Goal: Task Accomplishment & Management: Manage account settings

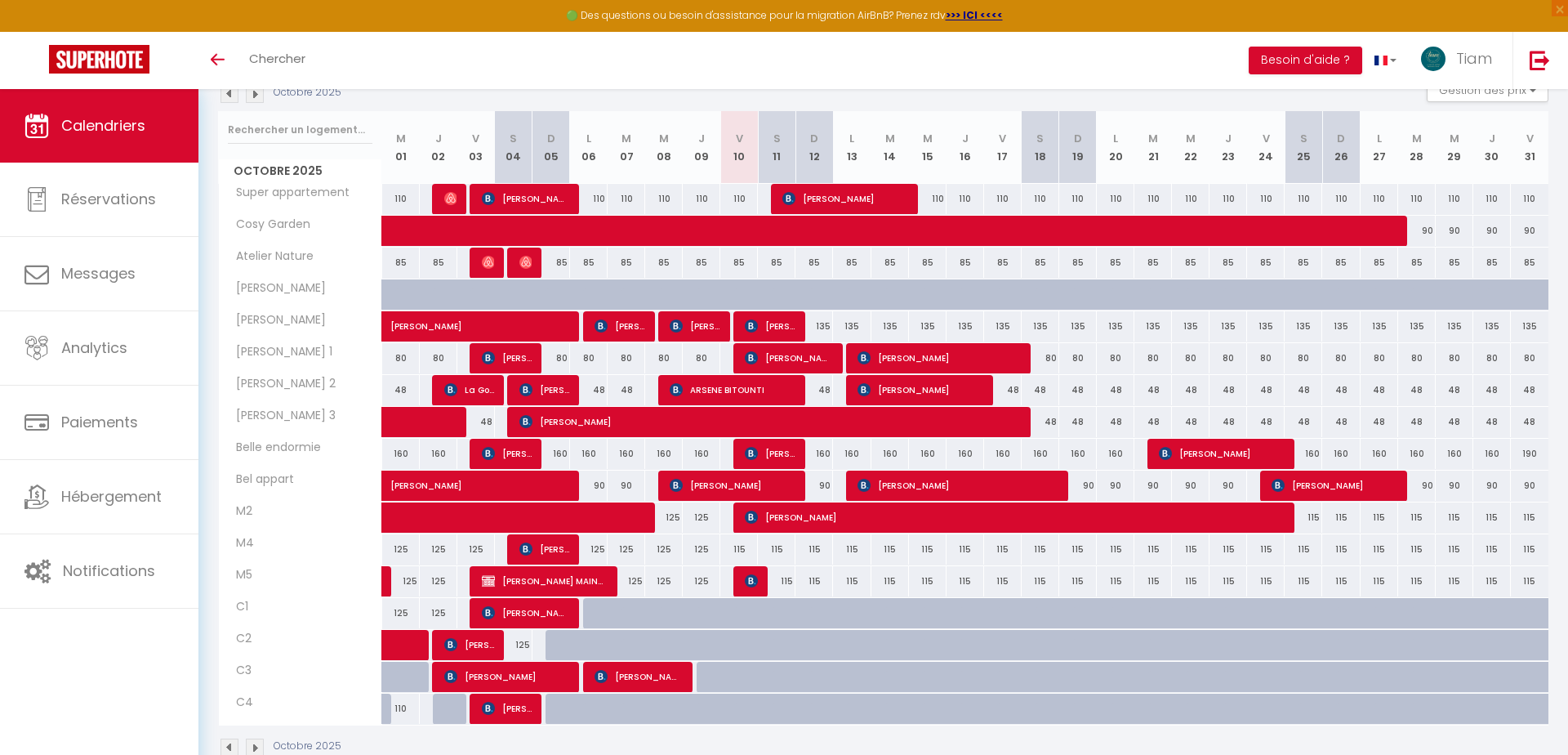
scroll to position [290, 0]
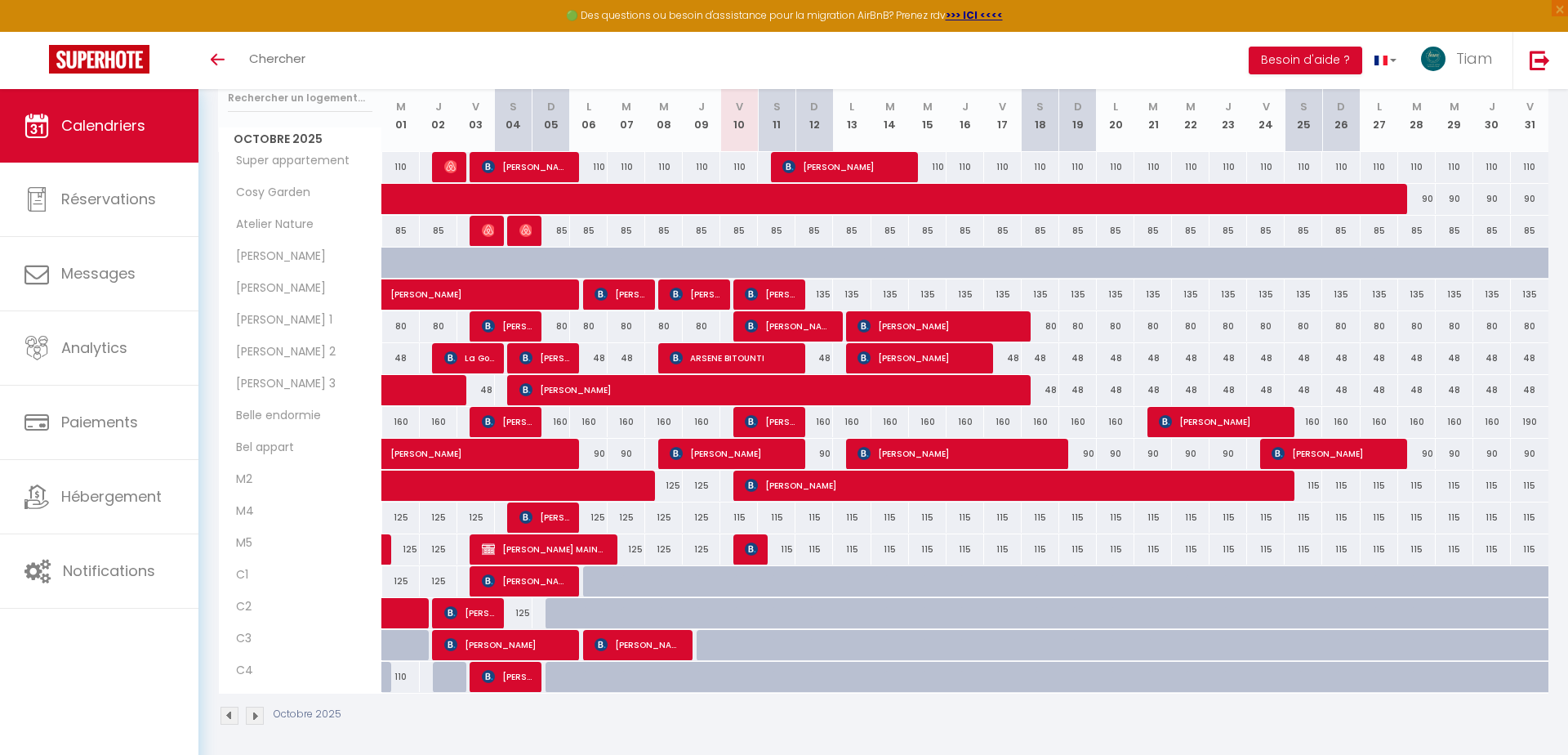
click at [227, 709] on img at bounding box center [229, 716] width 18 height 18
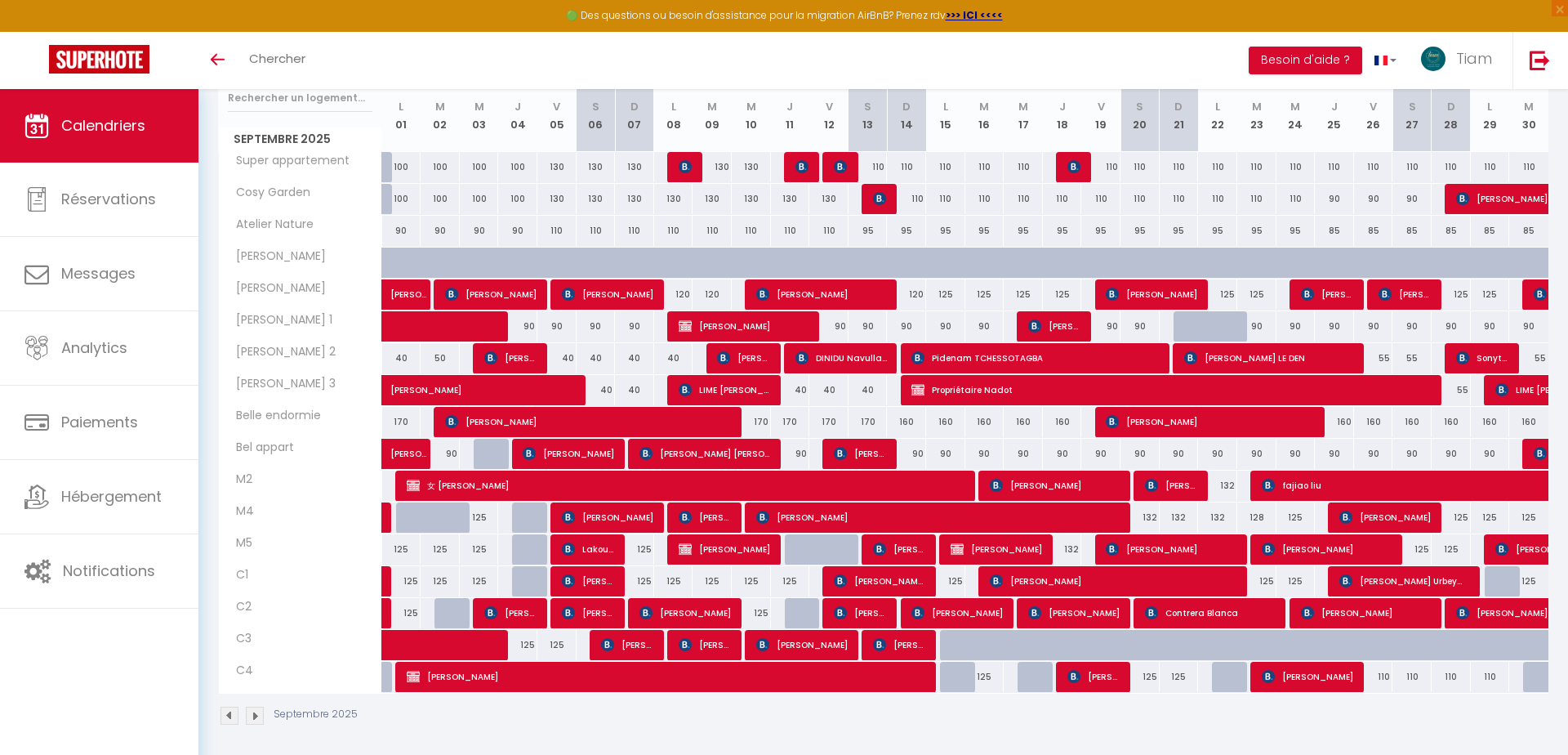
click at [260, 707] on img at bounding box center [255, 716] width 18 height 18
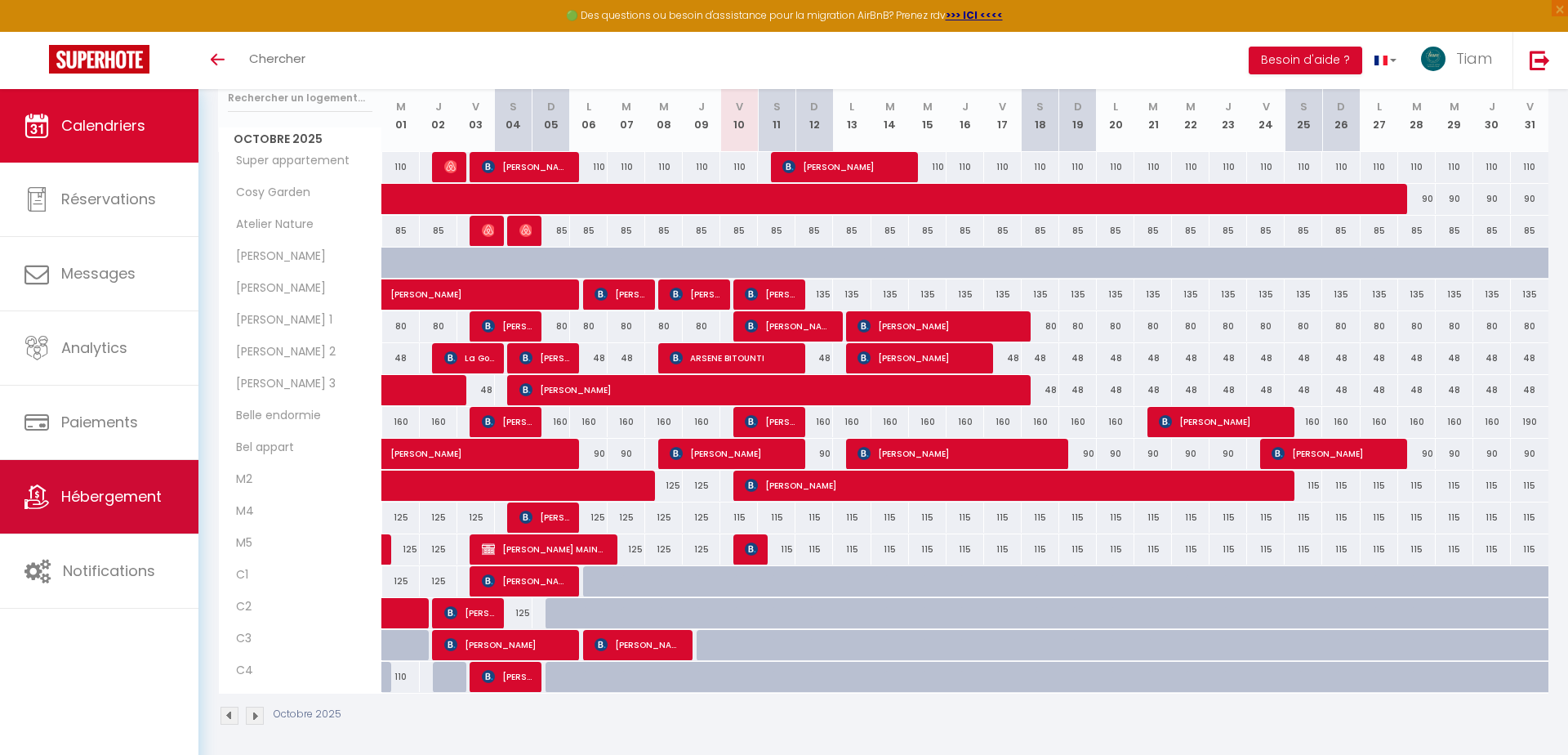
click at [151, 489] on span "Hébergement" at bounding box center [111, 496] width 101 height 20
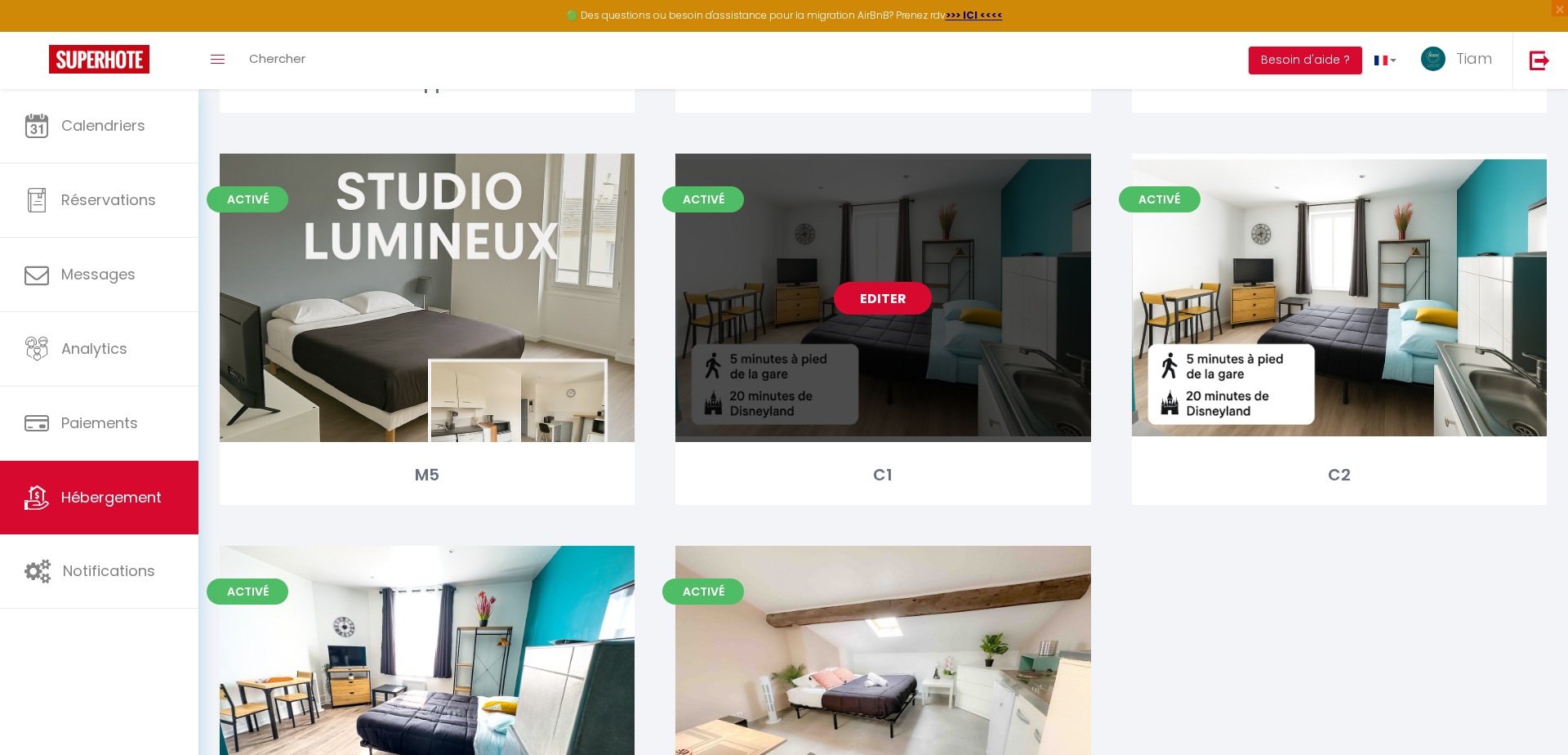
scroll to position [1760, 0]
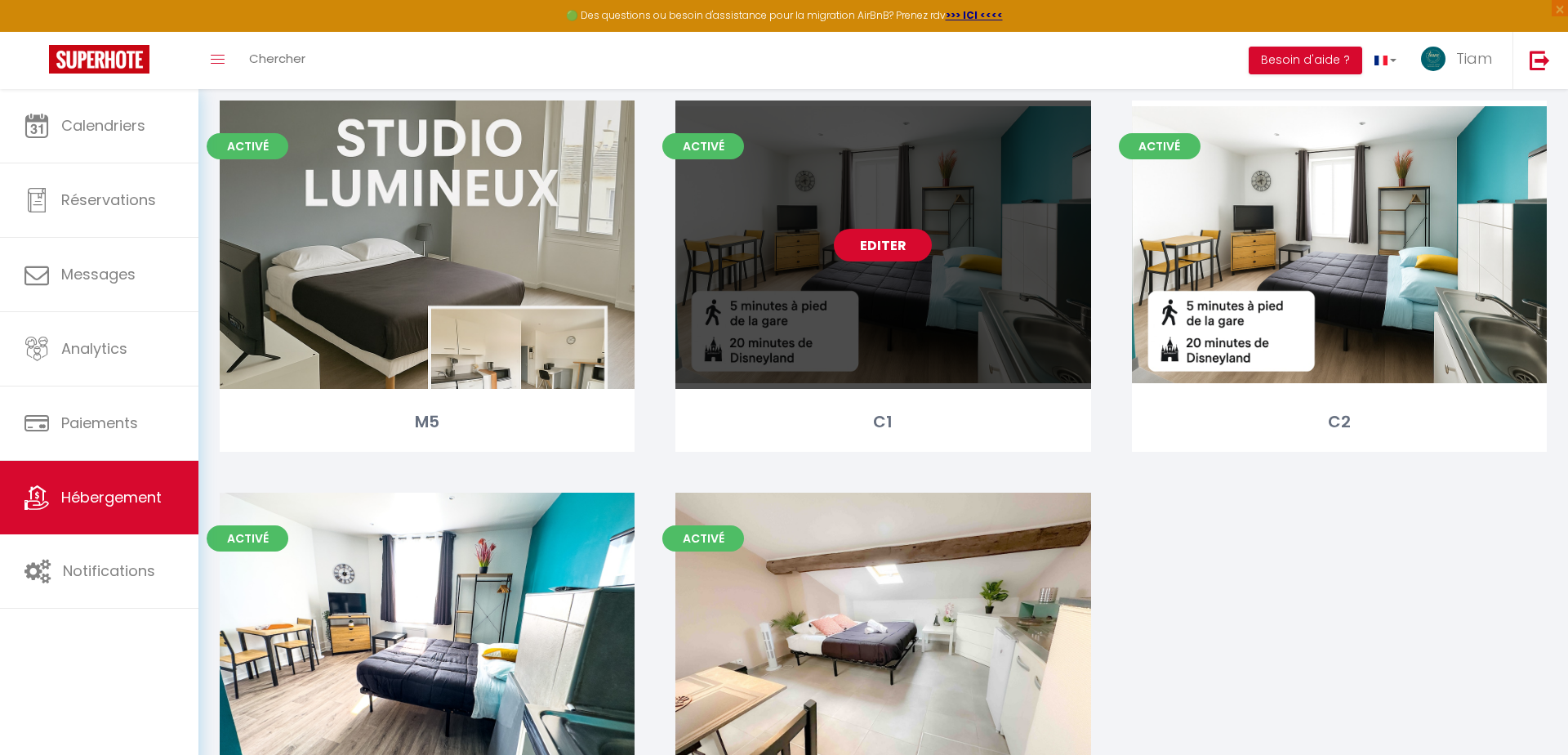
click at [880, 245] on link "Editer" at bounding box center [882, 245] width 98 height 33
select select "3"
select select "2"
select select "1"
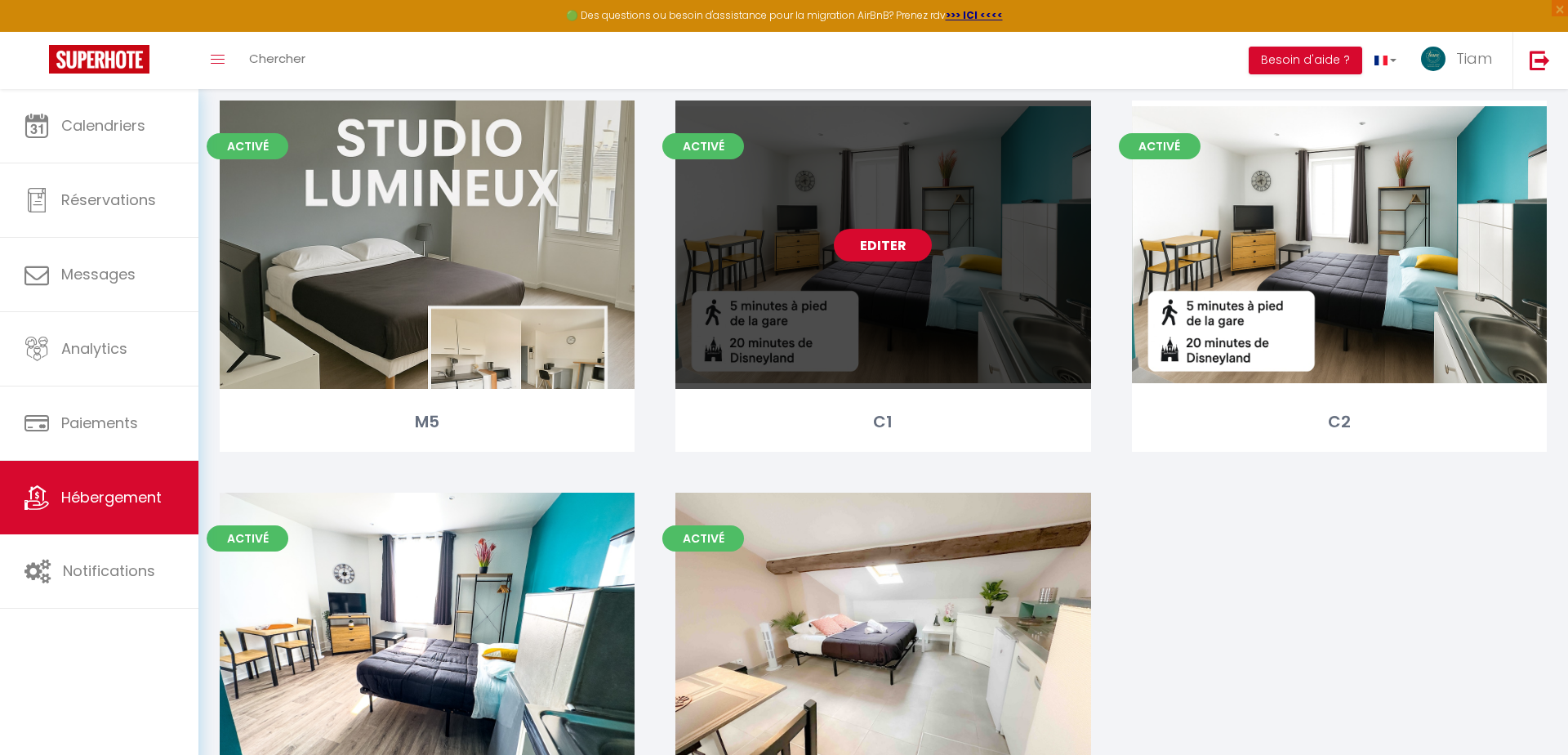
select select
select select "28"
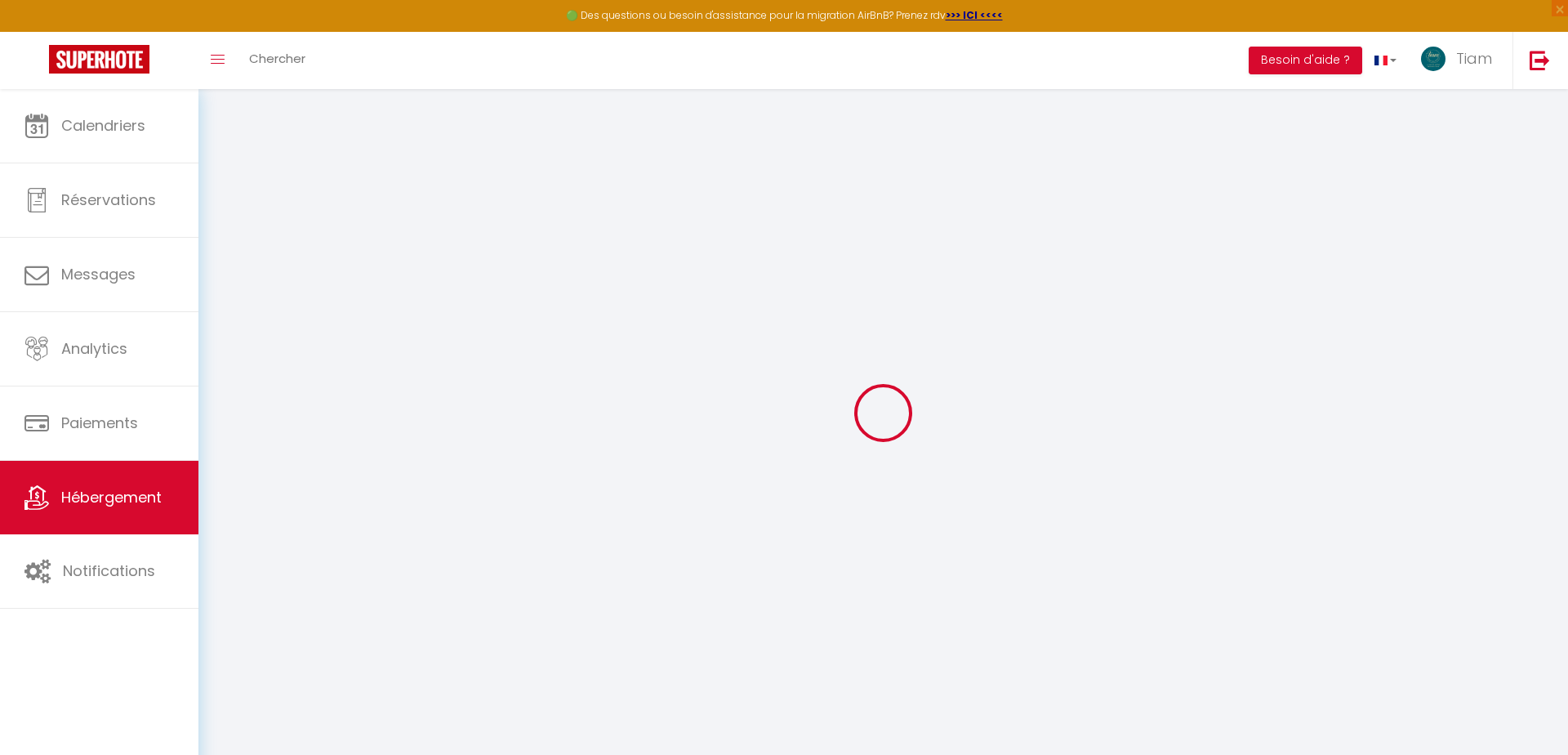
select select
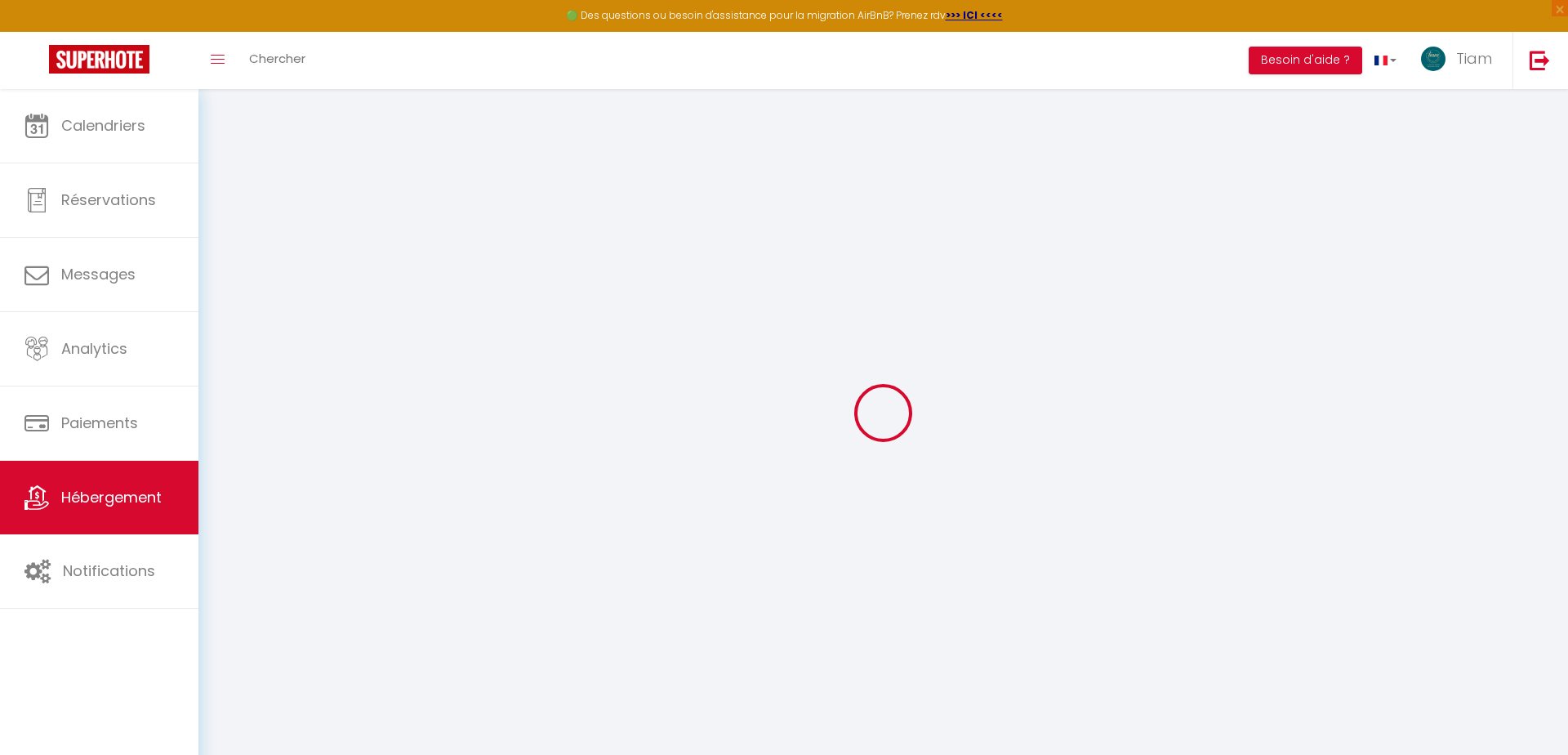
select select
checkbox input "false"
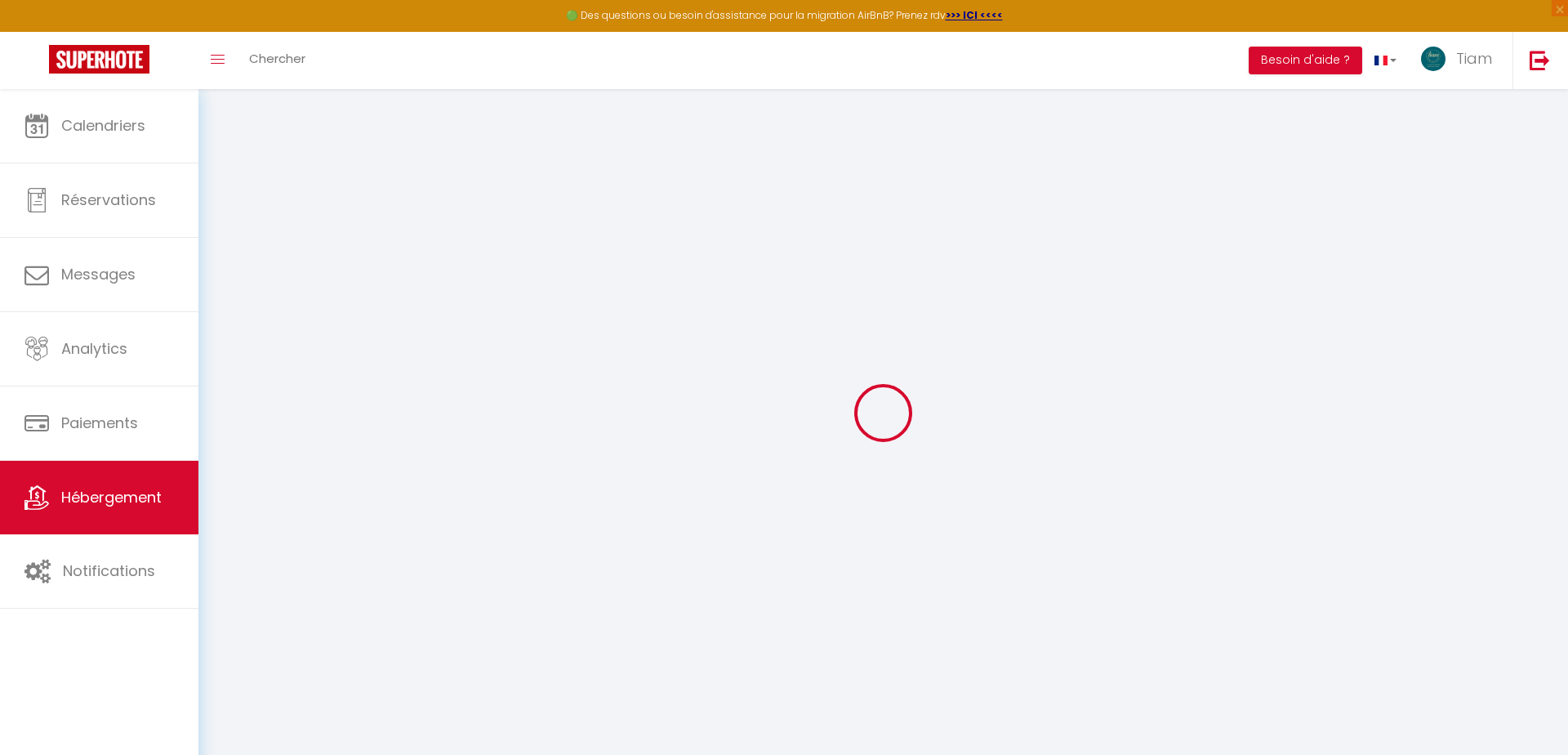
select select
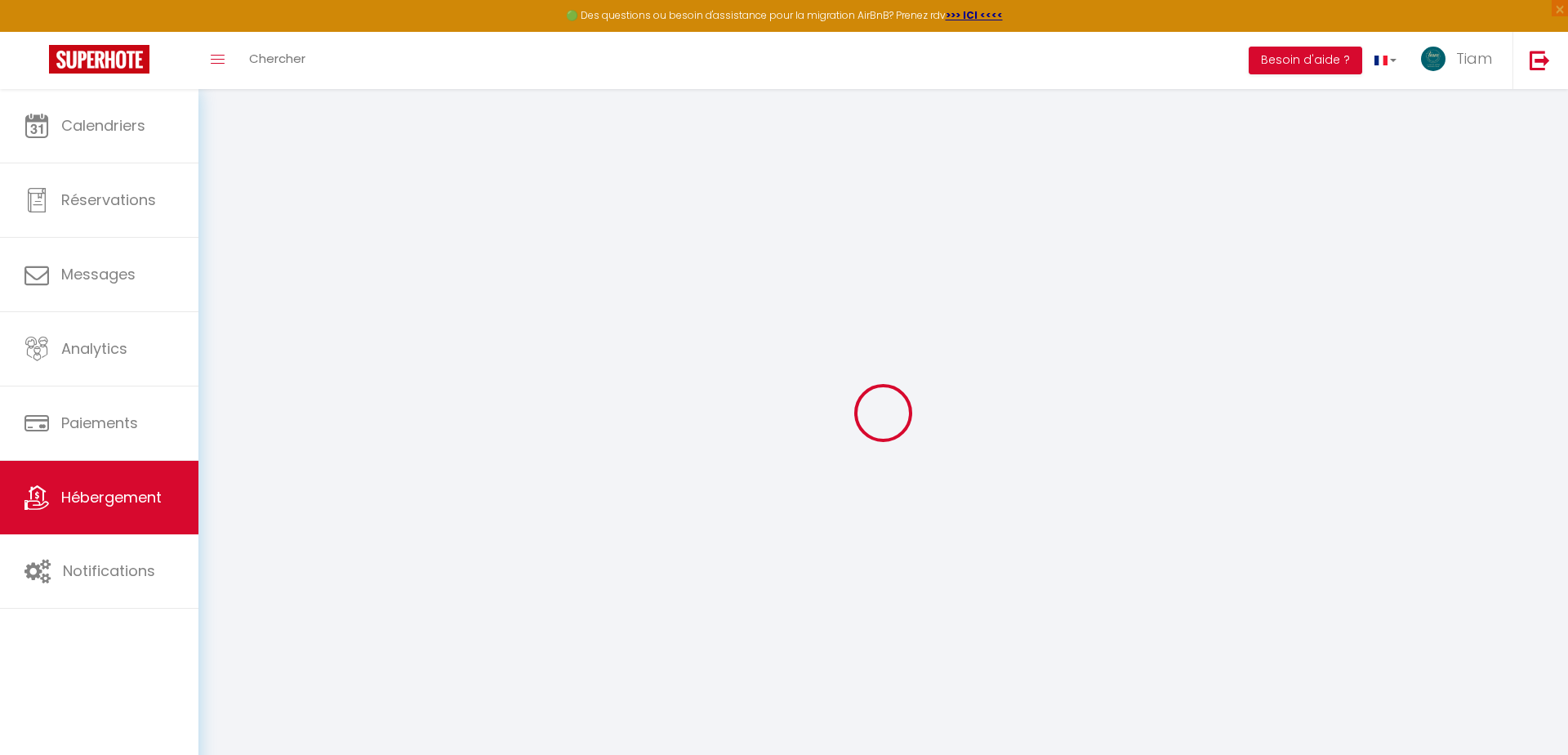
select select
checkbox input "false"
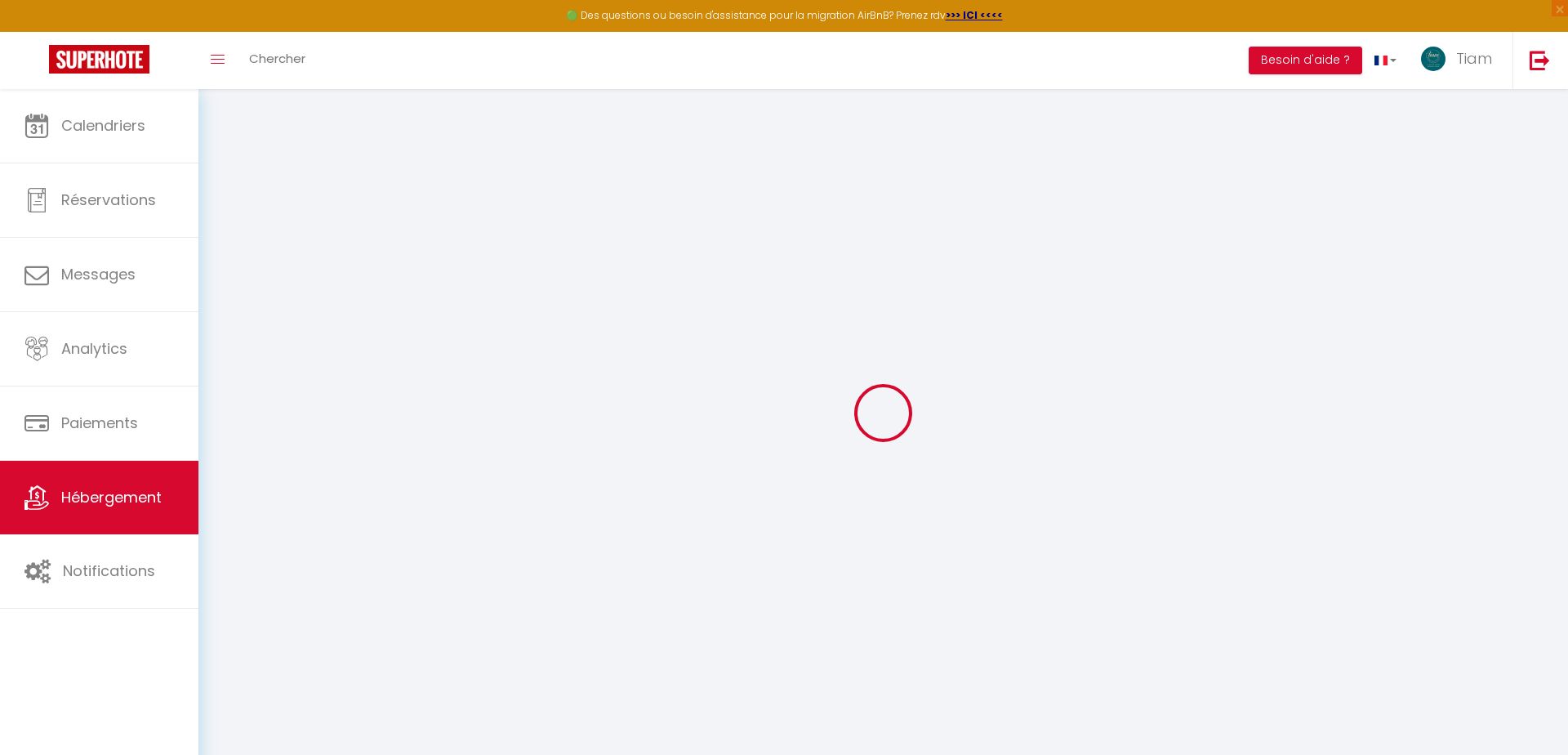
checkbox input "false"
select select
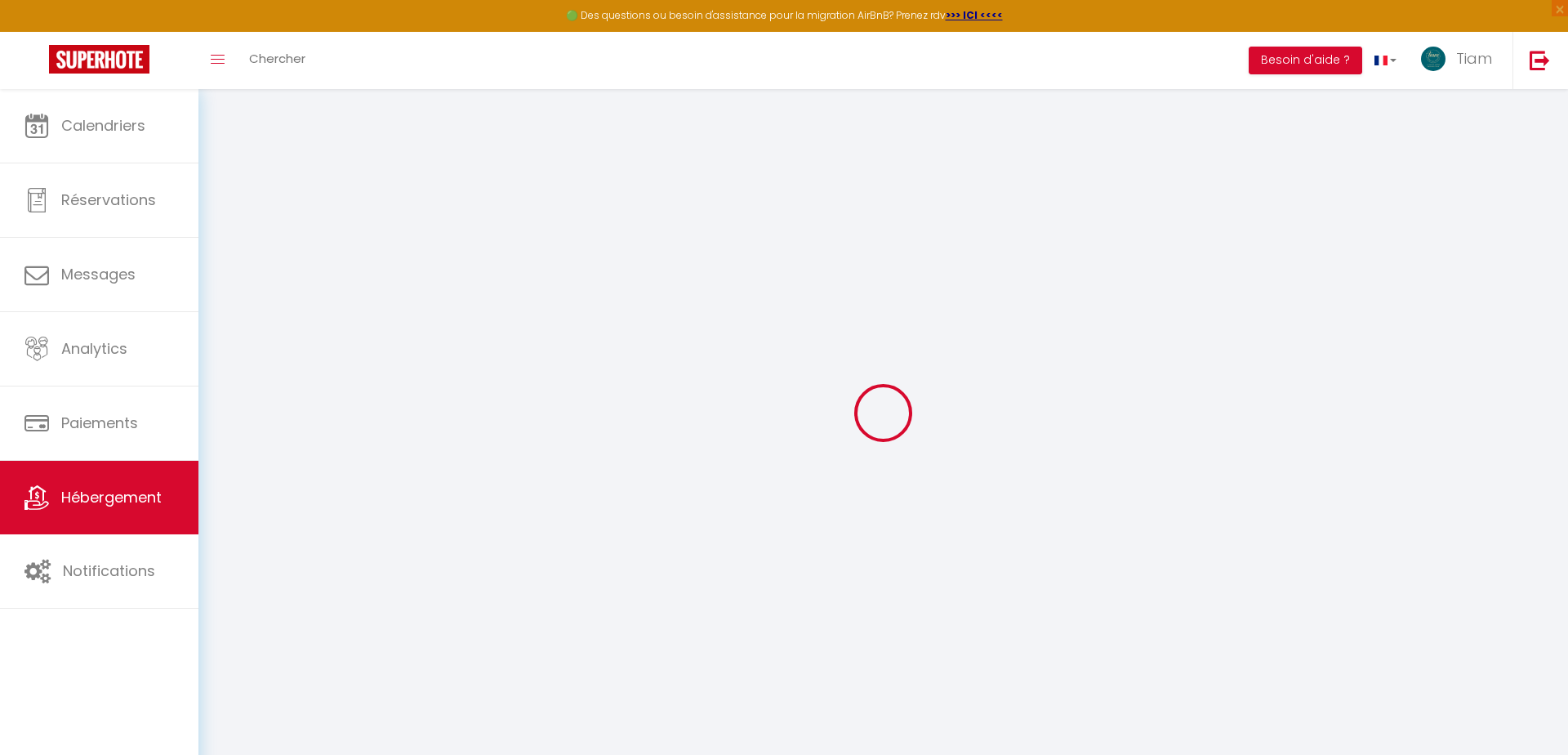
select select
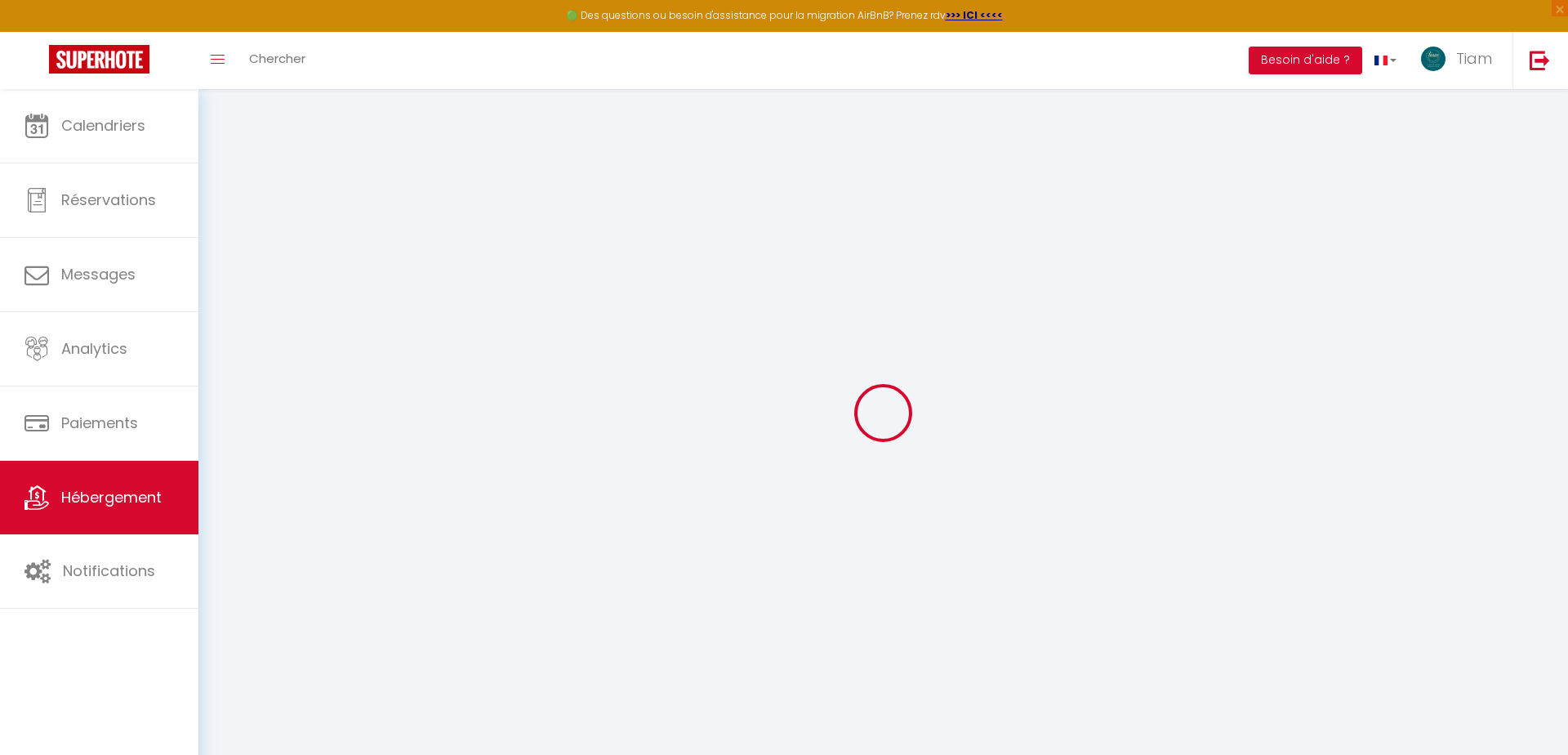
checkbox input "false"
select select
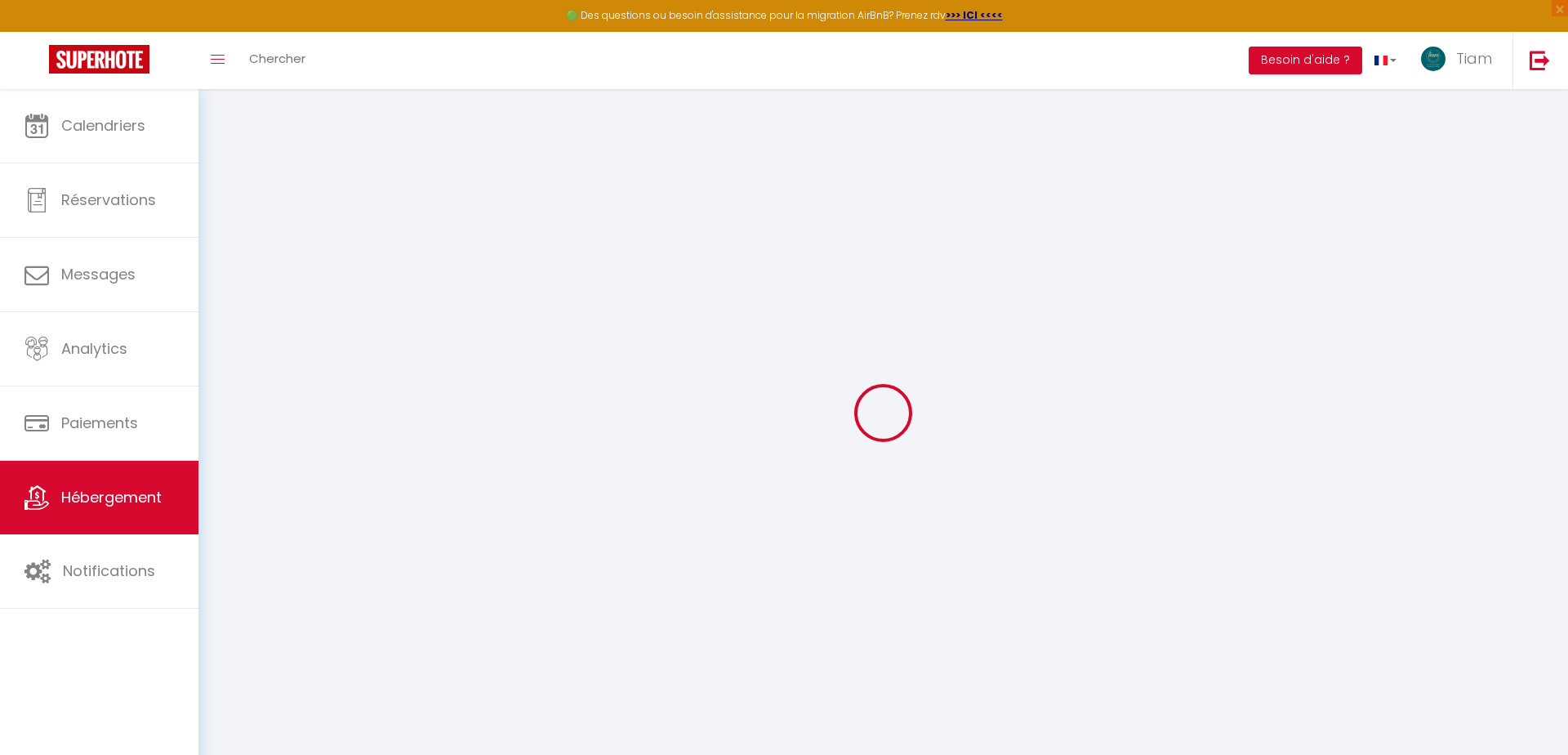
select select
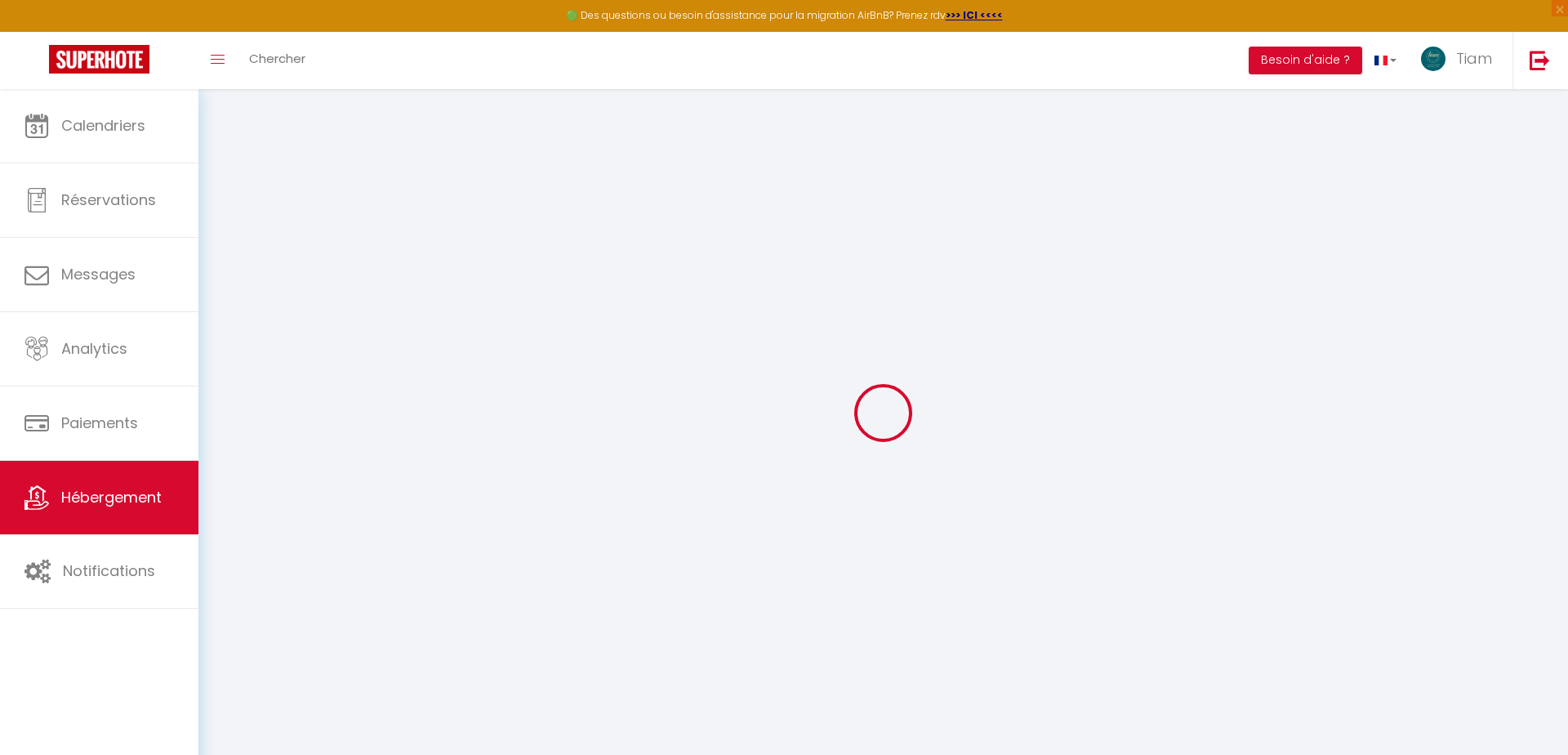
select select
checkbox input "false"
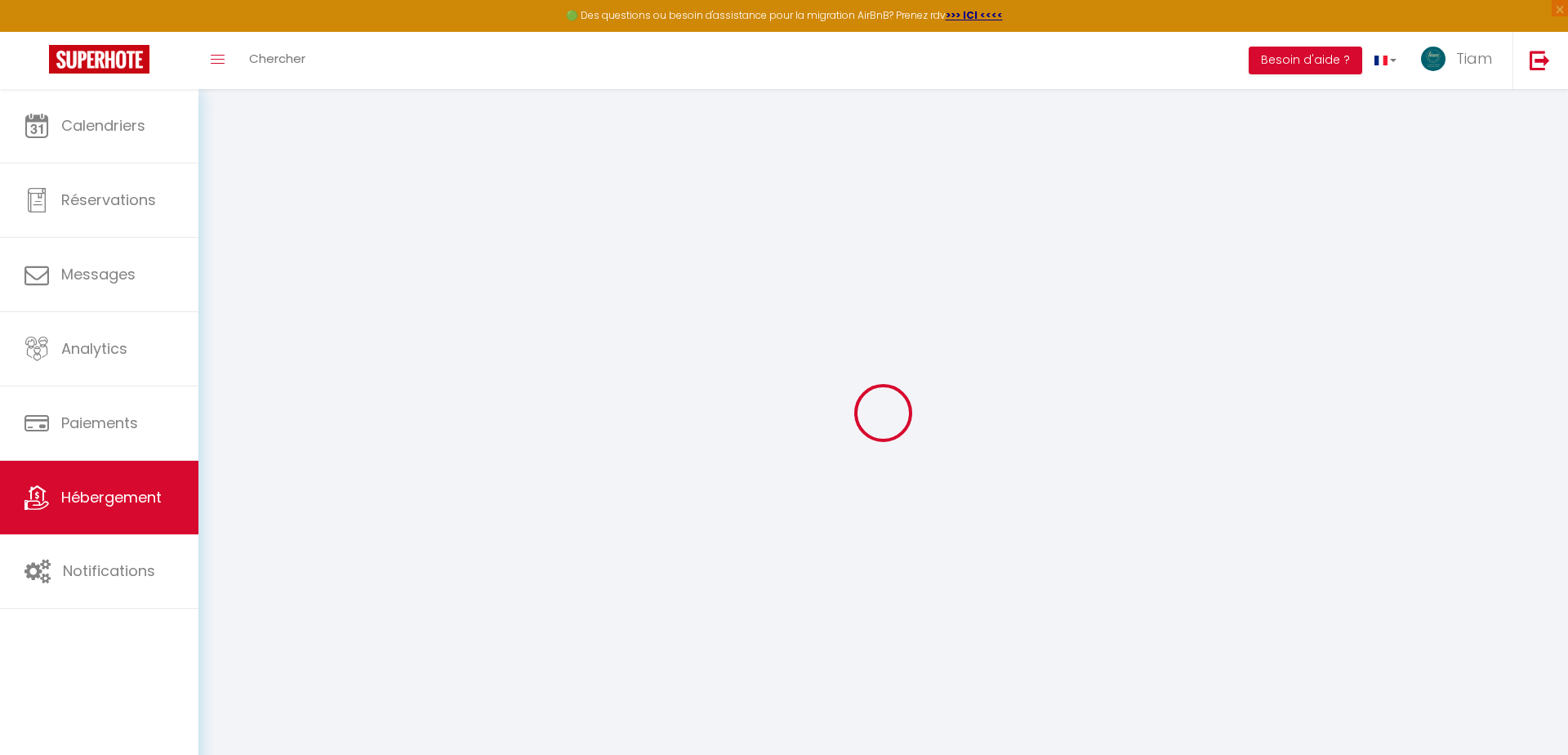
checkbox input "false"
select select
type input "C1"
type input "Tiam"
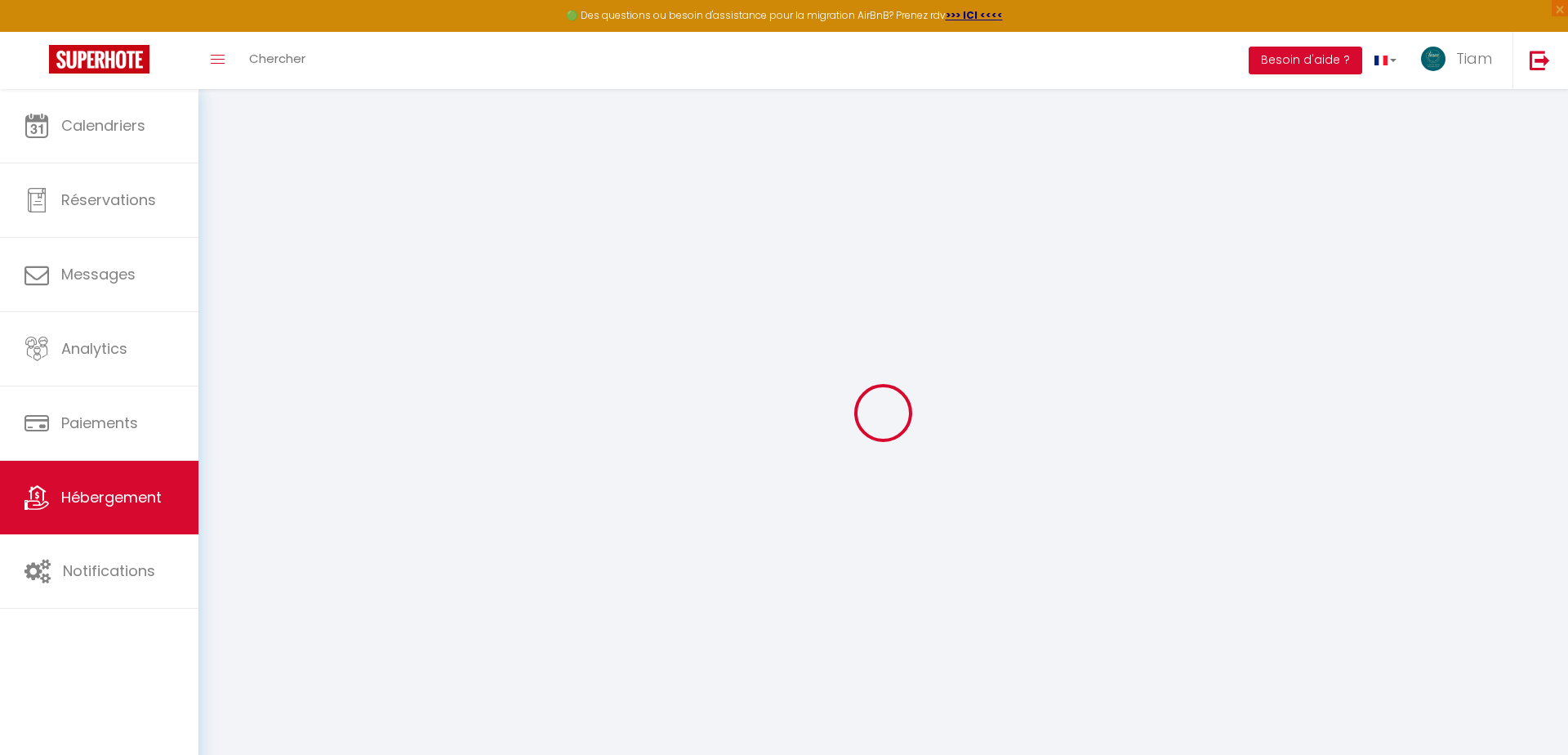
type input "Conciergerie"
select select "2"
type input "150"
select select
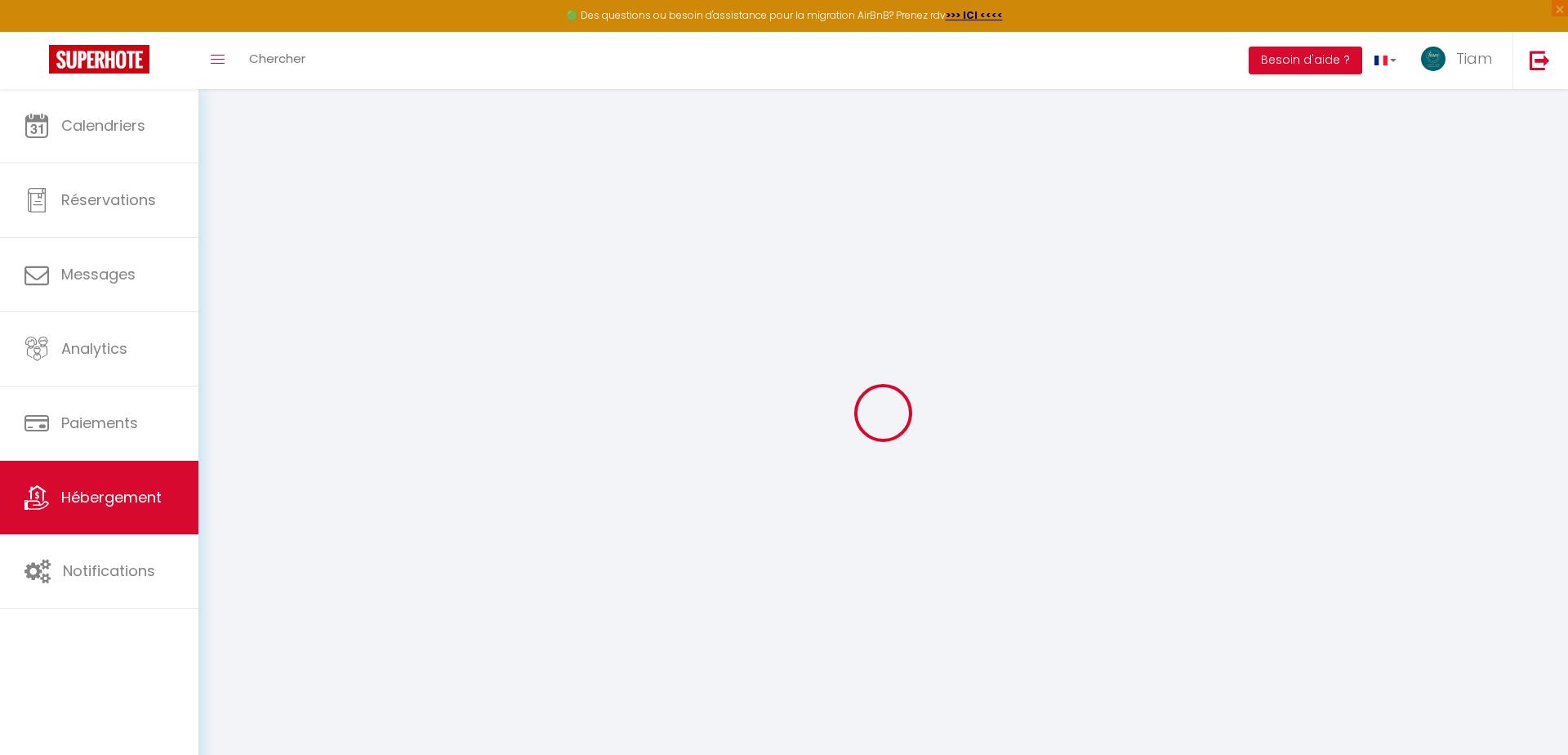
select select
type input "[STREET_ADDRESS]"
type input "77100"
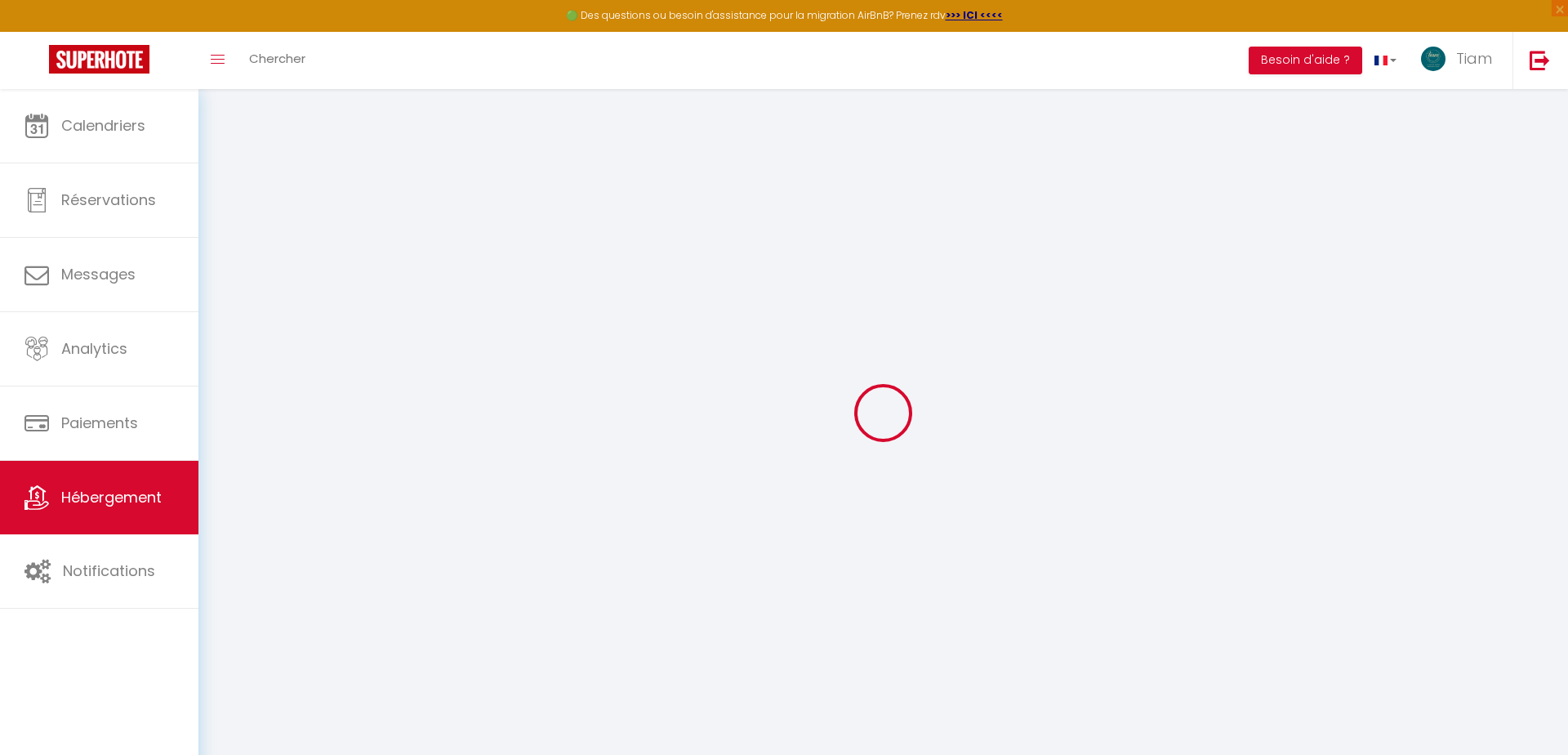
type input "Meaux"
type input "[EMAIL_ADDRESS][DOMAIN_NAME]"
select select "9540"
checkbox input "false"
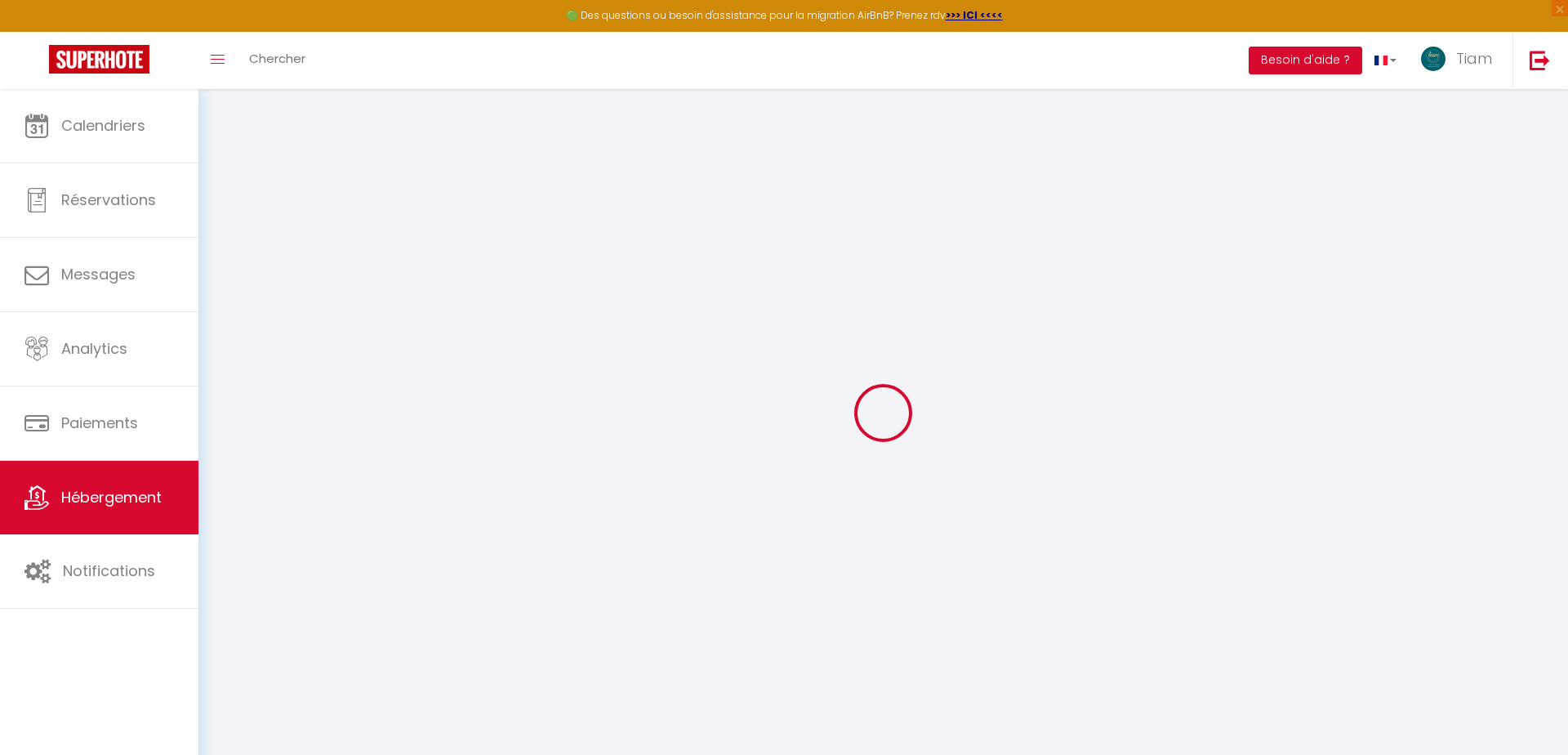
checkbox input "false"
type input "0"
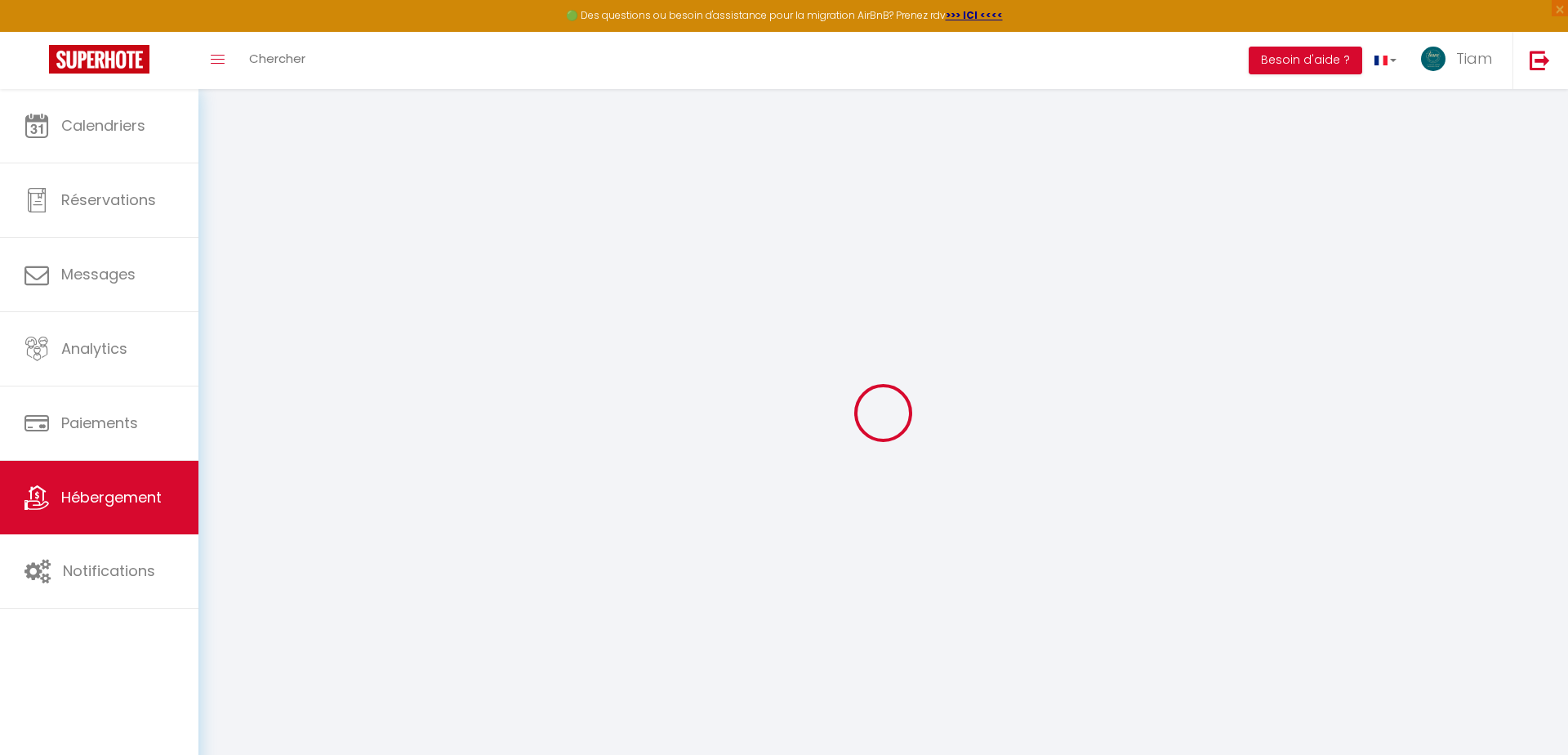
type input "0"
select select
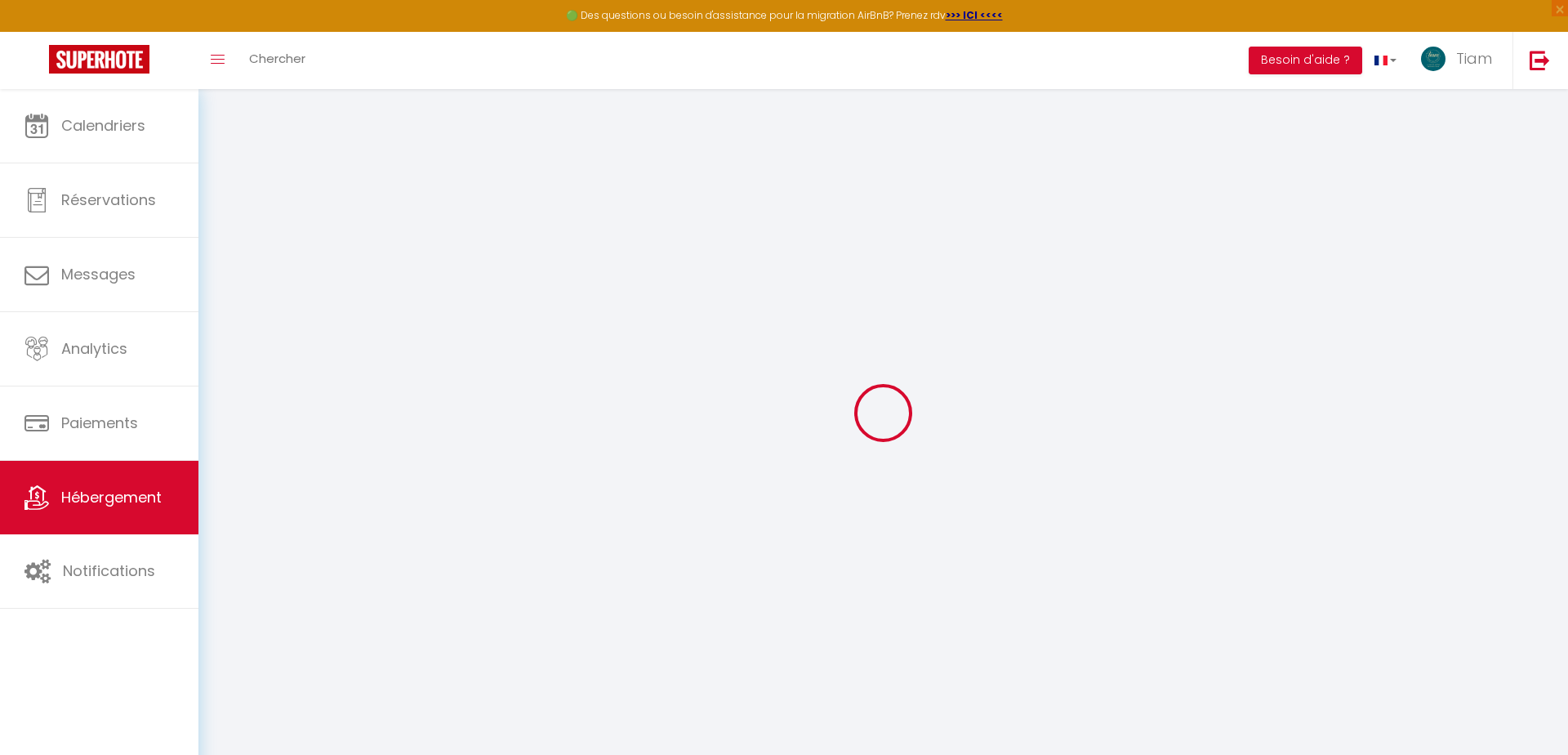
select select
checkbox input "false"
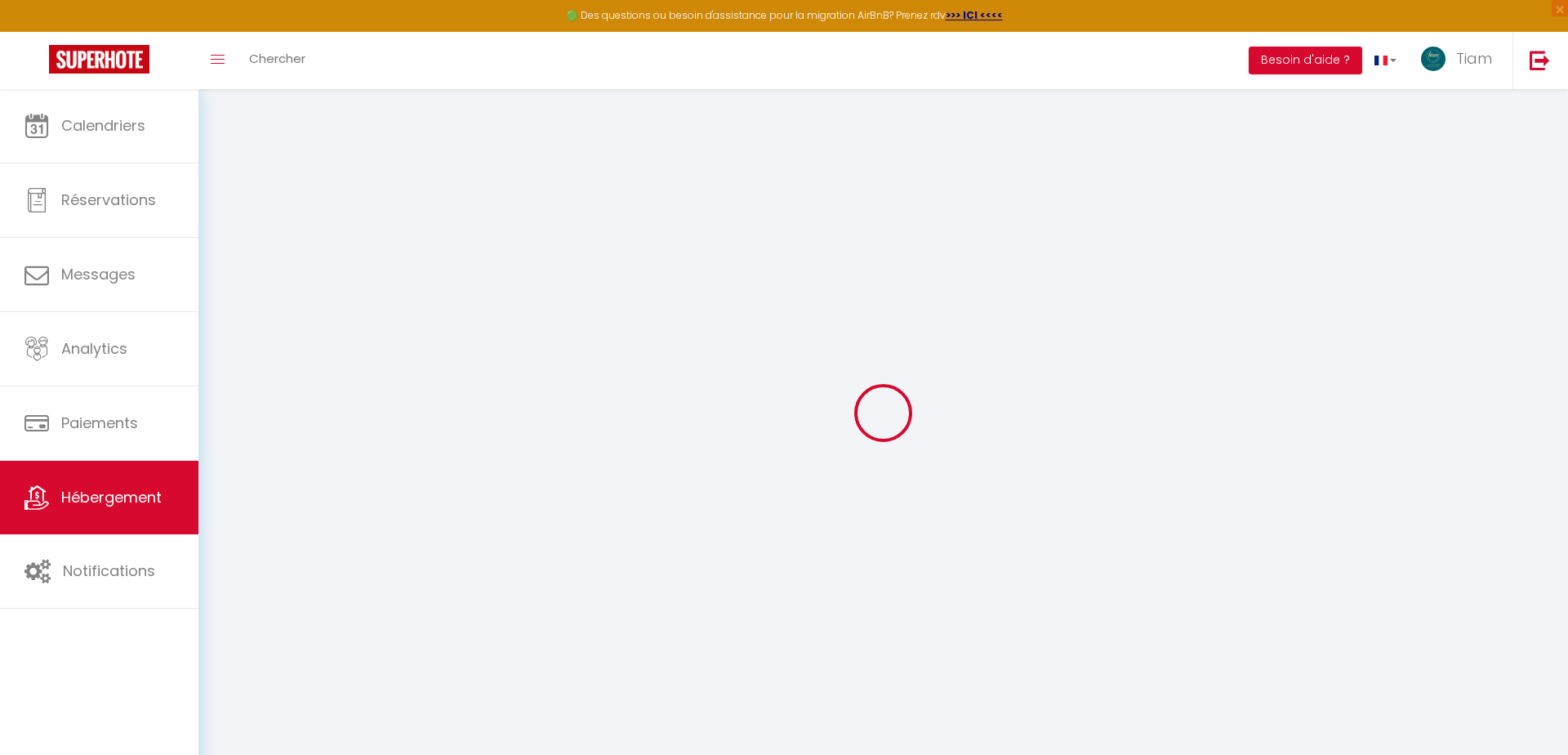
select select
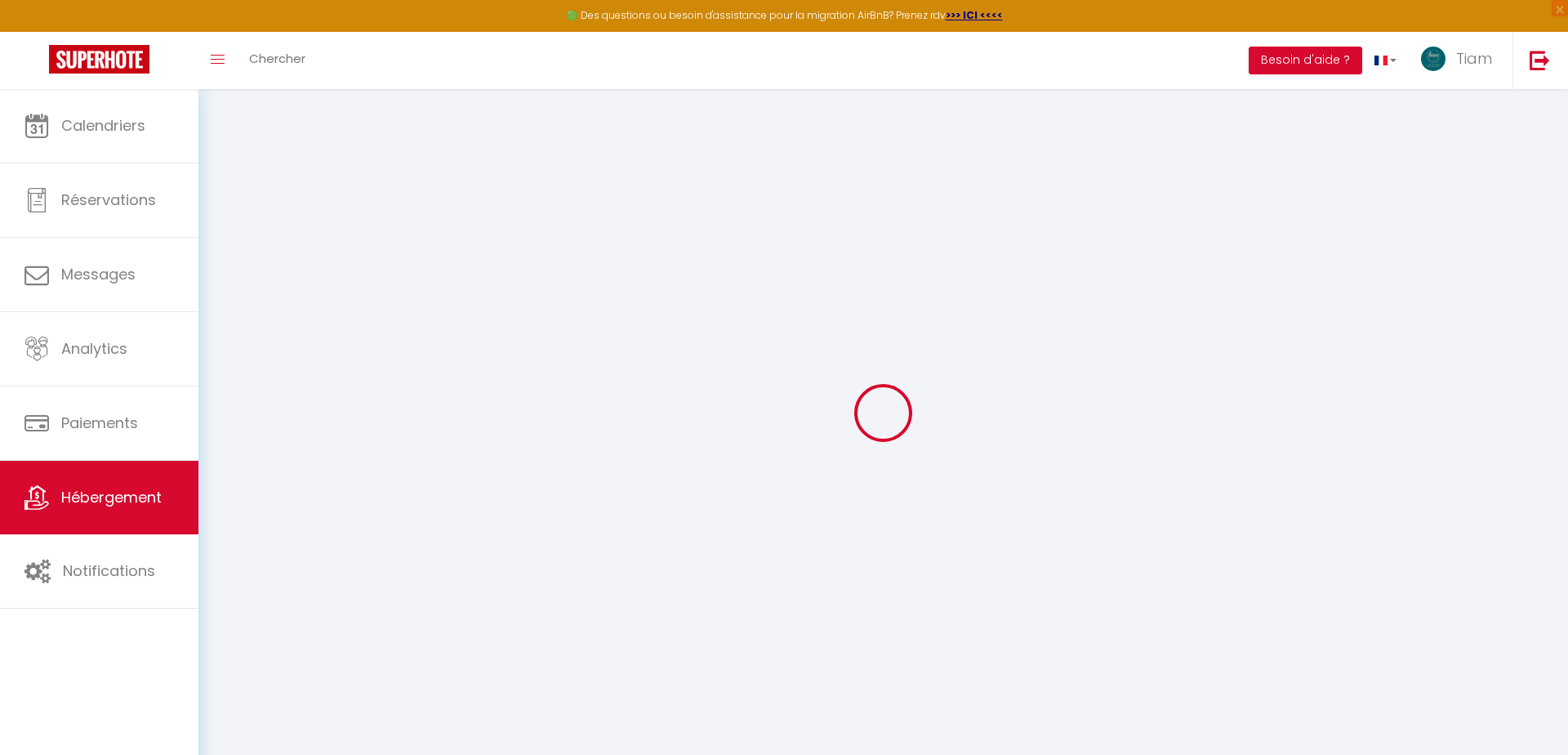
checkbox input "false"
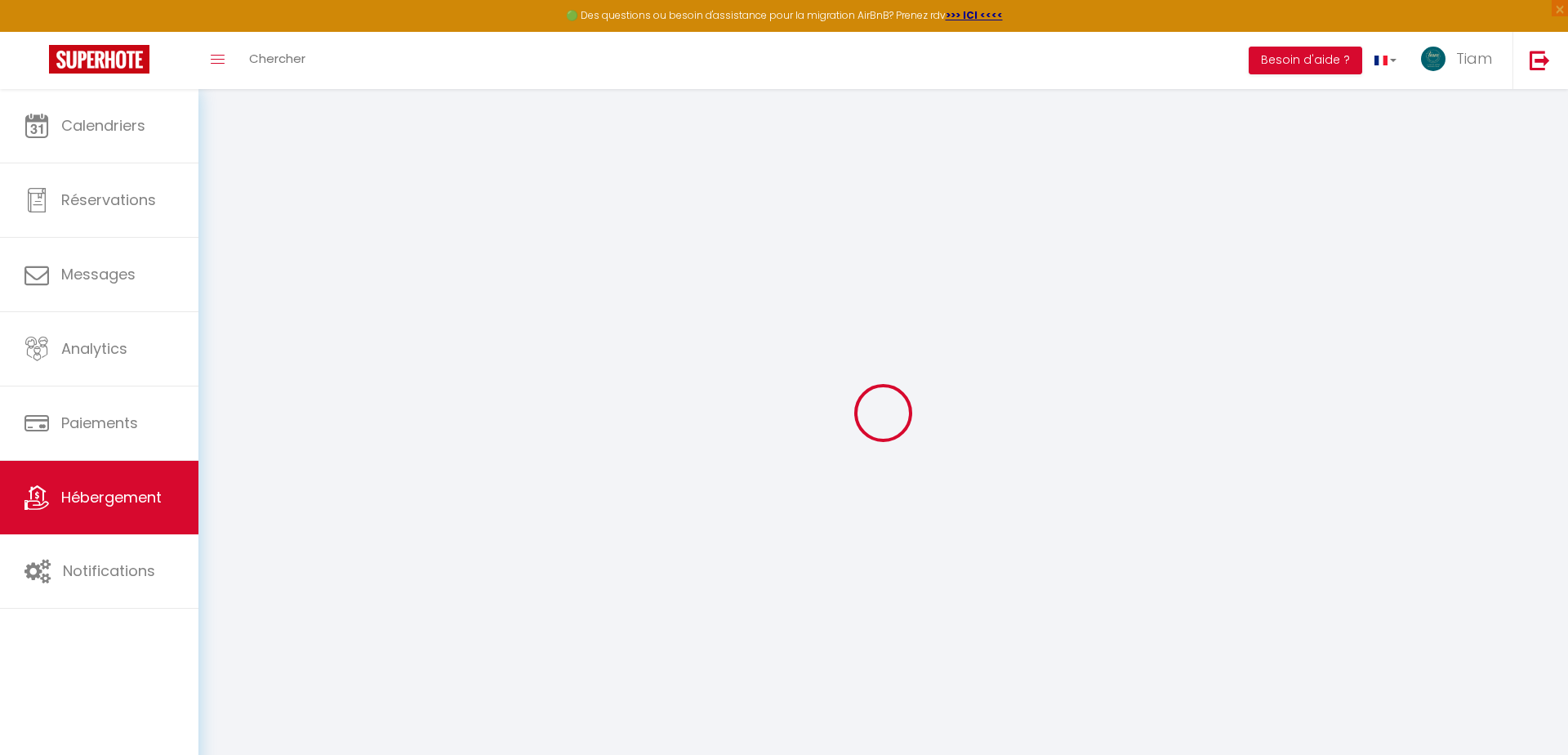
checkbox input "false"
select select "17:00"
select select
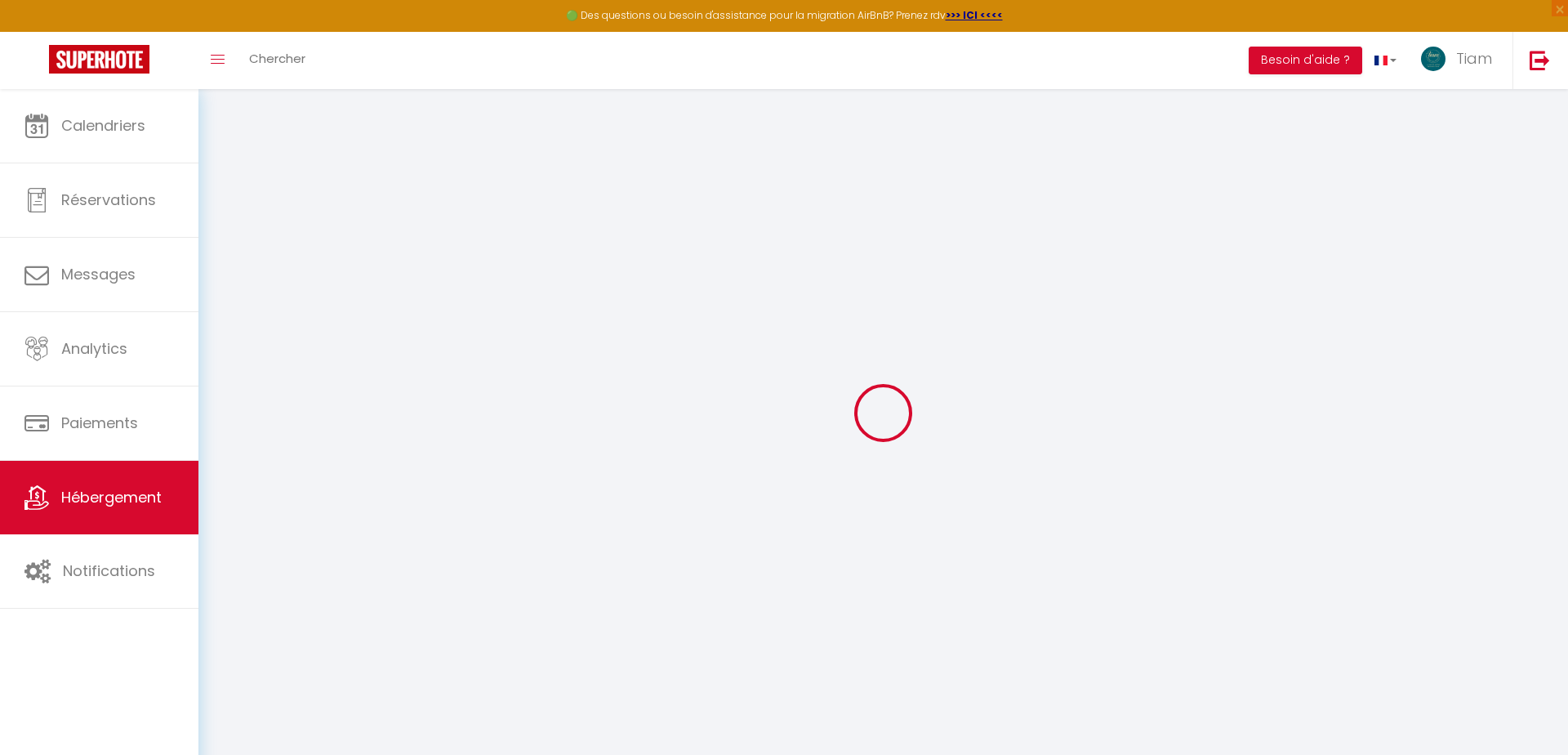
select select "11:00"
select select "30"
select select "120"
select select
checkbox input "false"
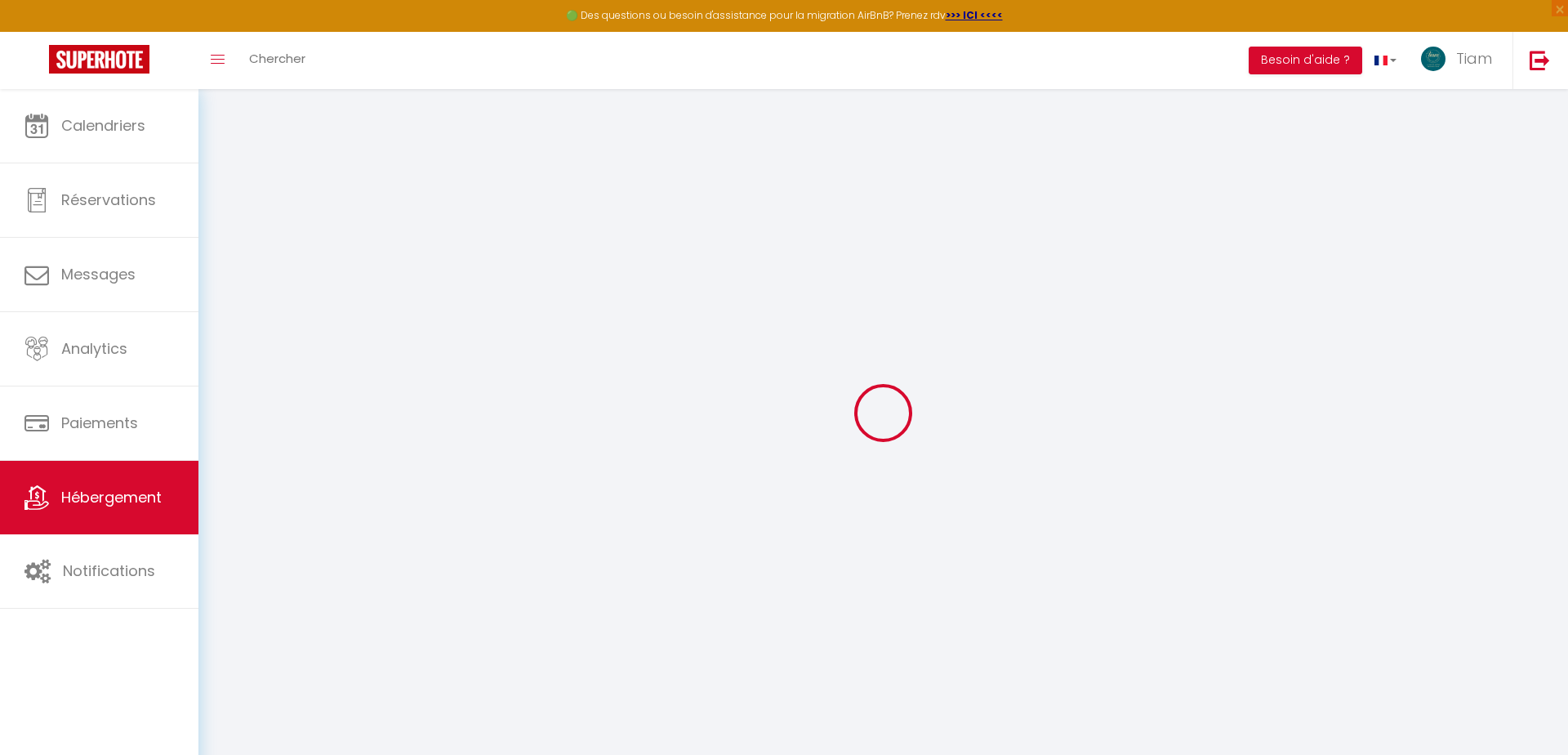
checkbox input "false"
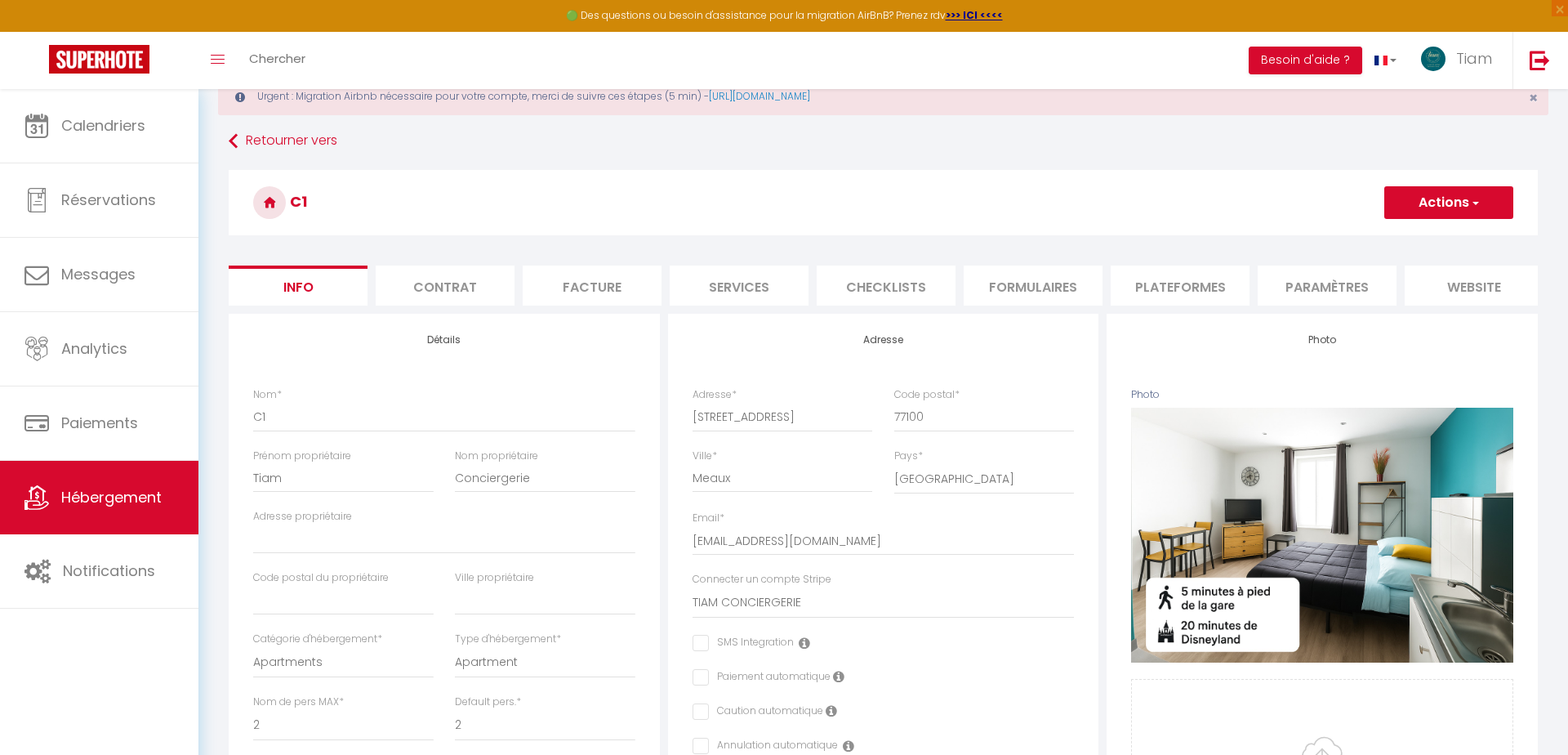
select select
checkbox input "false"
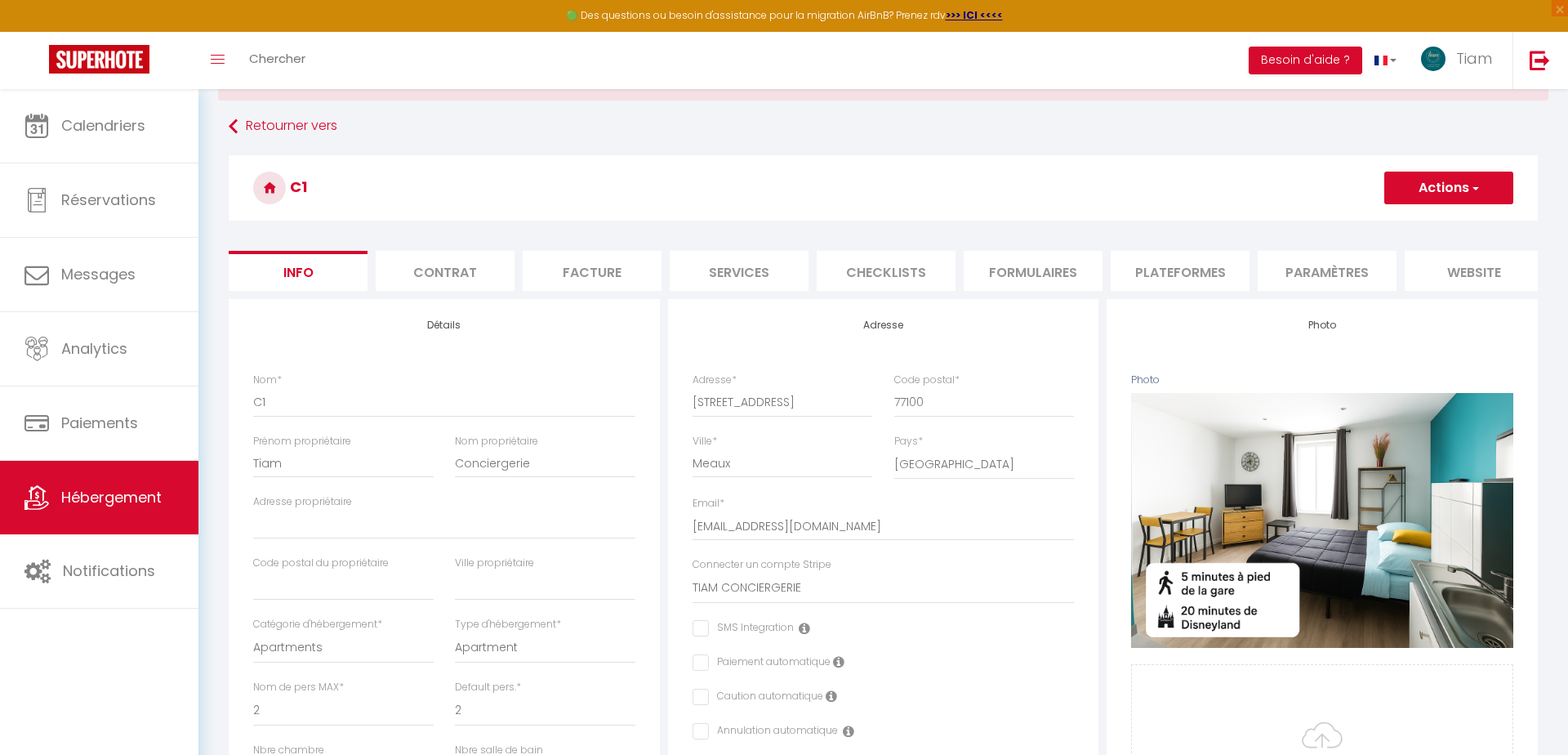
scroll to position [69, 0]
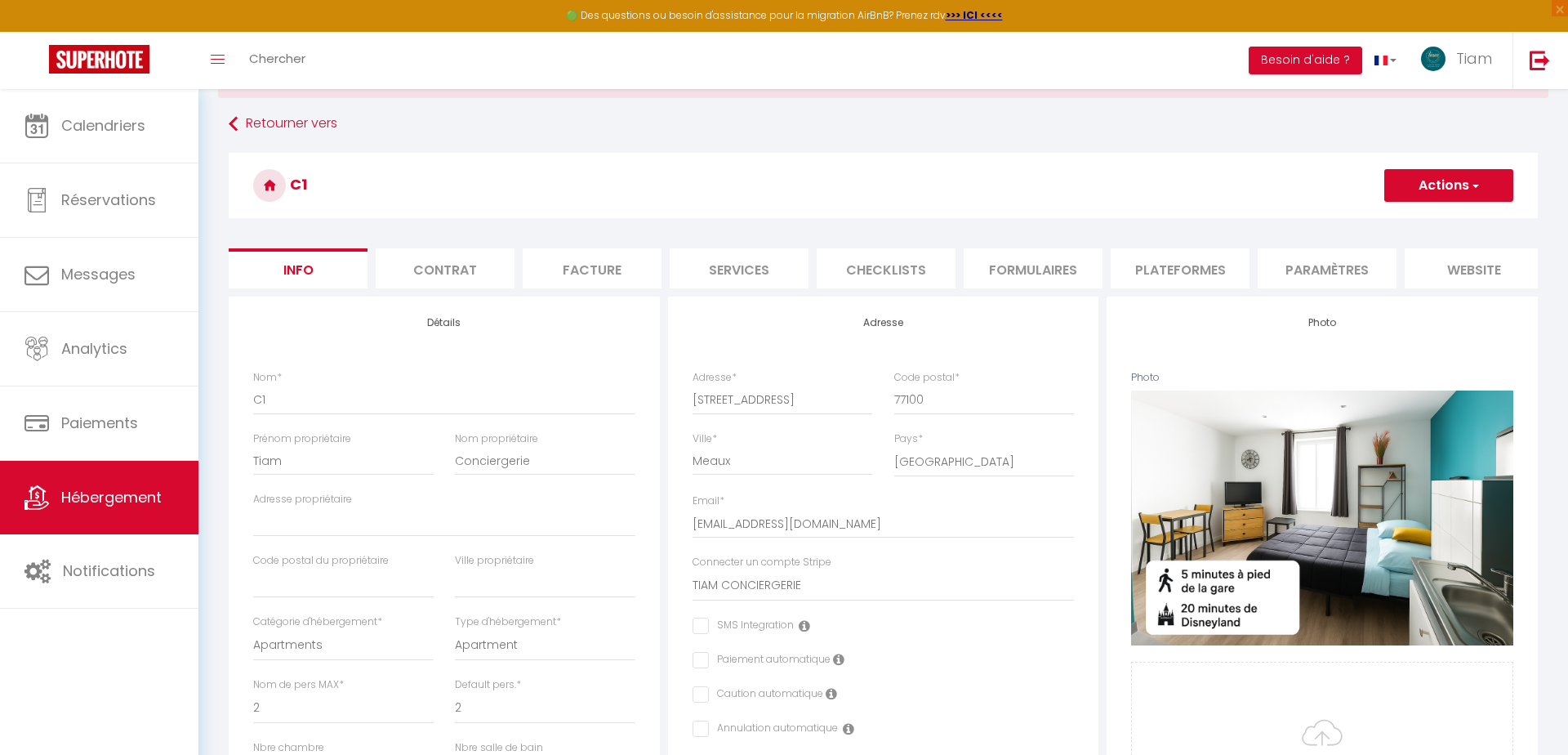
click at [1461, 183] on button "Actions" at bounding box center [1448, 186] width 129 height 33
click at [1403, 261] on link "Supprimer" at bounding box center [1425, 263] width 175 height 21
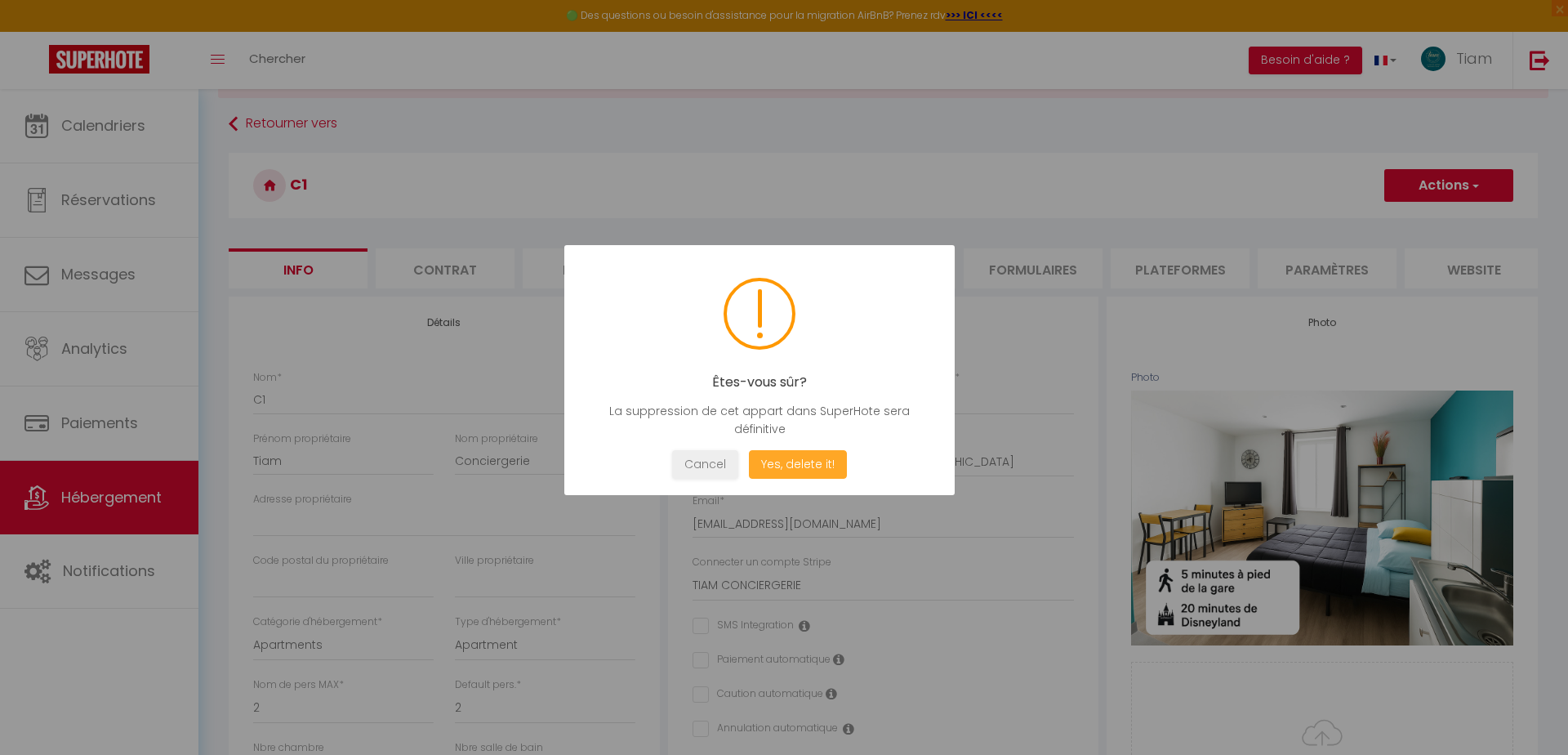
click at [803, 461] on button "Yes, delete it!" at bounding box center [798, 463] width 98 height 28
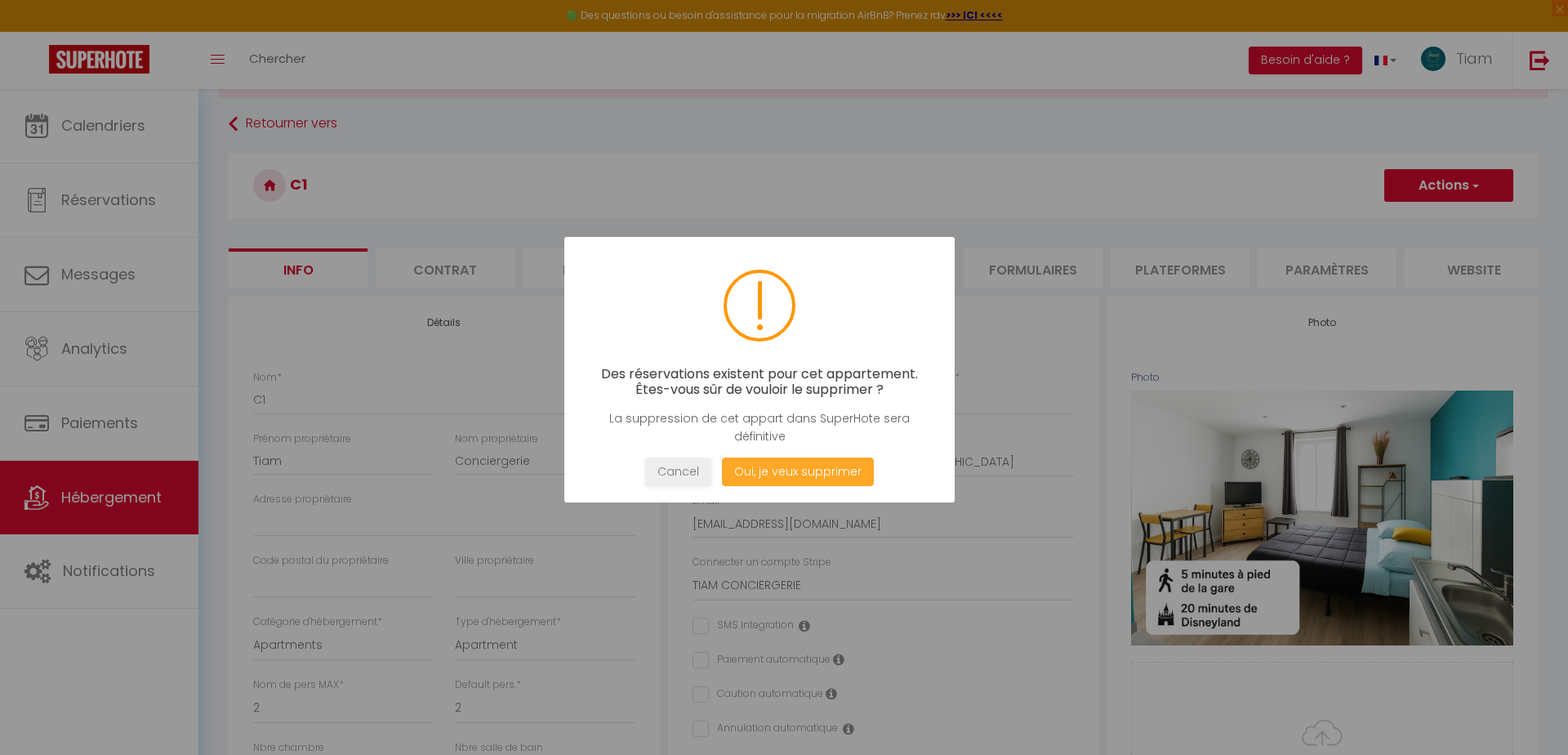
click at [793, 472] on button "Oui, je veux supprimer" at bounding box center [798, 471] width 152 height 28
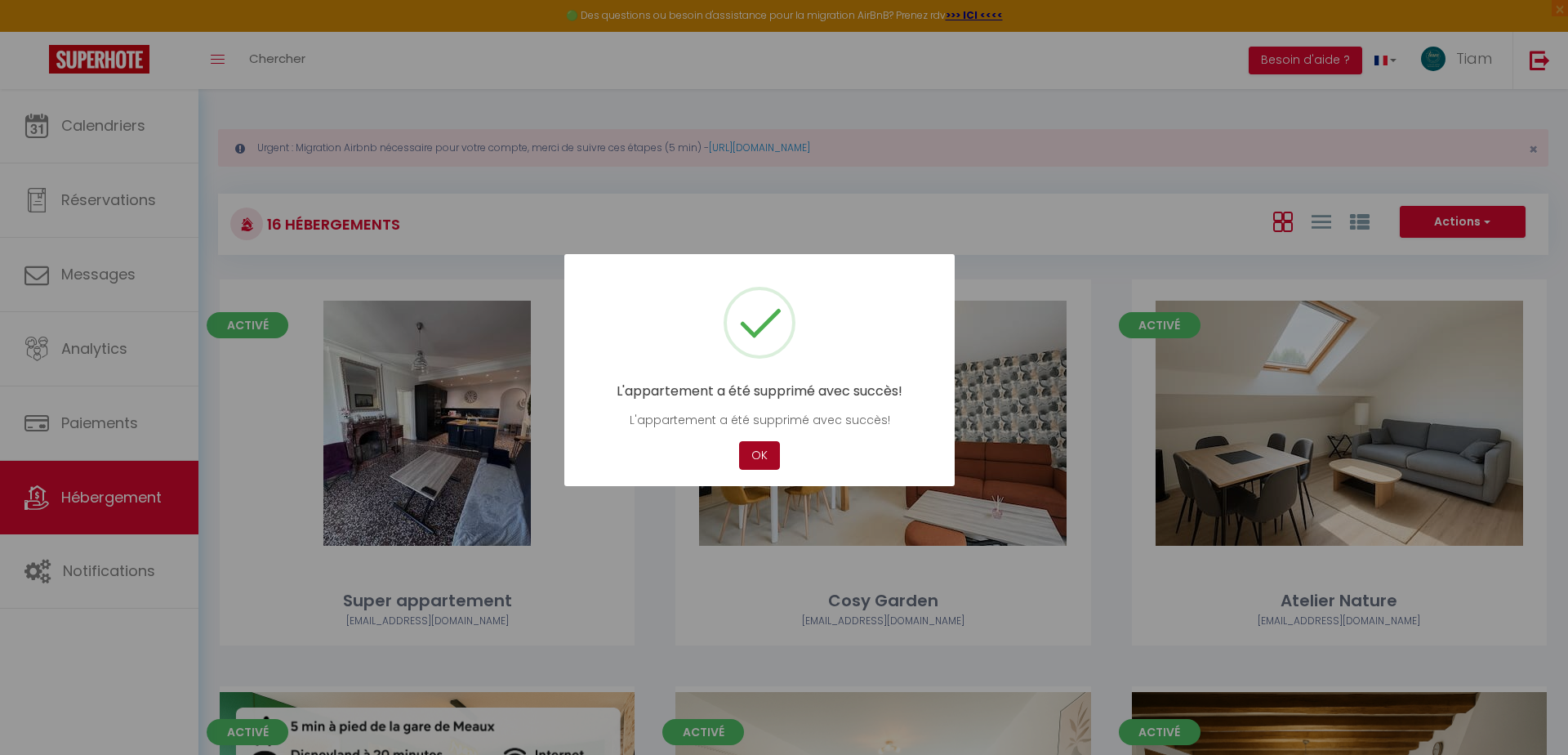
click at [764, 456] on button "OK" at bounding box center [759, 455] width 41 height 28
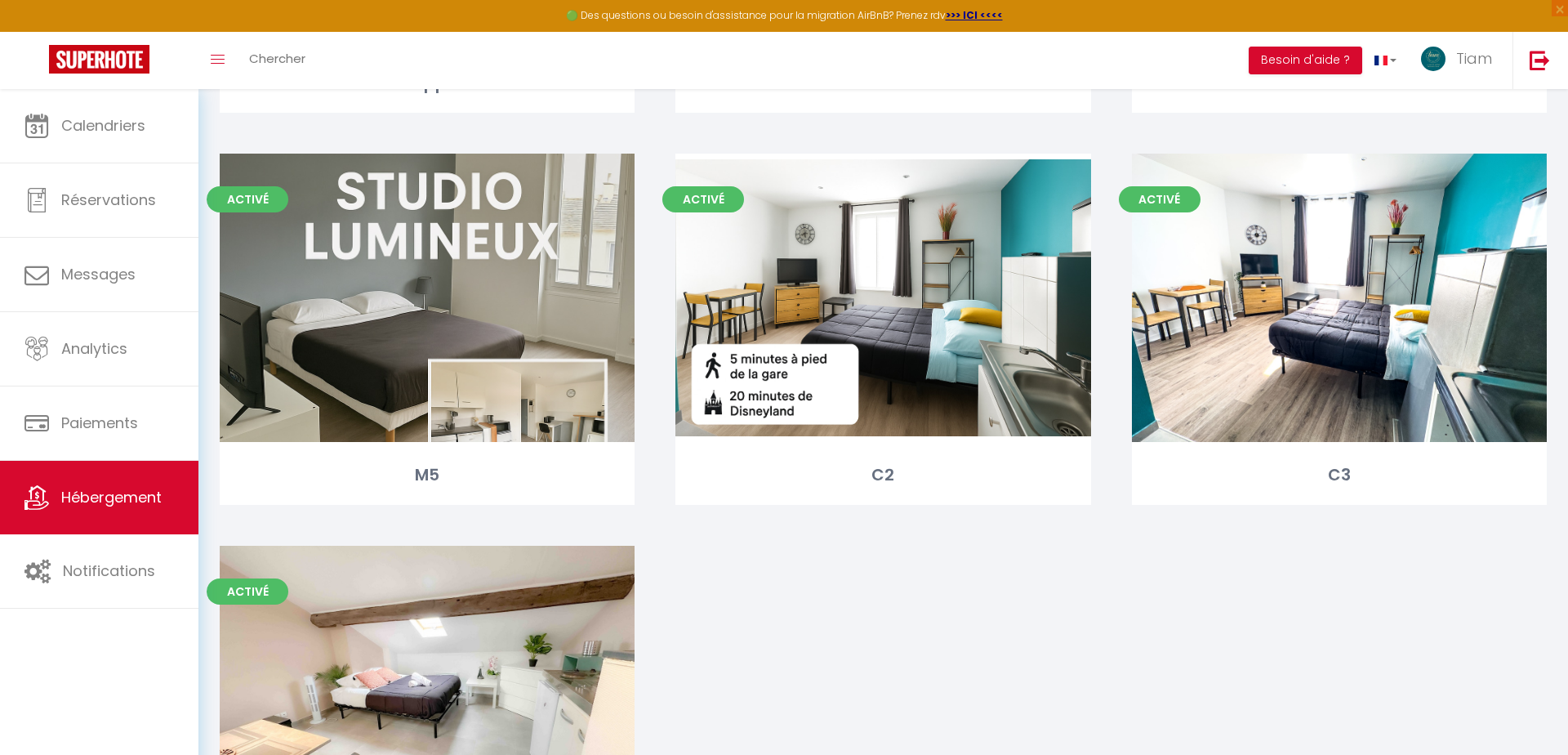
scroll to position [1710, 0]
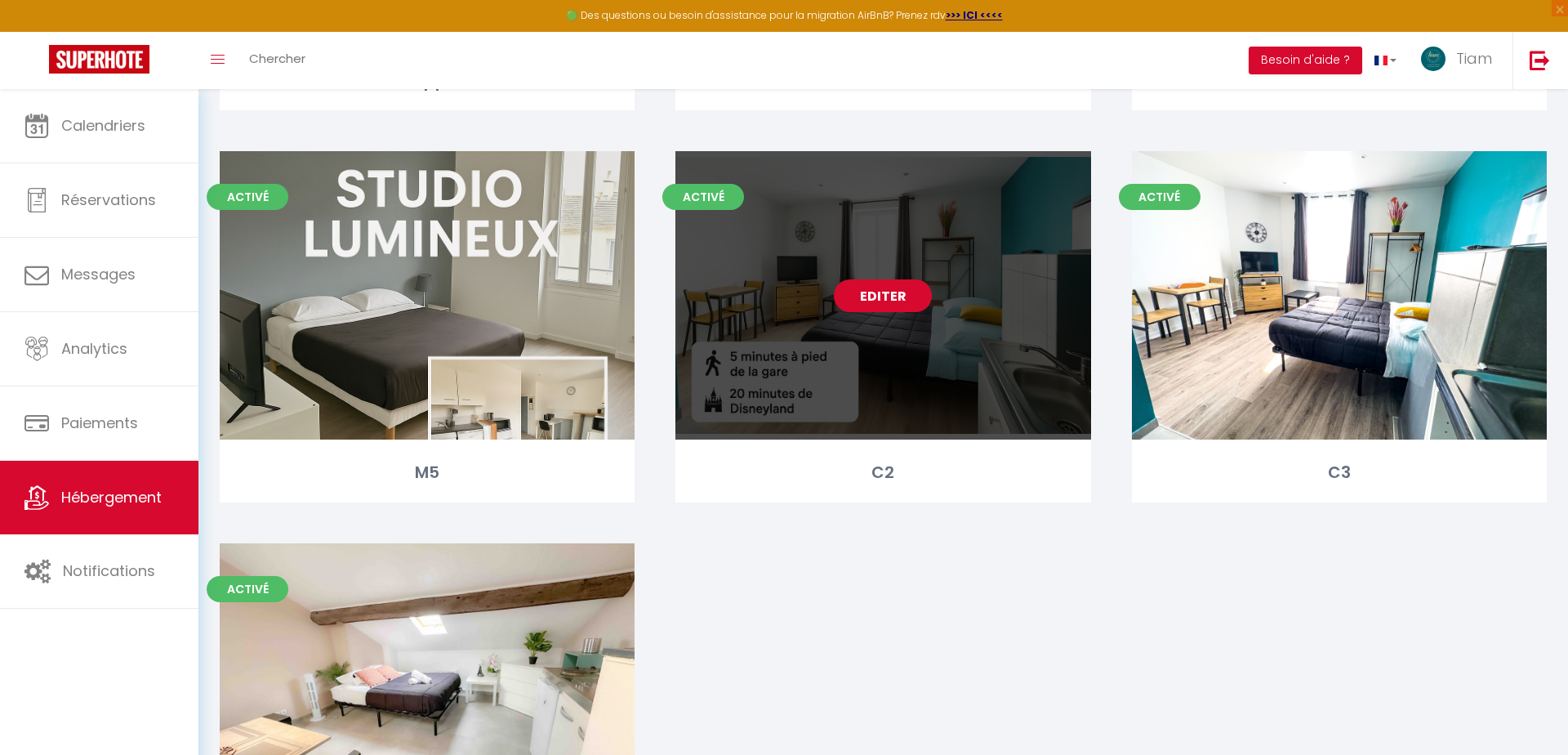
click at [886, 297] on link "Editer" at bounding box center [882, 296] width 98 height 33
click at [886, 295] on link "Editer" at bounding box center [882, 296] width 98 height 33
select select "3"
select select "2"
select select "1"
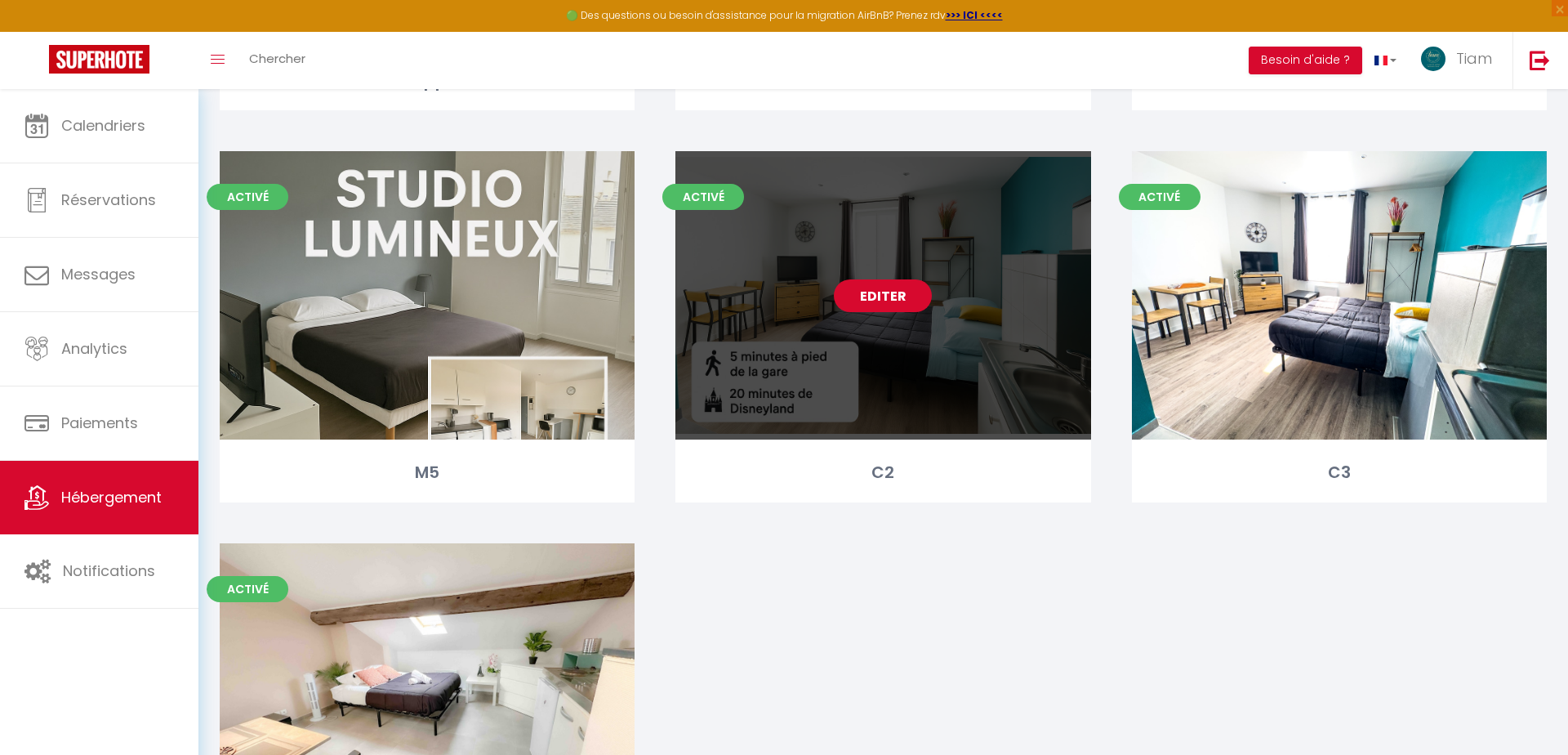
select select "1"
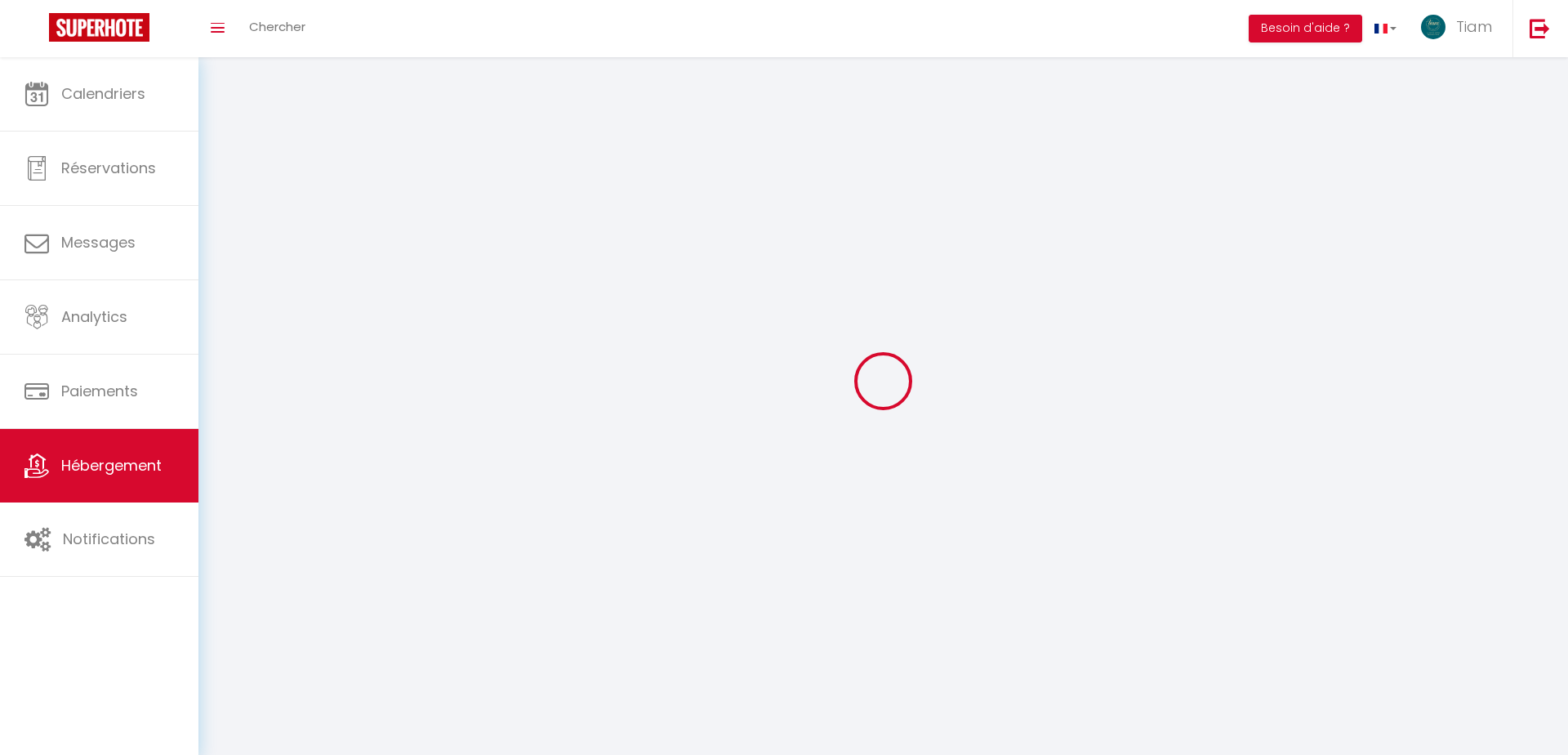
select select
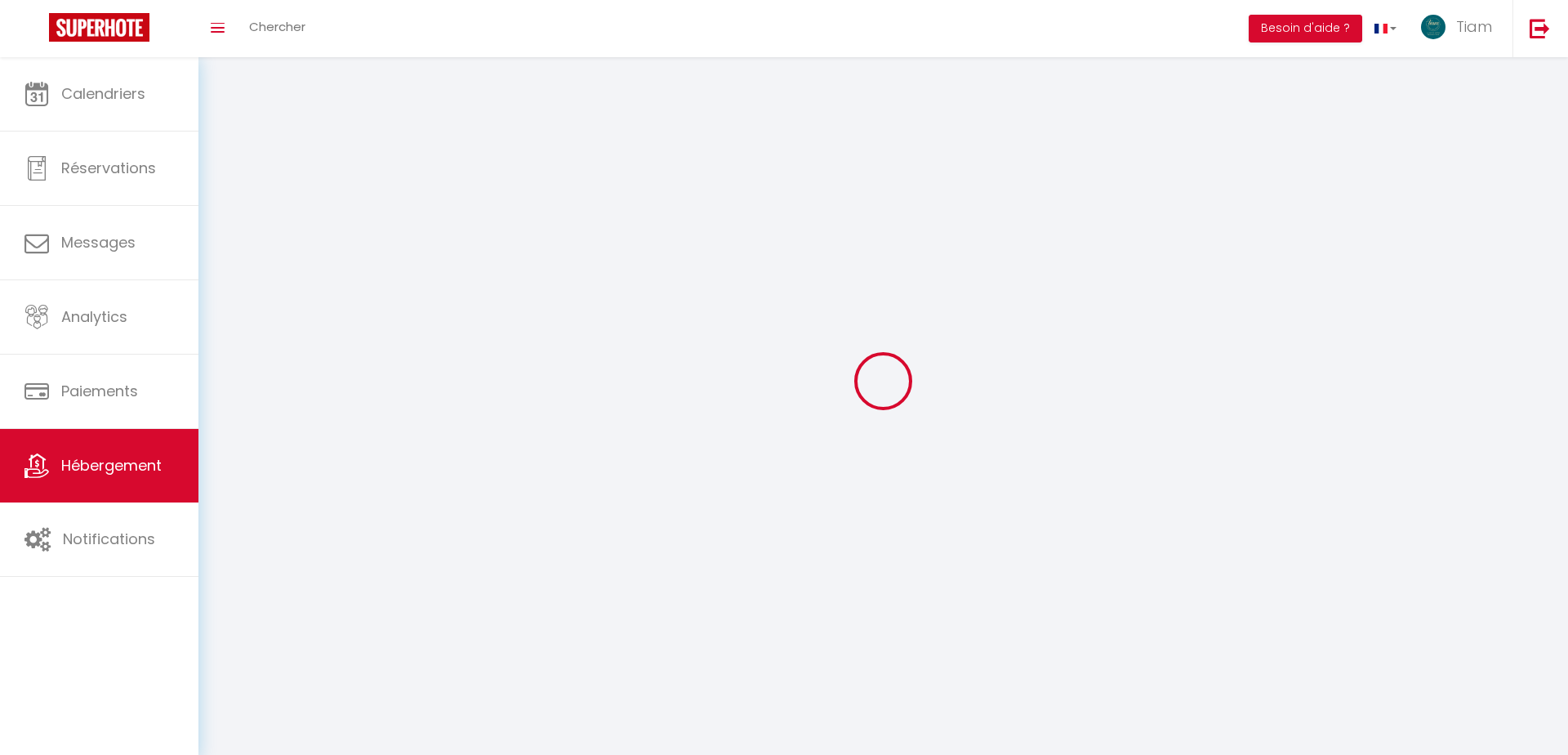
select select
checkbox input "false"
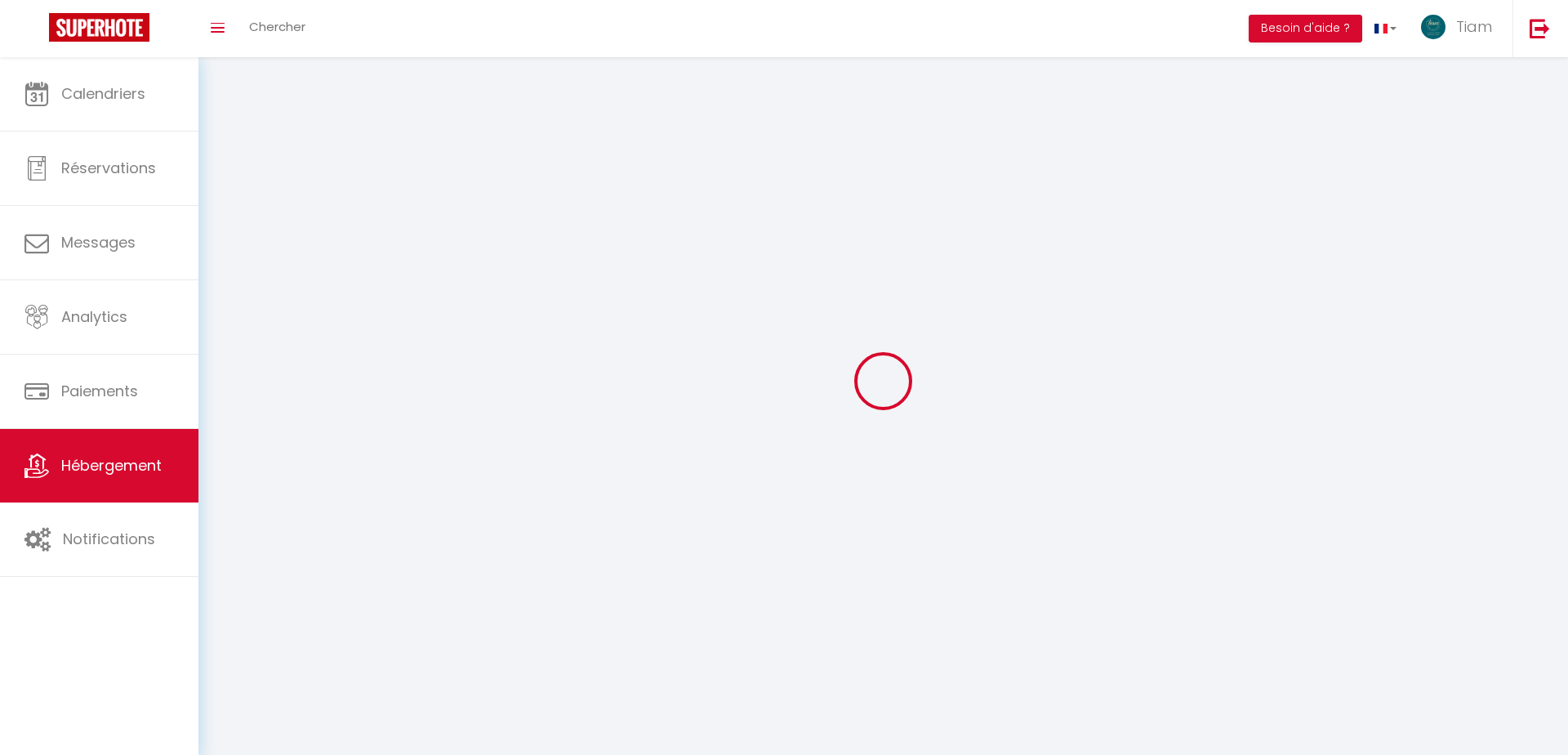
checkbox input "false"
select select
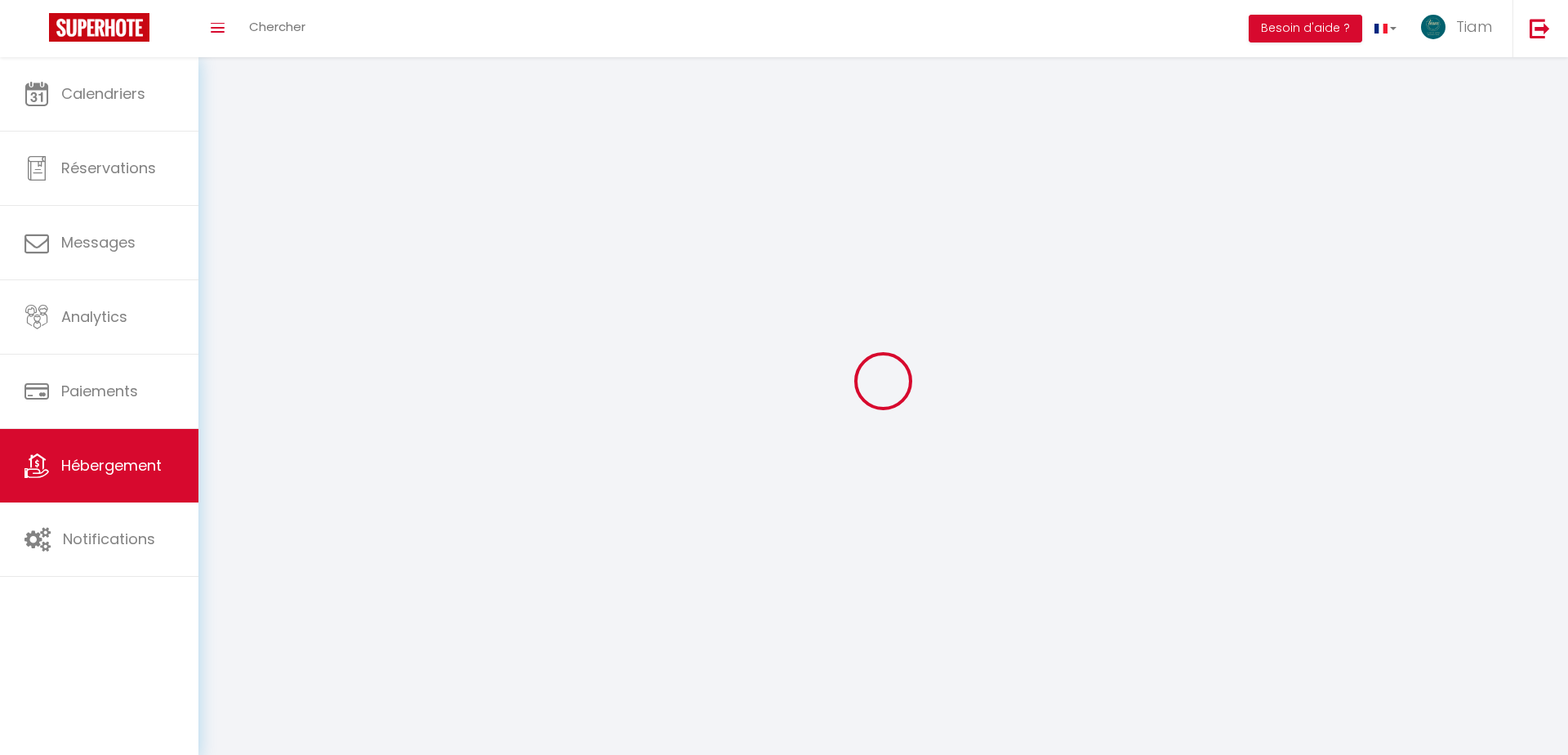
select select
checkbox input "false"
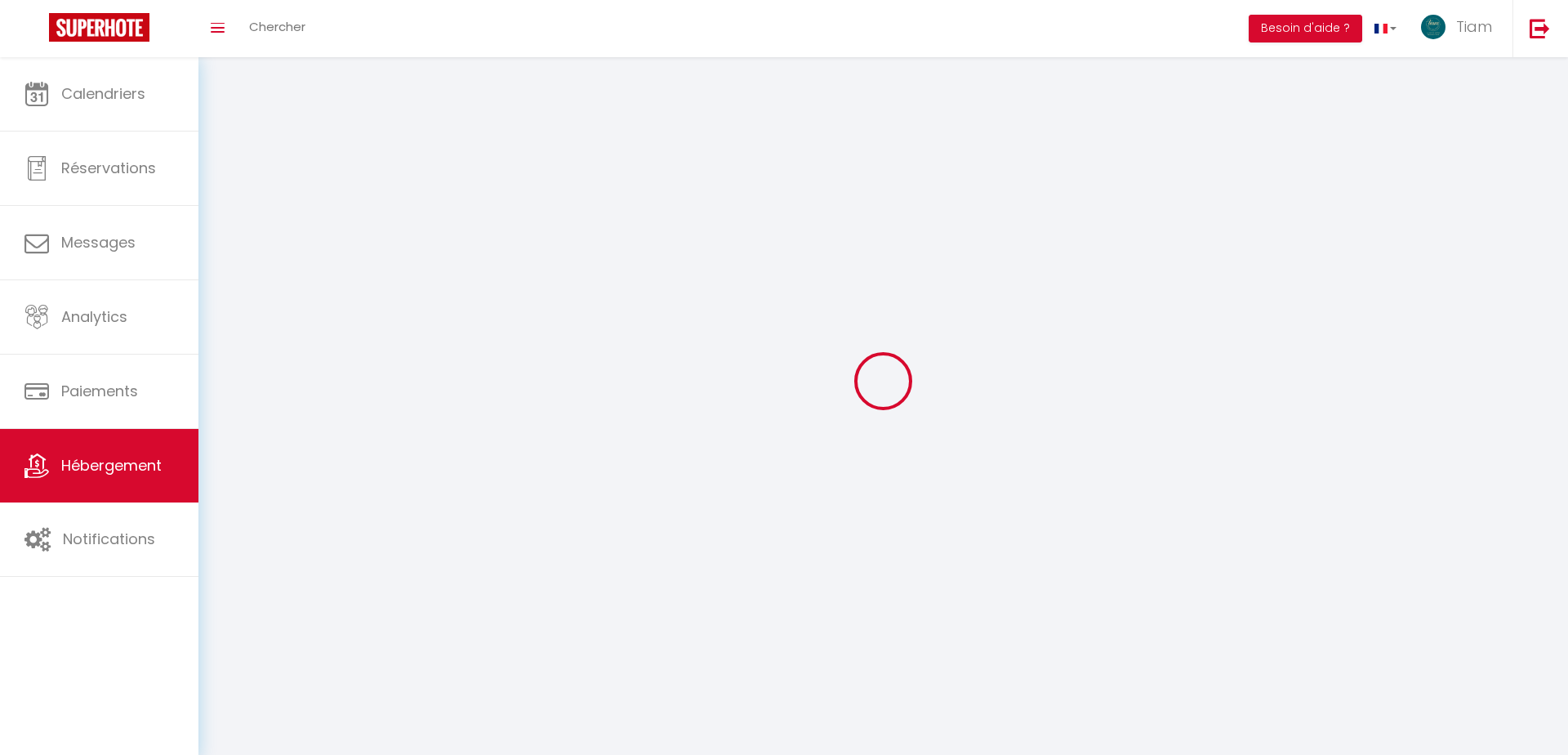
checkbox input "false"
select select
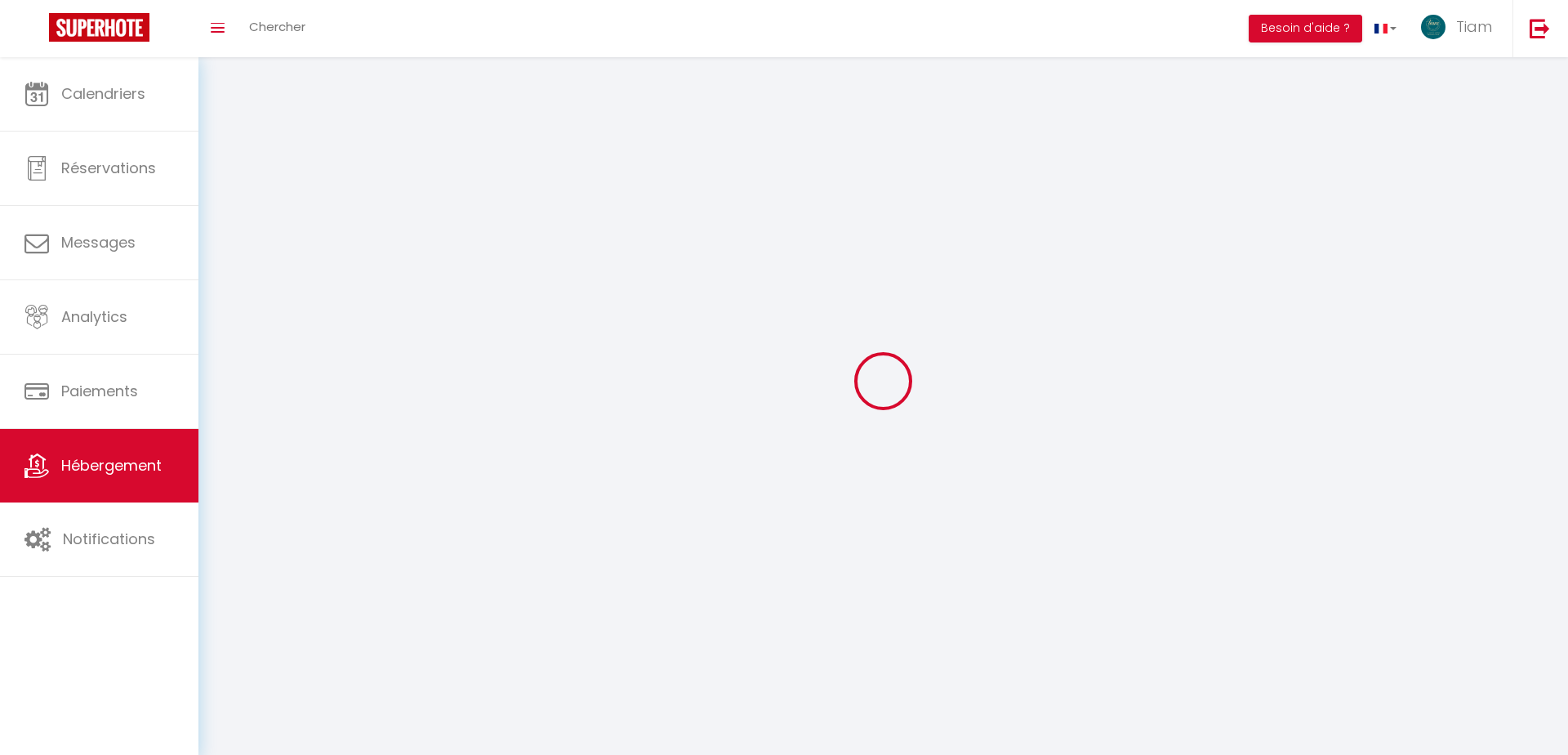
select select
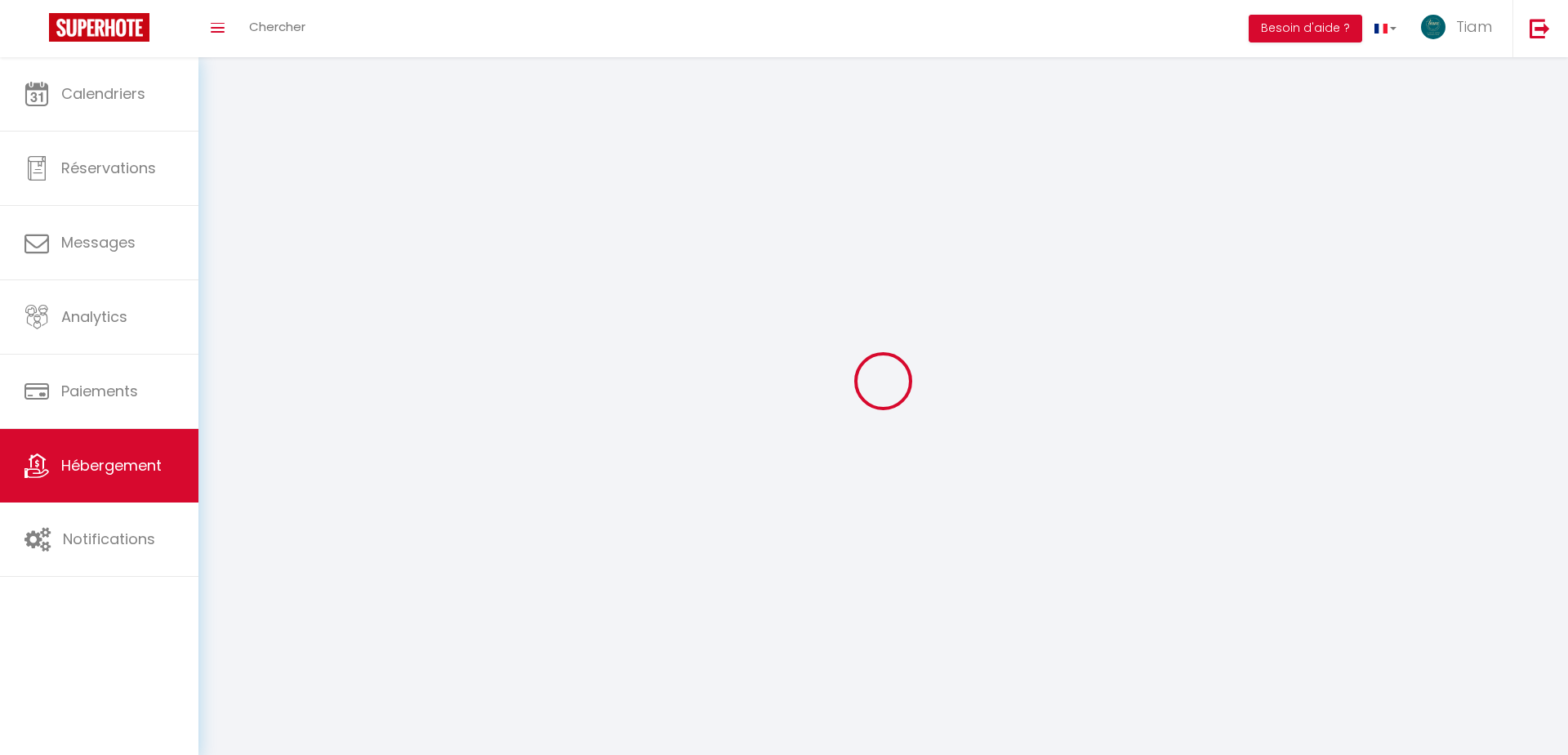
checkbox input "false"
select select
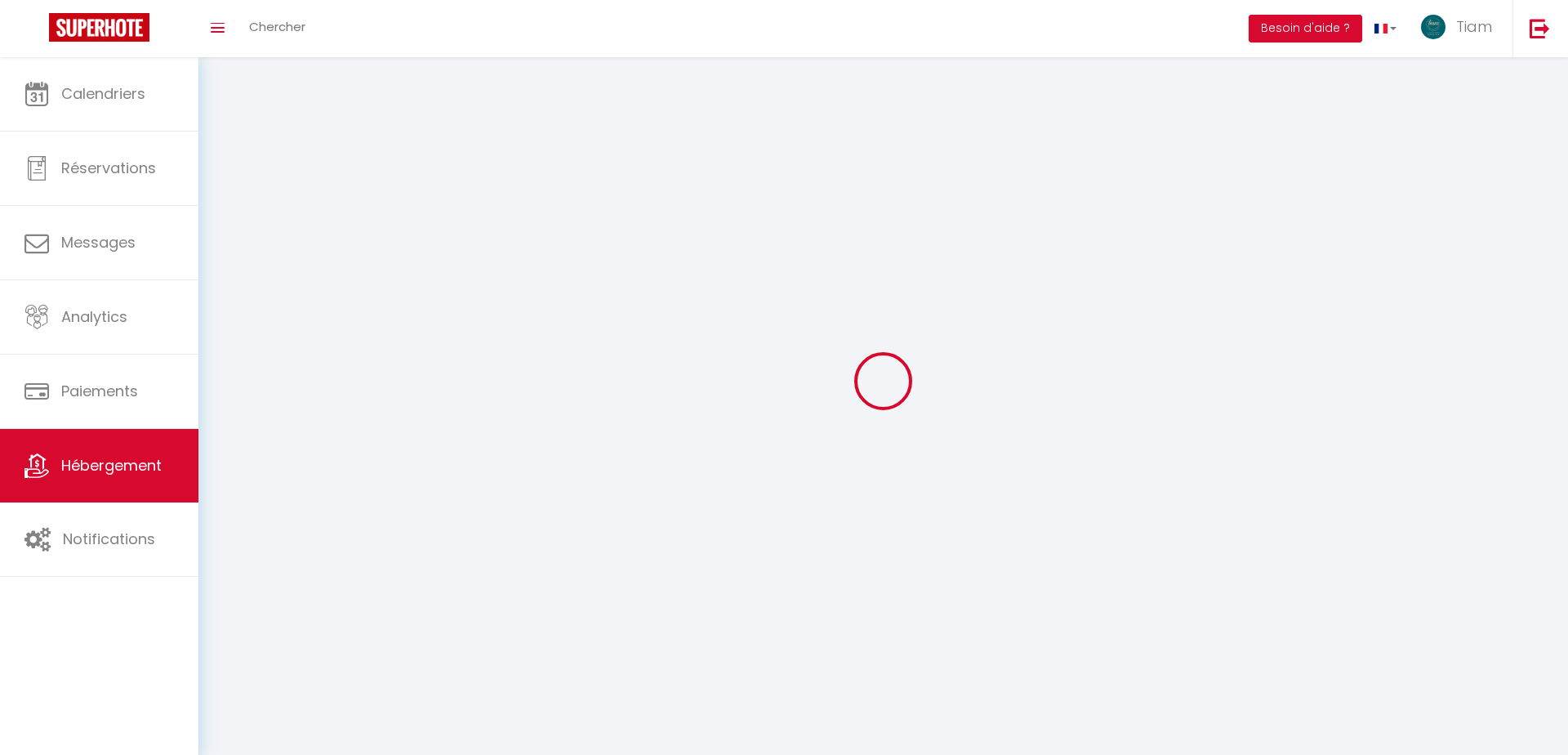
select select
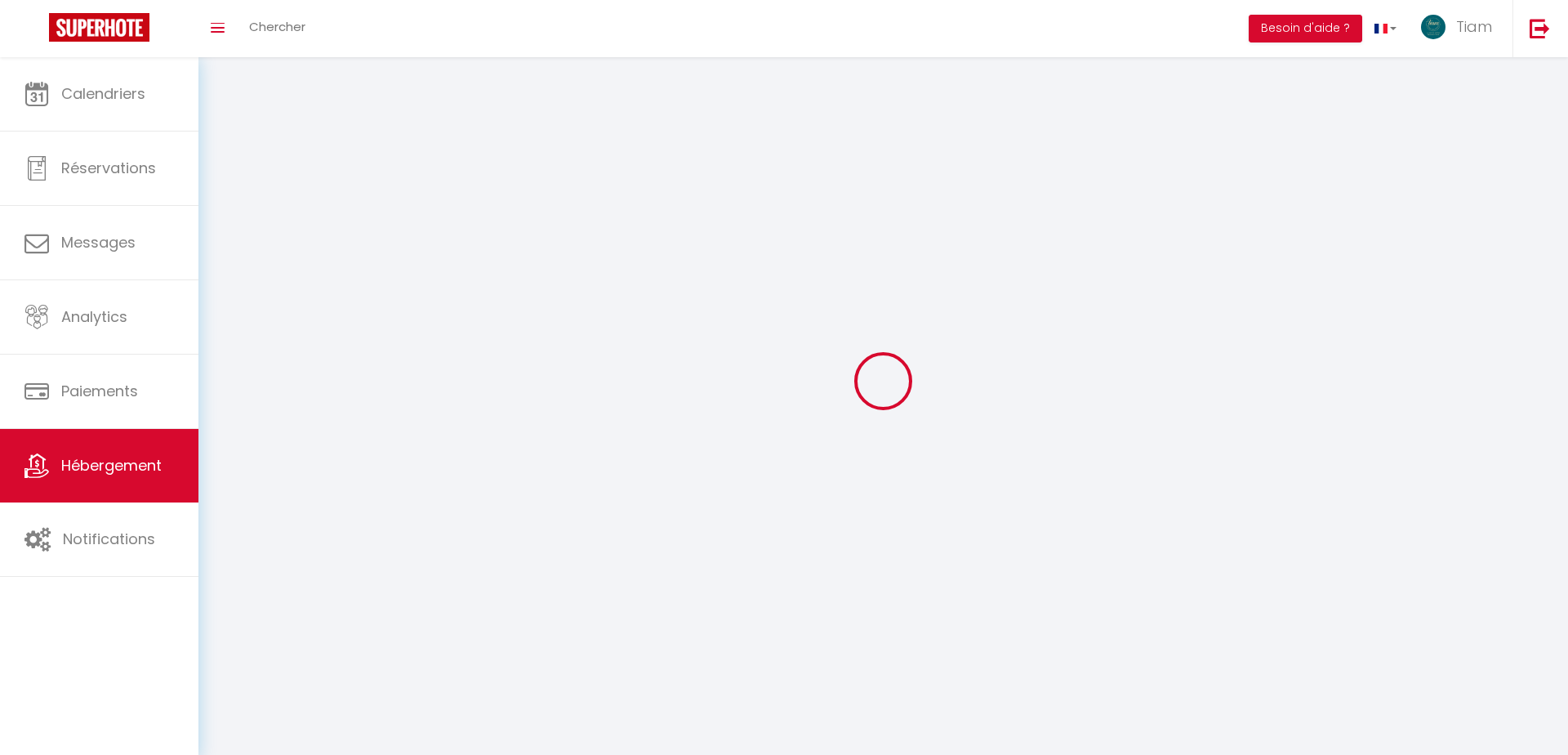
select select
checkbox input "false"
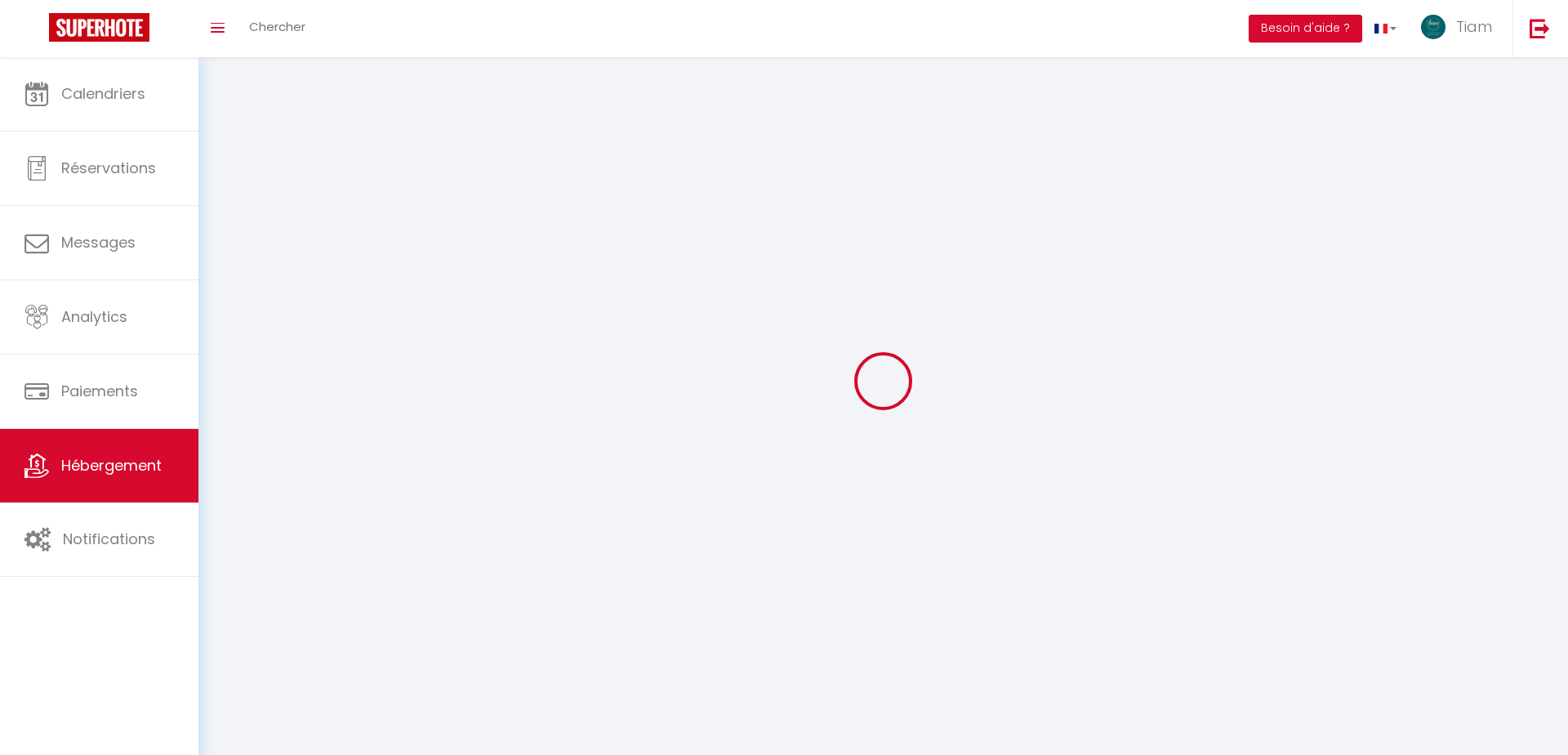
select select
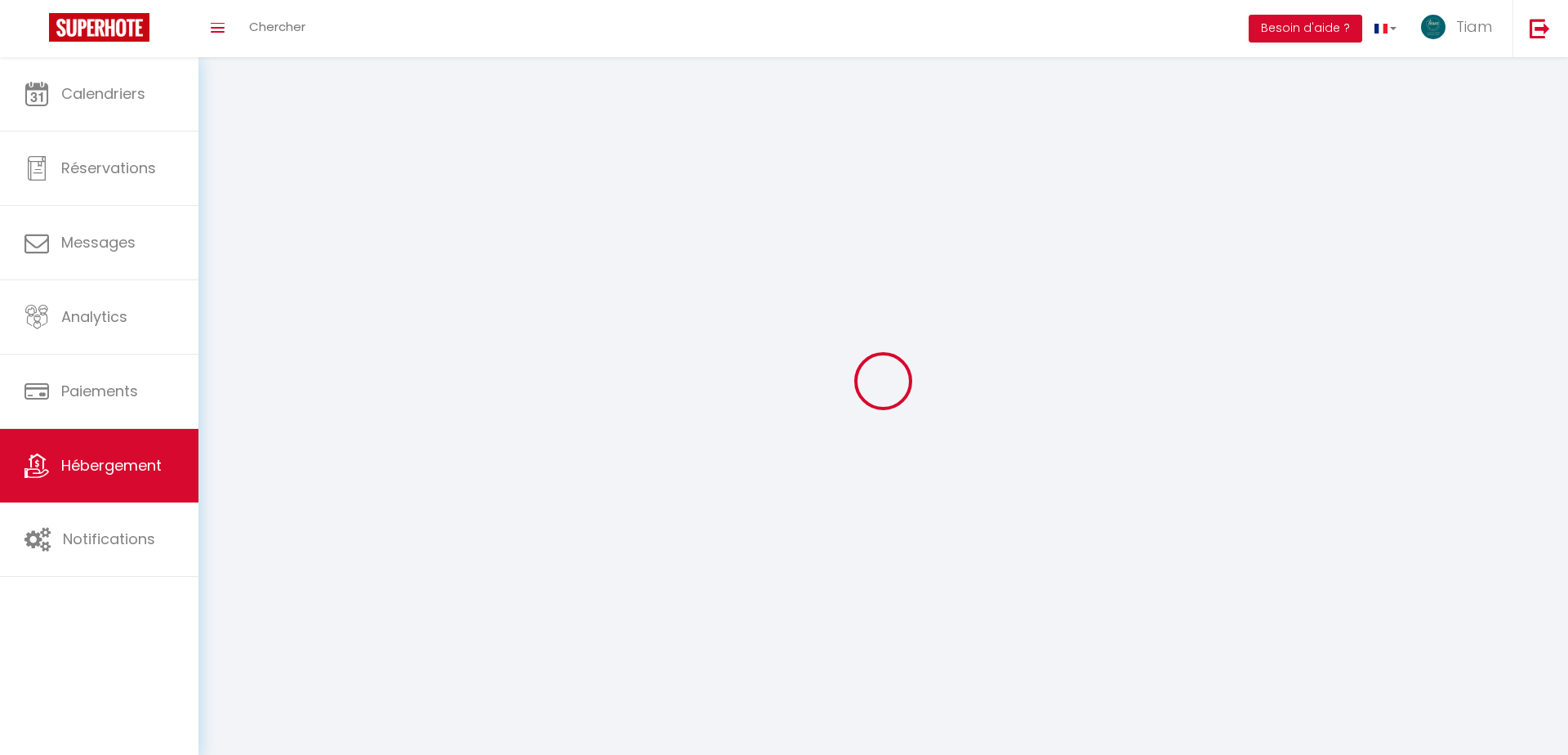
select select
checkbox input "false"
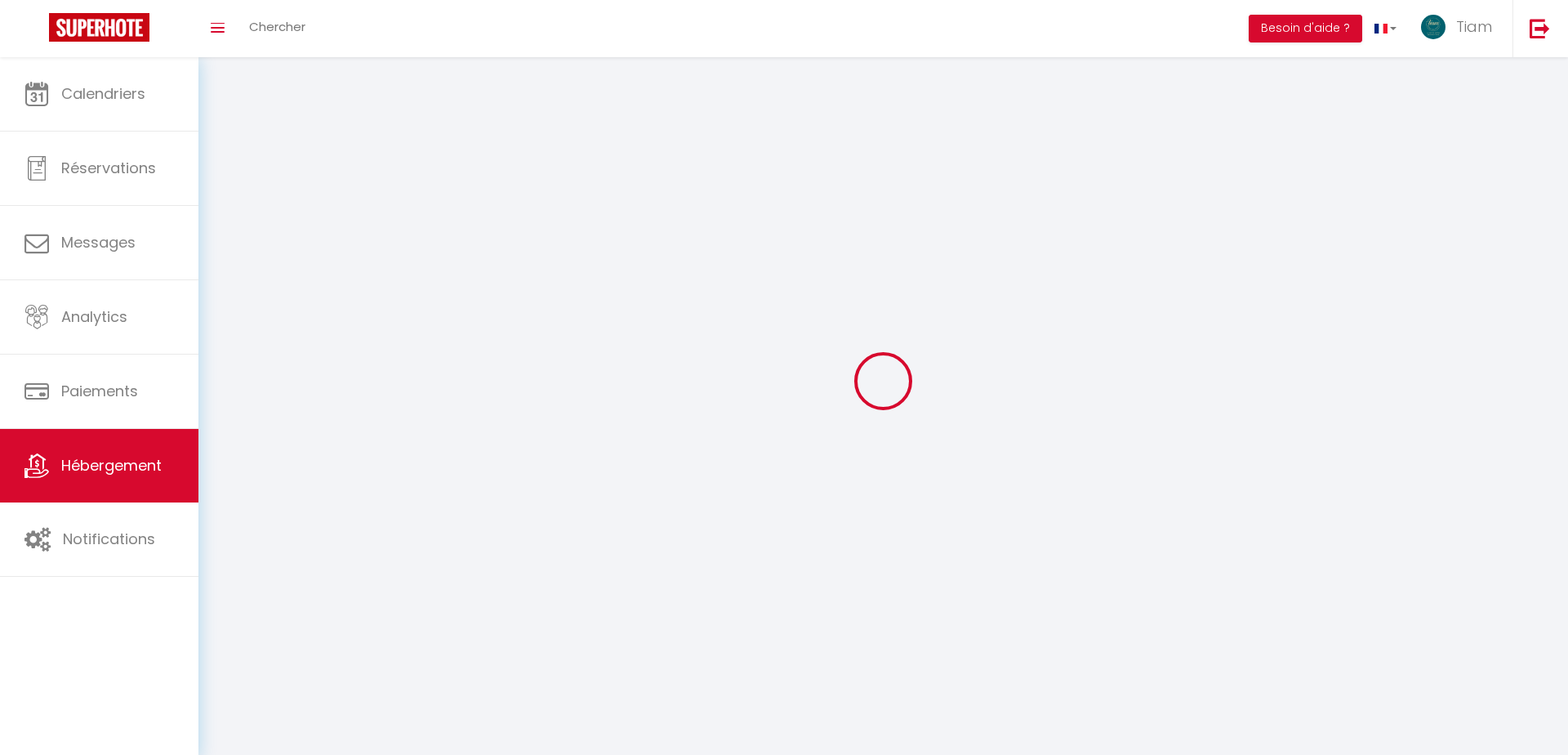
checkbox input "false"
select select
select select "1"
select select
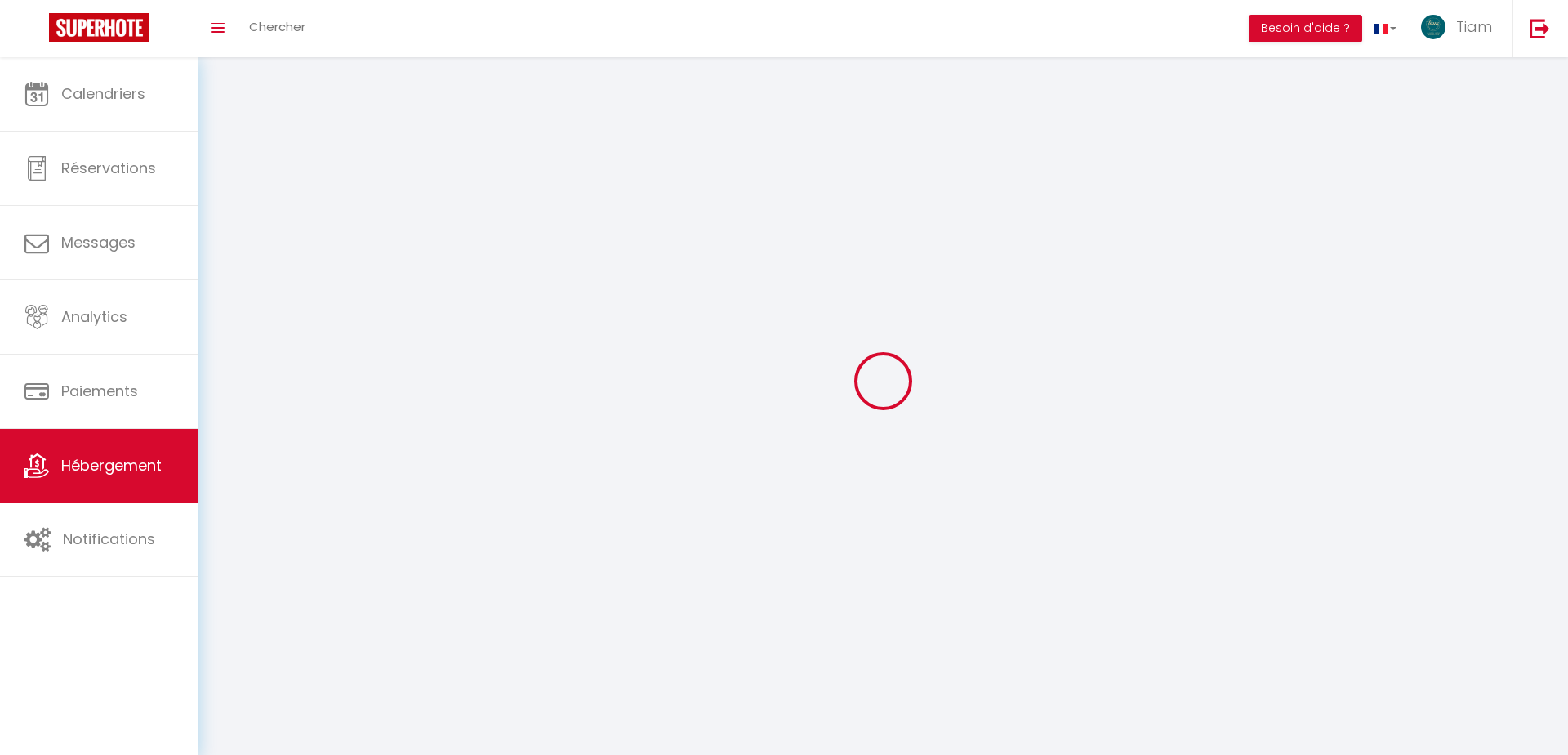
select select "28"
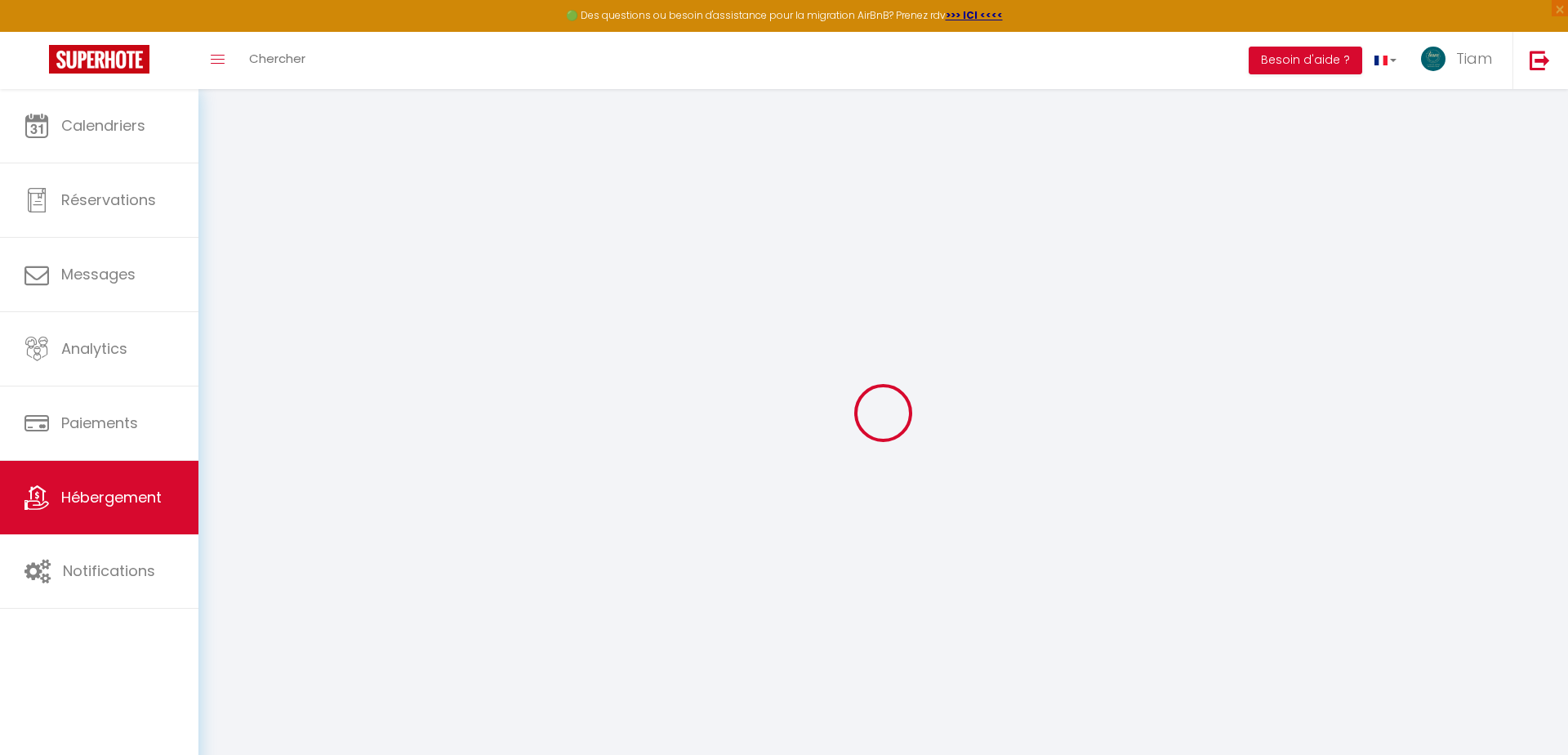
select select
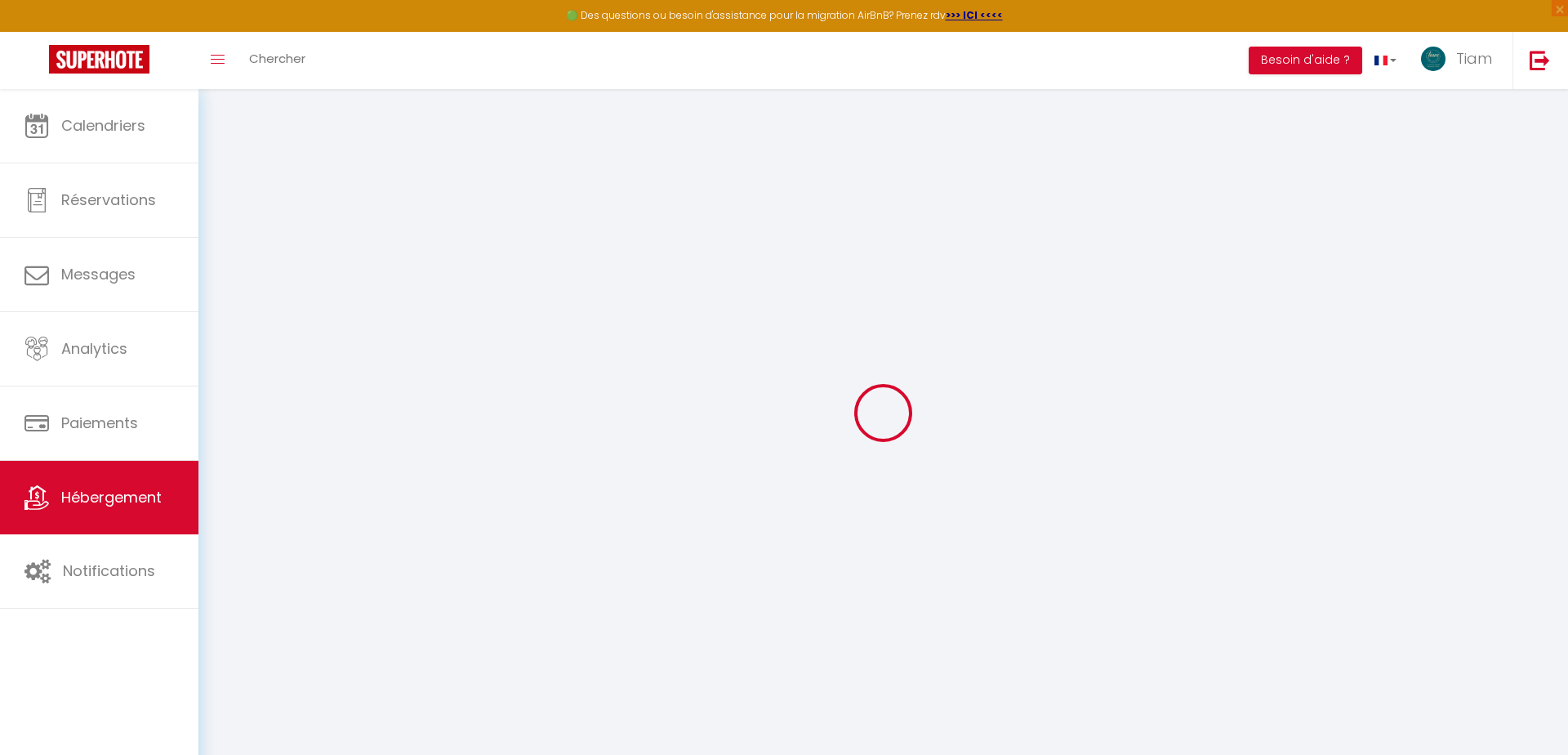
select select
checkbox input "false"
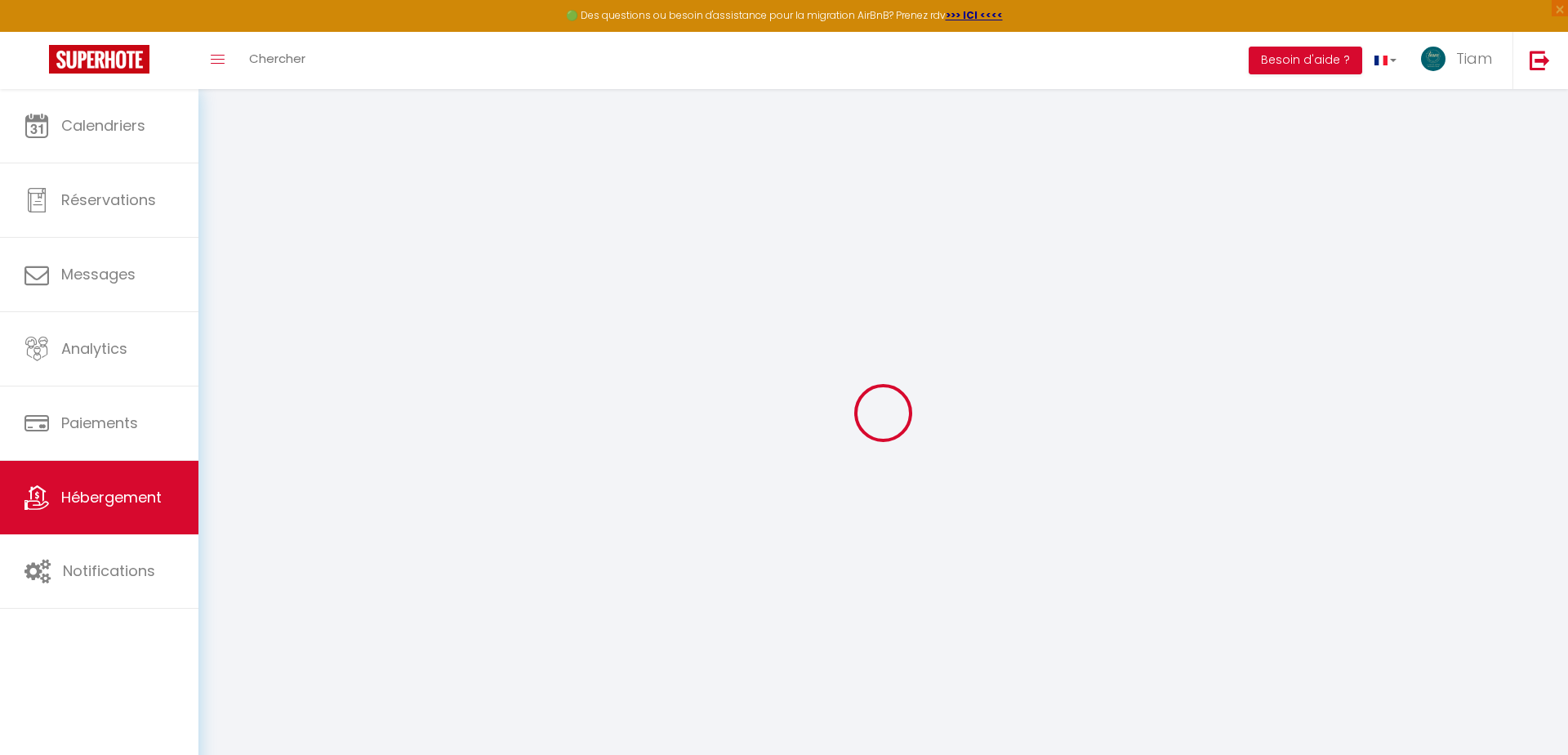
select select
type input "C2"
type input "Tiam"
type input "Conciergerie"
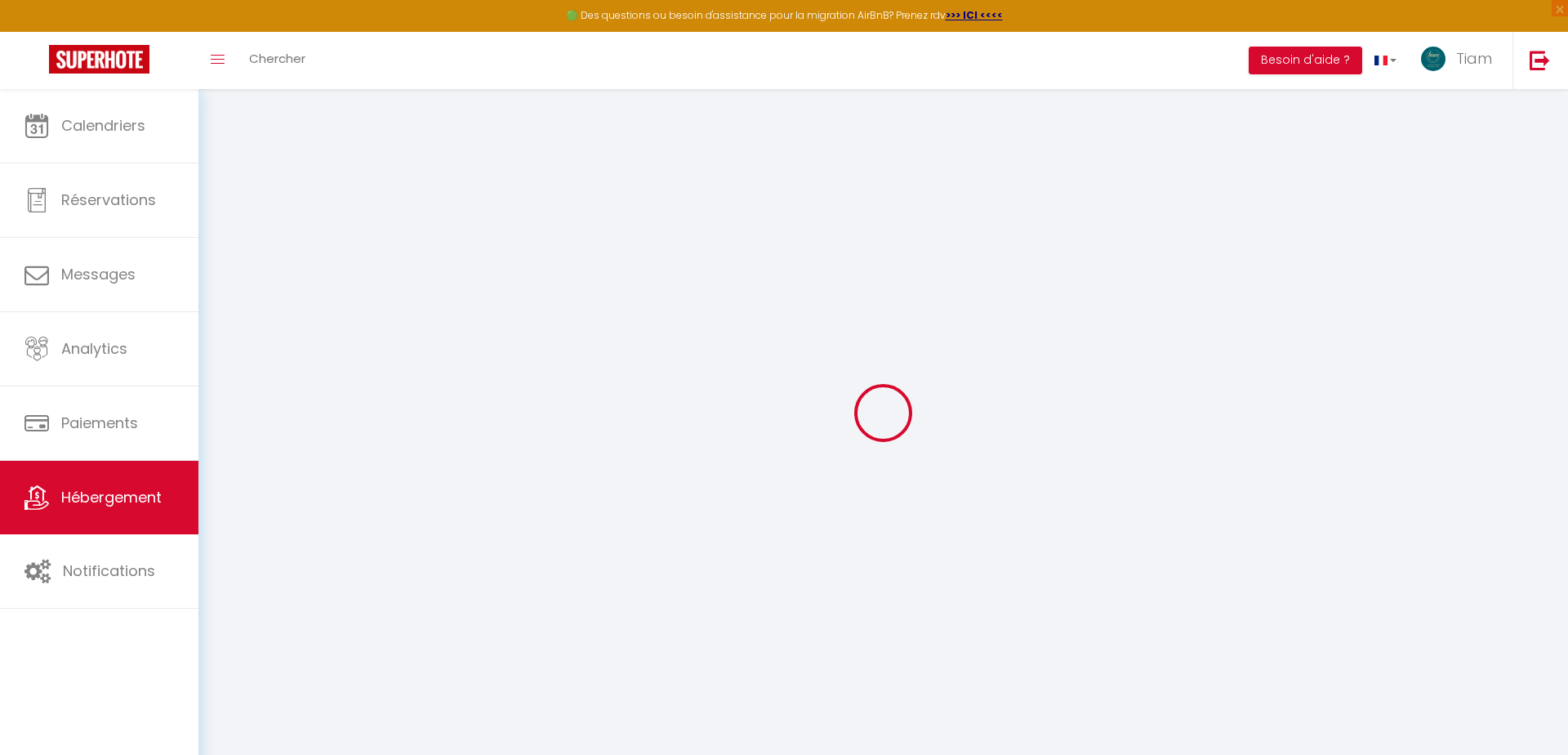
select select "2"
type input "150"
type input "0.01"
select select
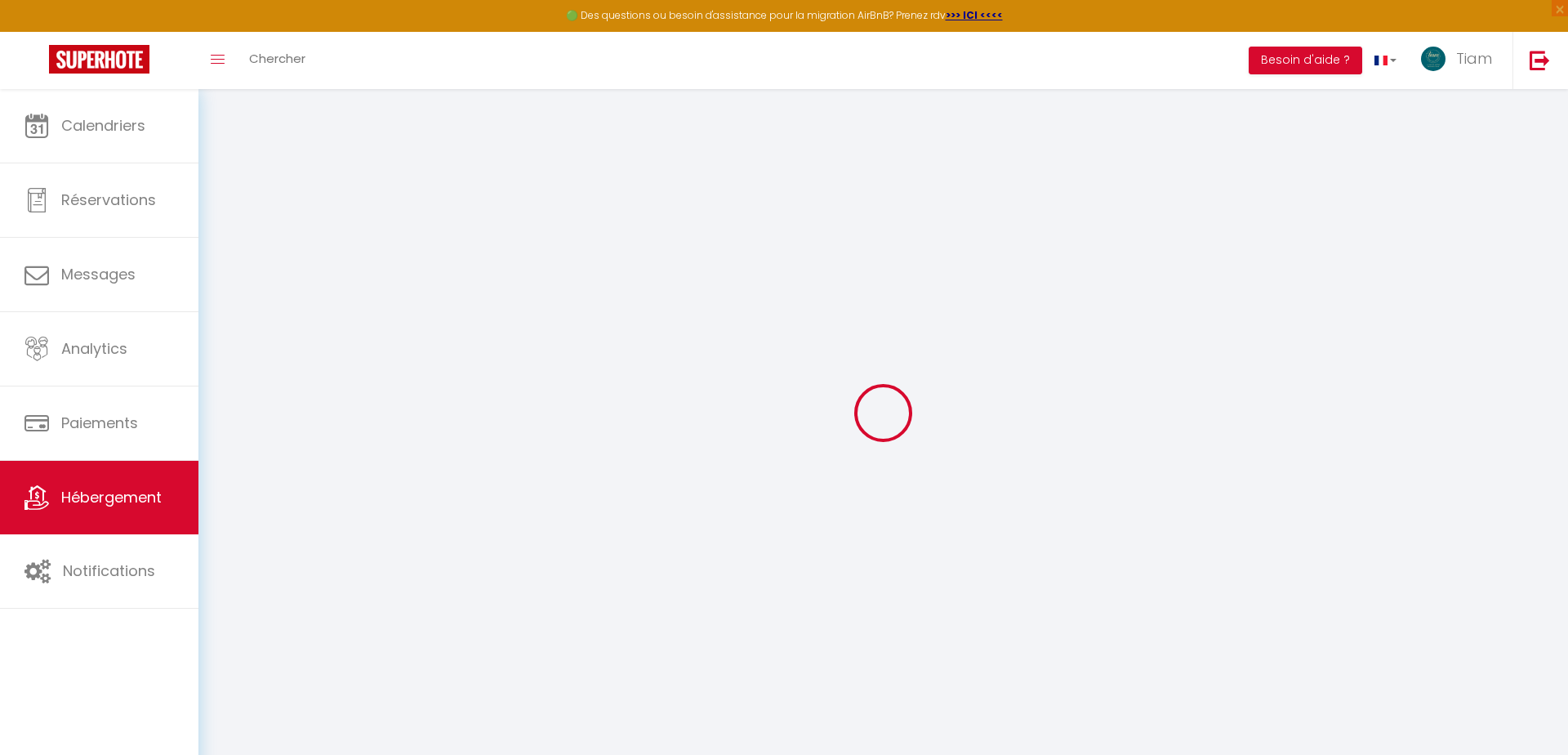
select select
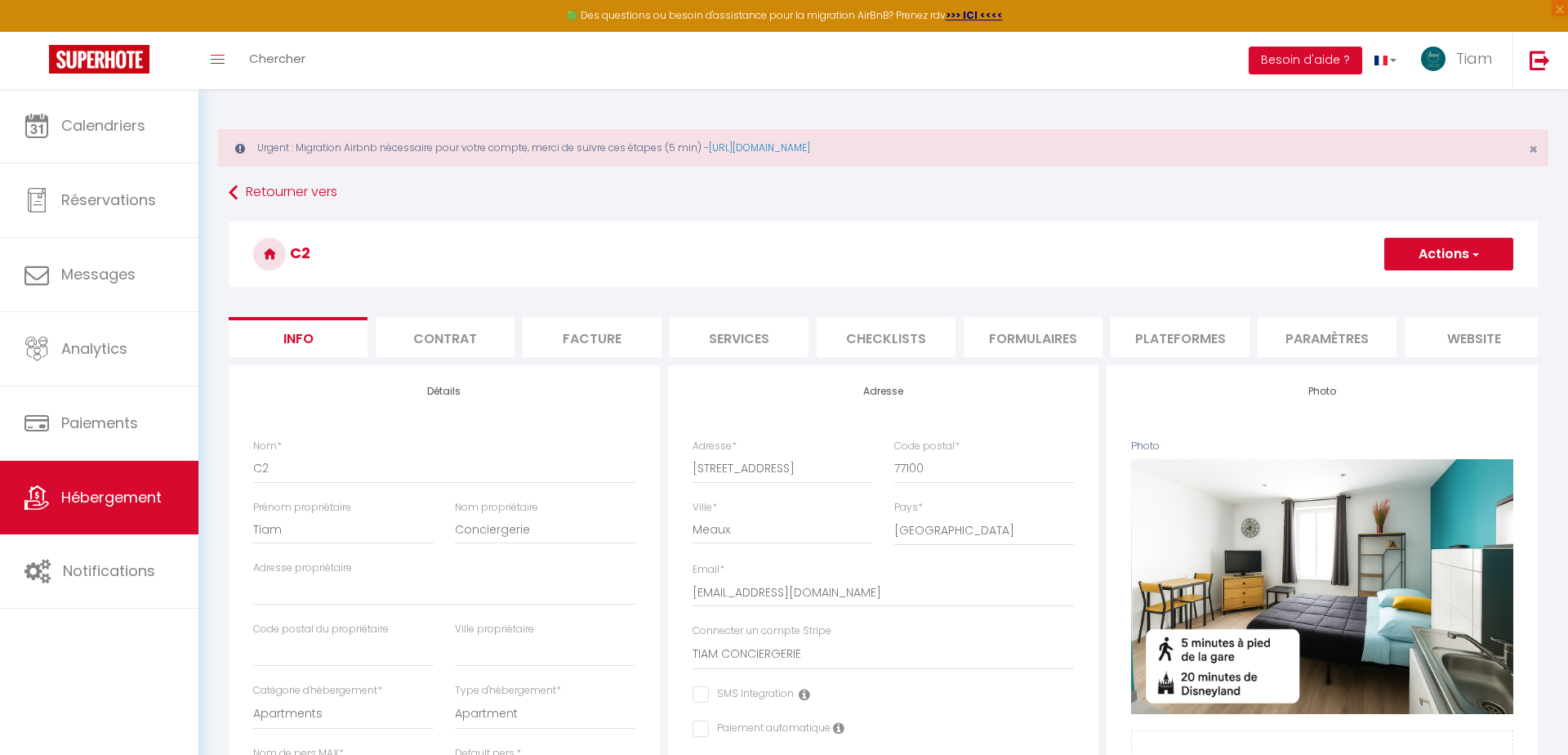
click at [1446, 258] on button "Actions" at bounding box center [1448, 254] width 129 height 33
click at [1393, 333] on link "Supprimer" at bounding box center [1425, 332] width 175 height 21
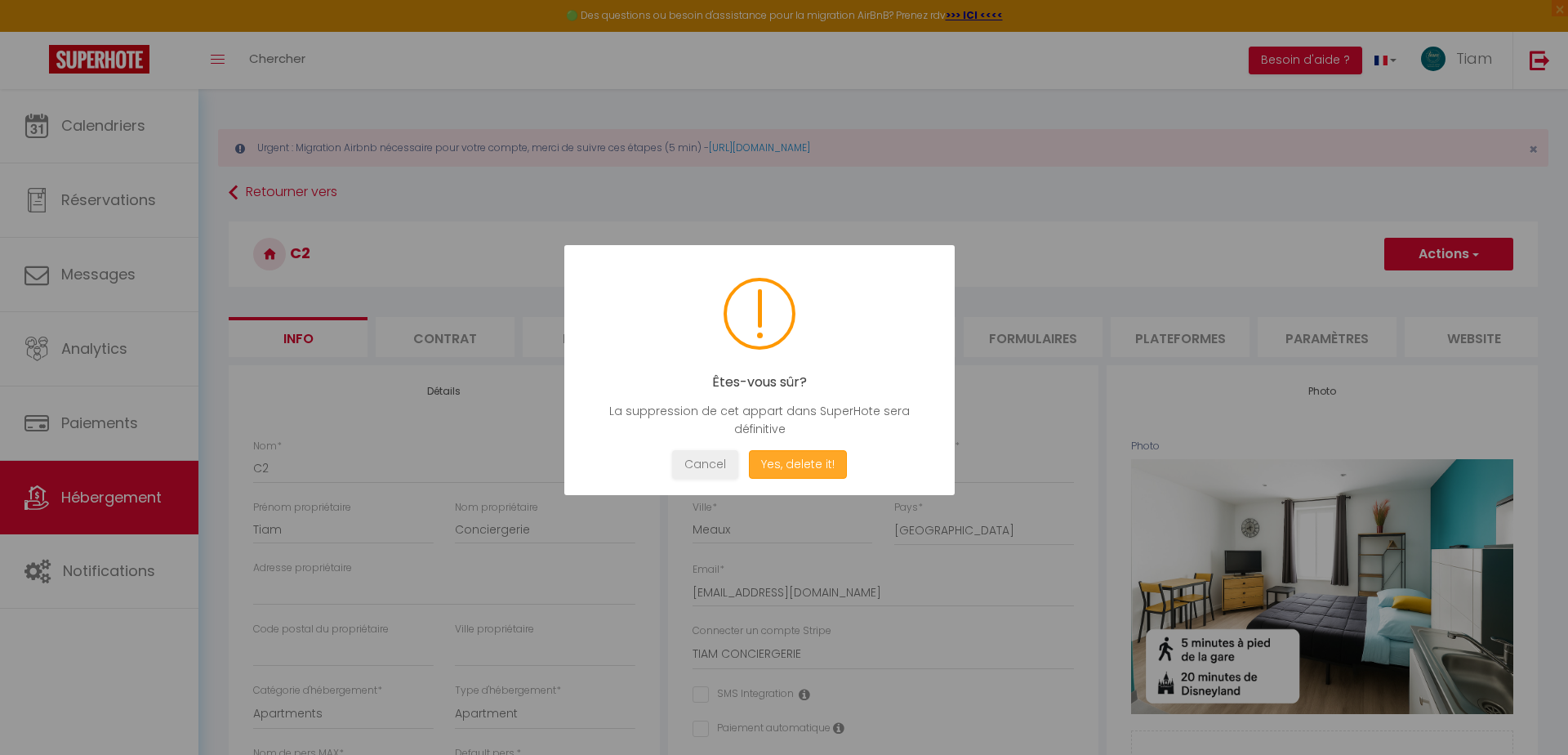
click at [796, 471] on button "Yes, delete it!" at bounding box center [798, 463] width 98 height 28
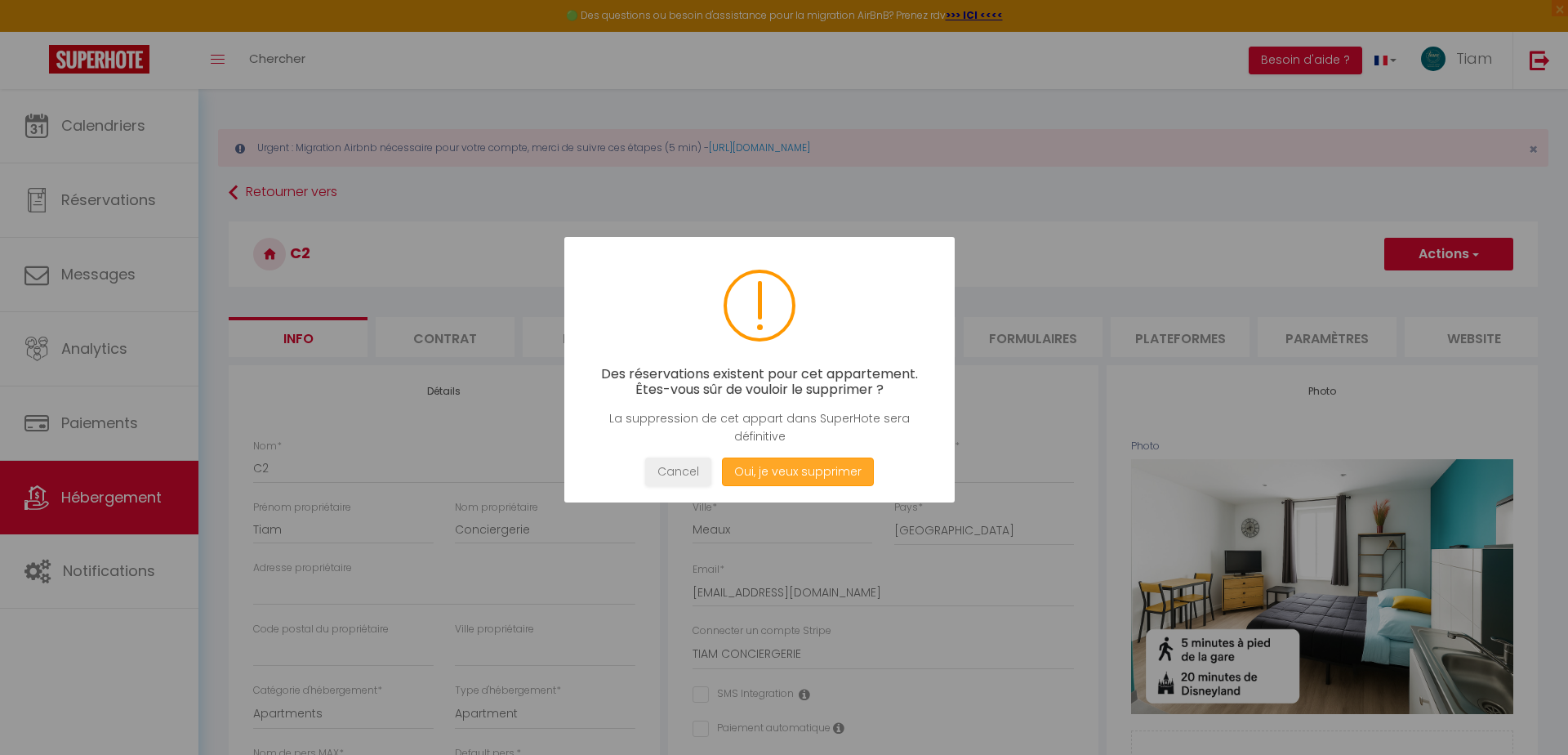
click at [796, 471] on button "Oui, je veux supprimer" at bounding box center [798, 471] width 152 height 28
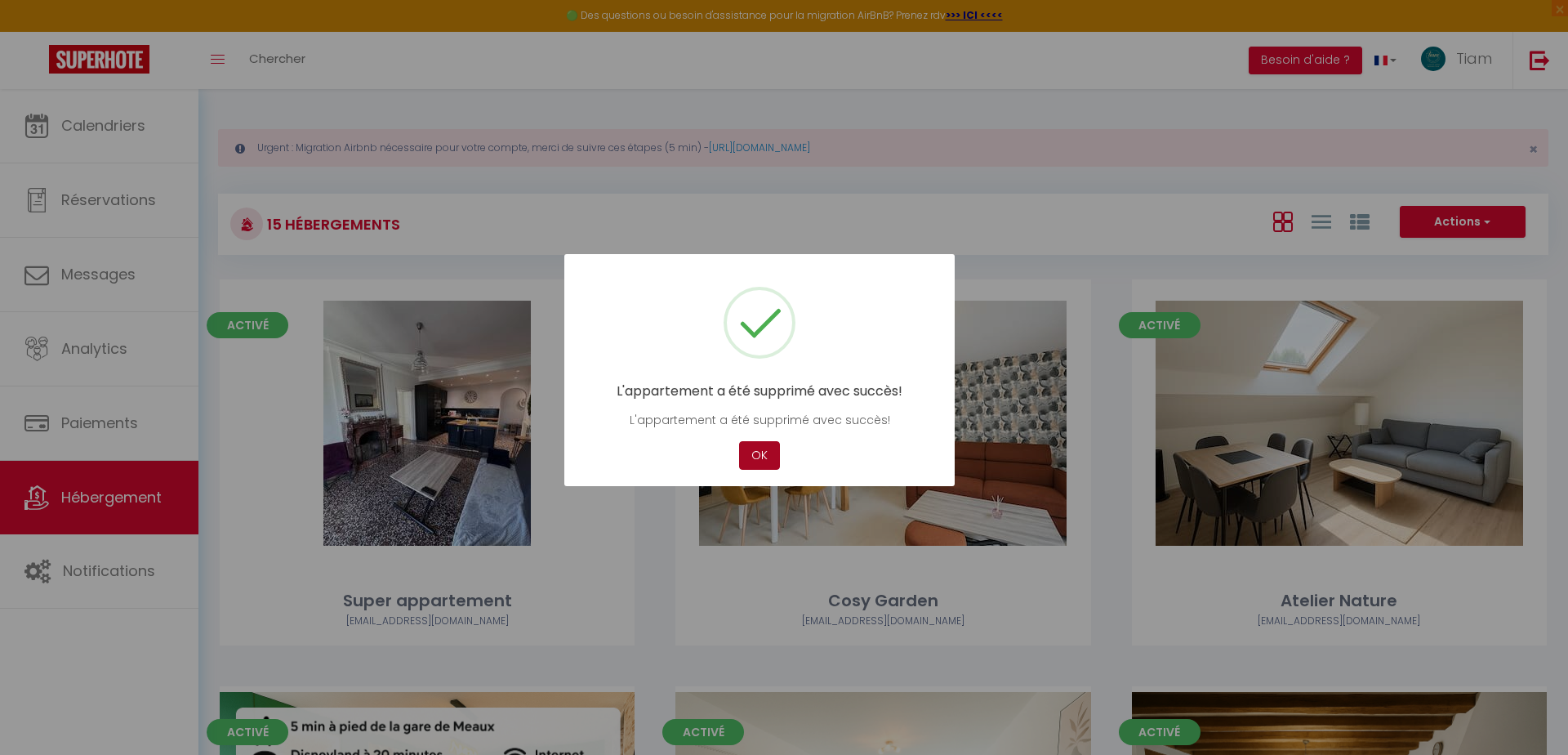
click at [767, 455] on button "OK" at bounding box center [759, 455] width 41 height 28
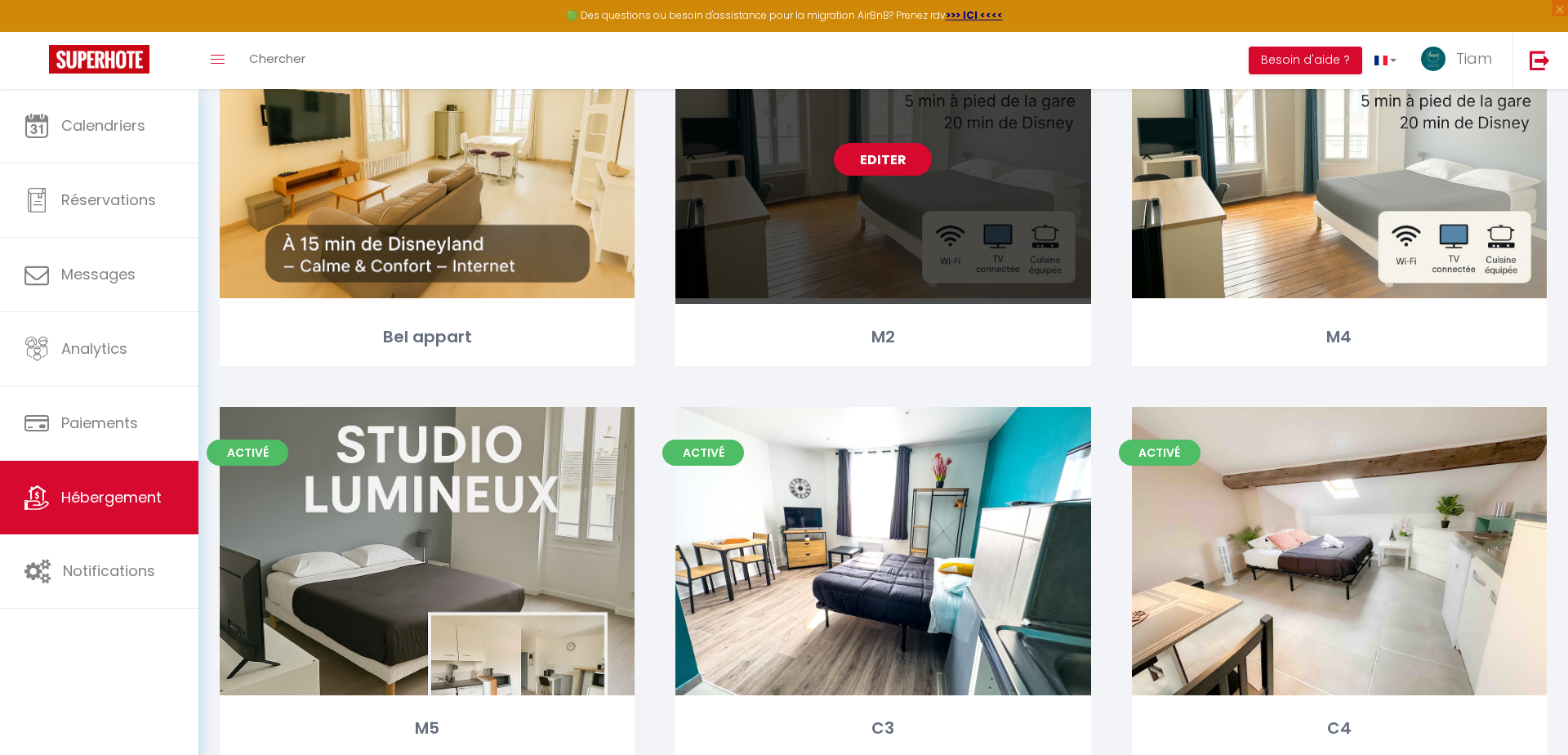
scroll to position [1517, 0]
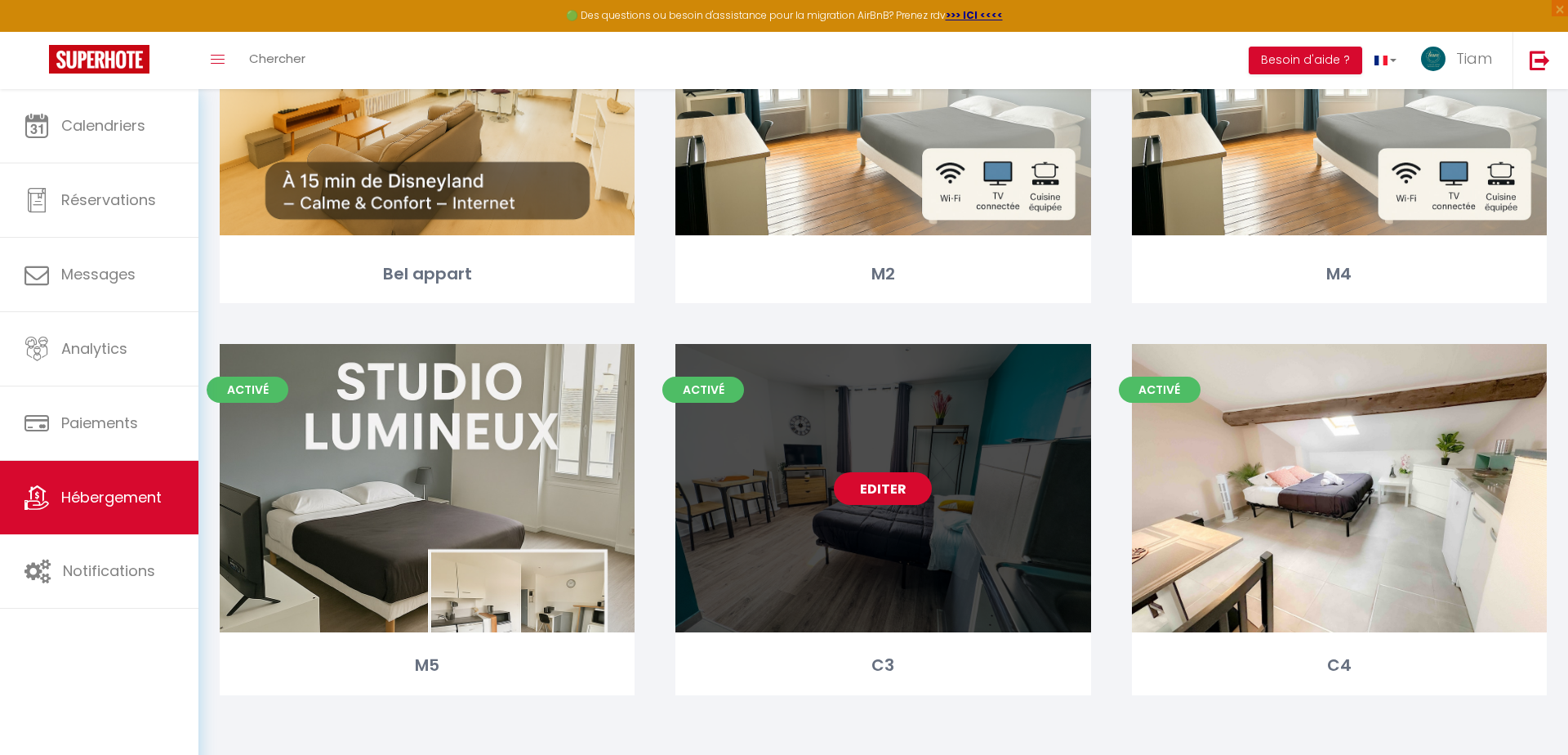
click at [878, 494] on link "Editer" at bounding box center [882, 489] width 98 height 33
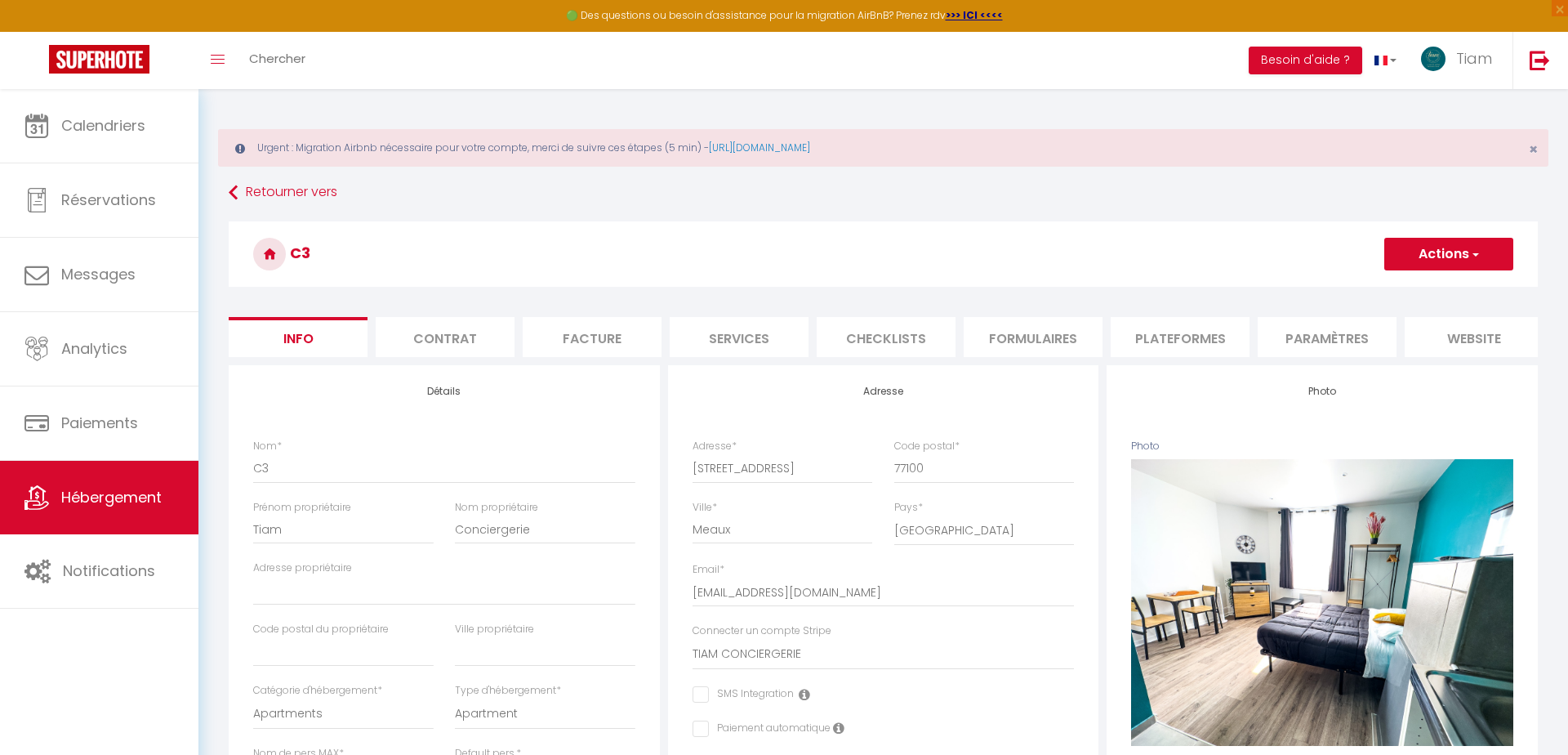
click at [1440, 261] on button "Actions" at bounding box center [1448, 254] width 129 height 33
click at [1383, 331] on link "Supprimer" at bounding box center [1425, 332] width 175 height 21
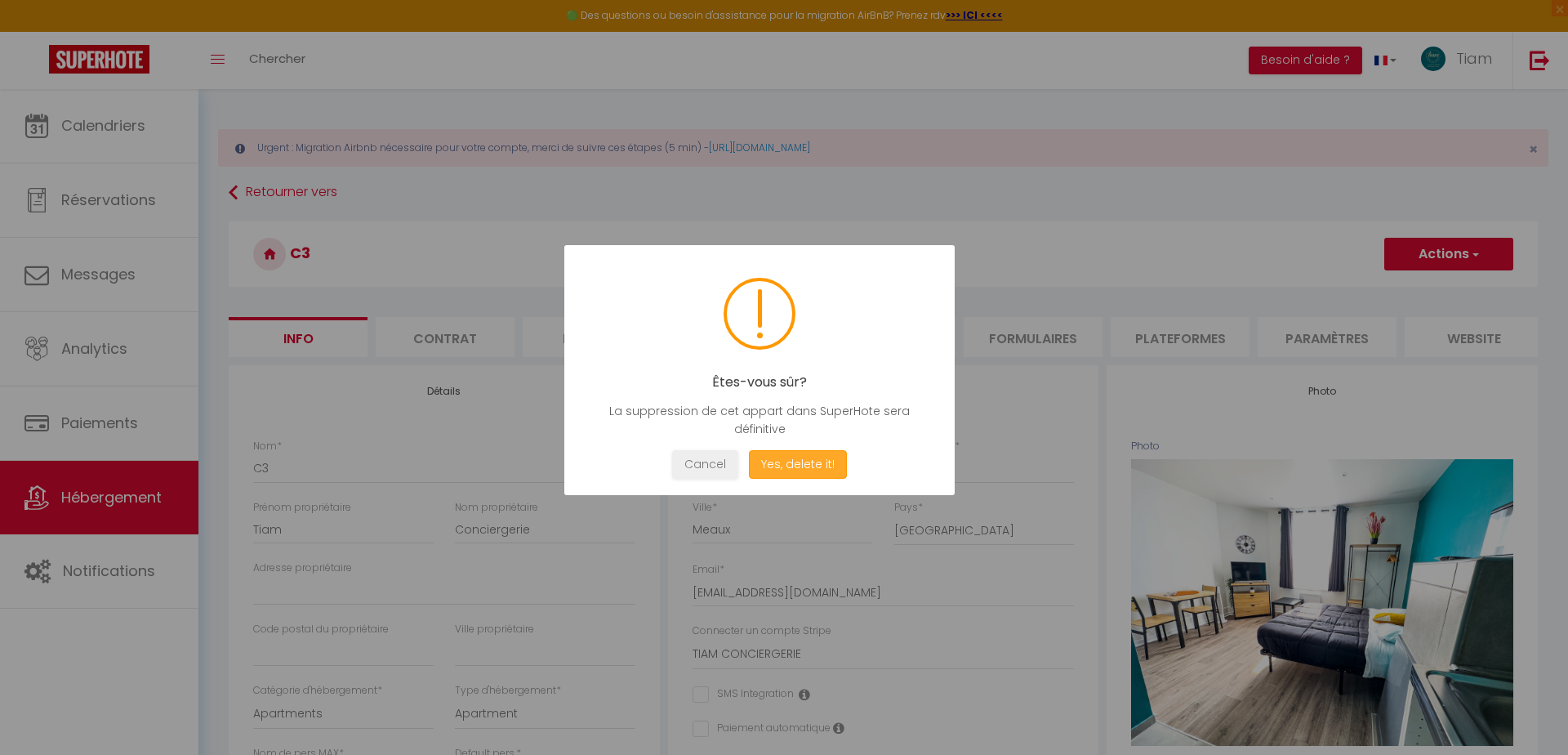
click at [817, 468] on button "Yes, delete it!" at bounding box center [798, 463] width 98 height 28
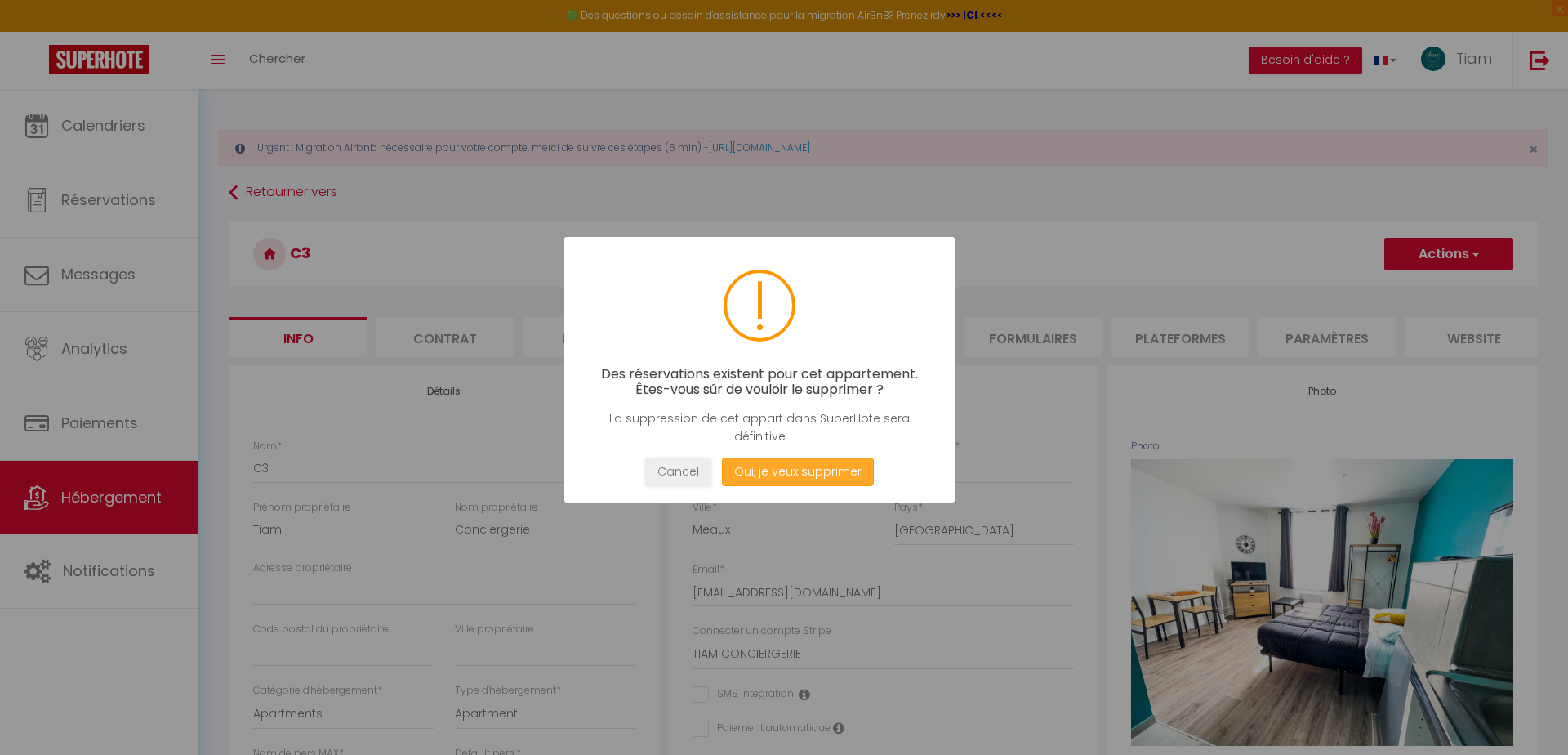
click at [790, 473] on button "Oui, je veux supprimer" at bounding box center [798, 471] width 152 height 28
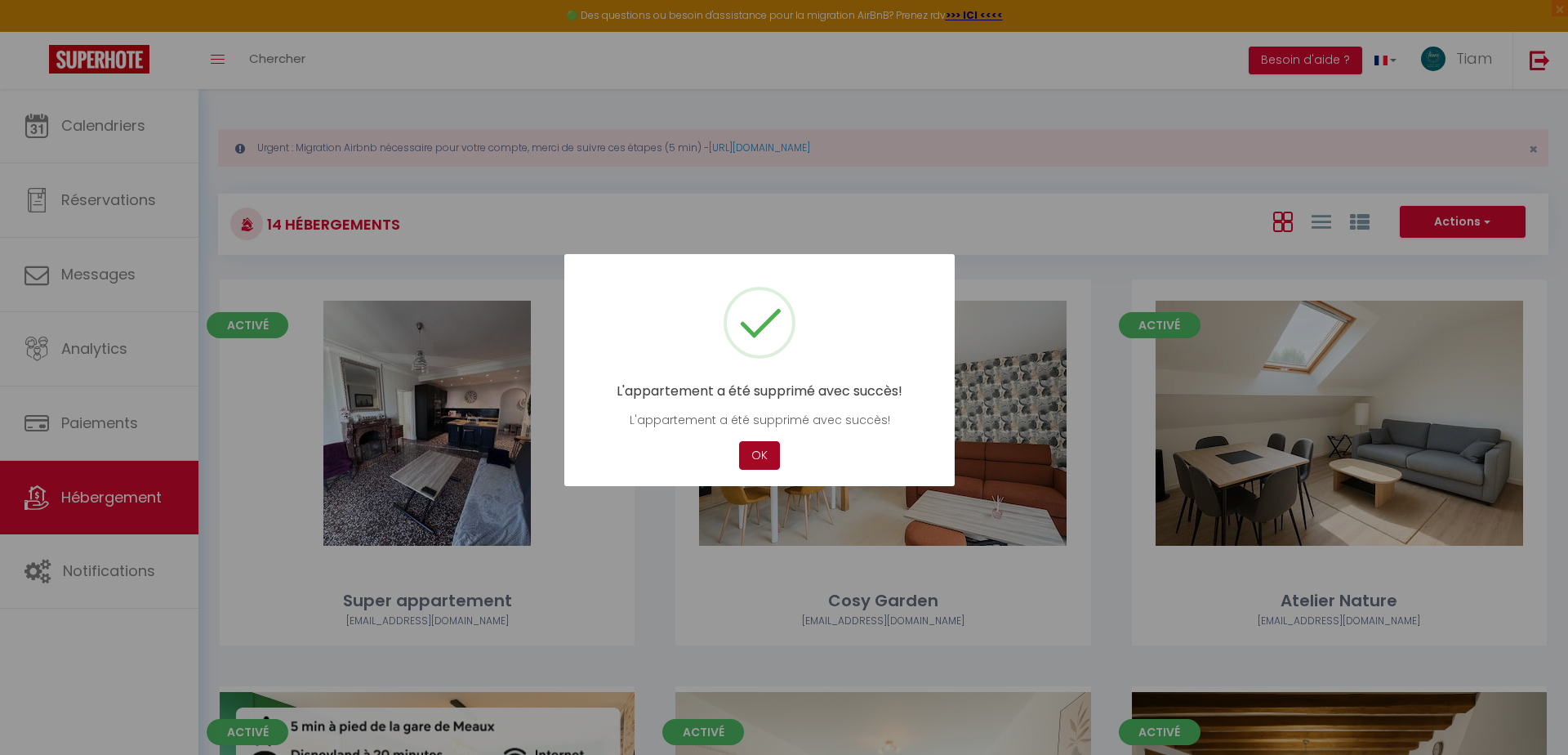
click at [758, 453] on button "OK" at bounding box center [759, 455] width 41 height 28
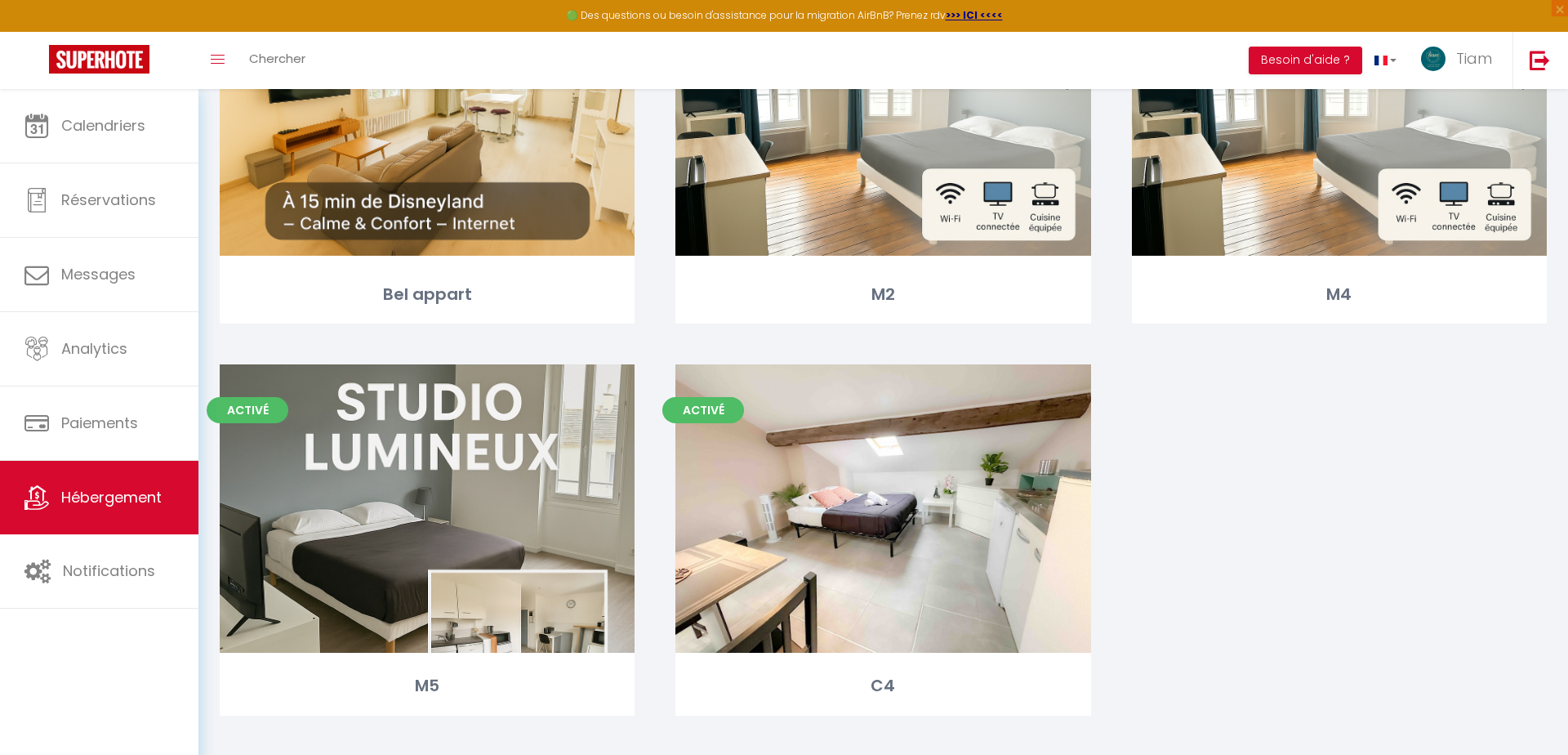
scroll to position [1517, 0]
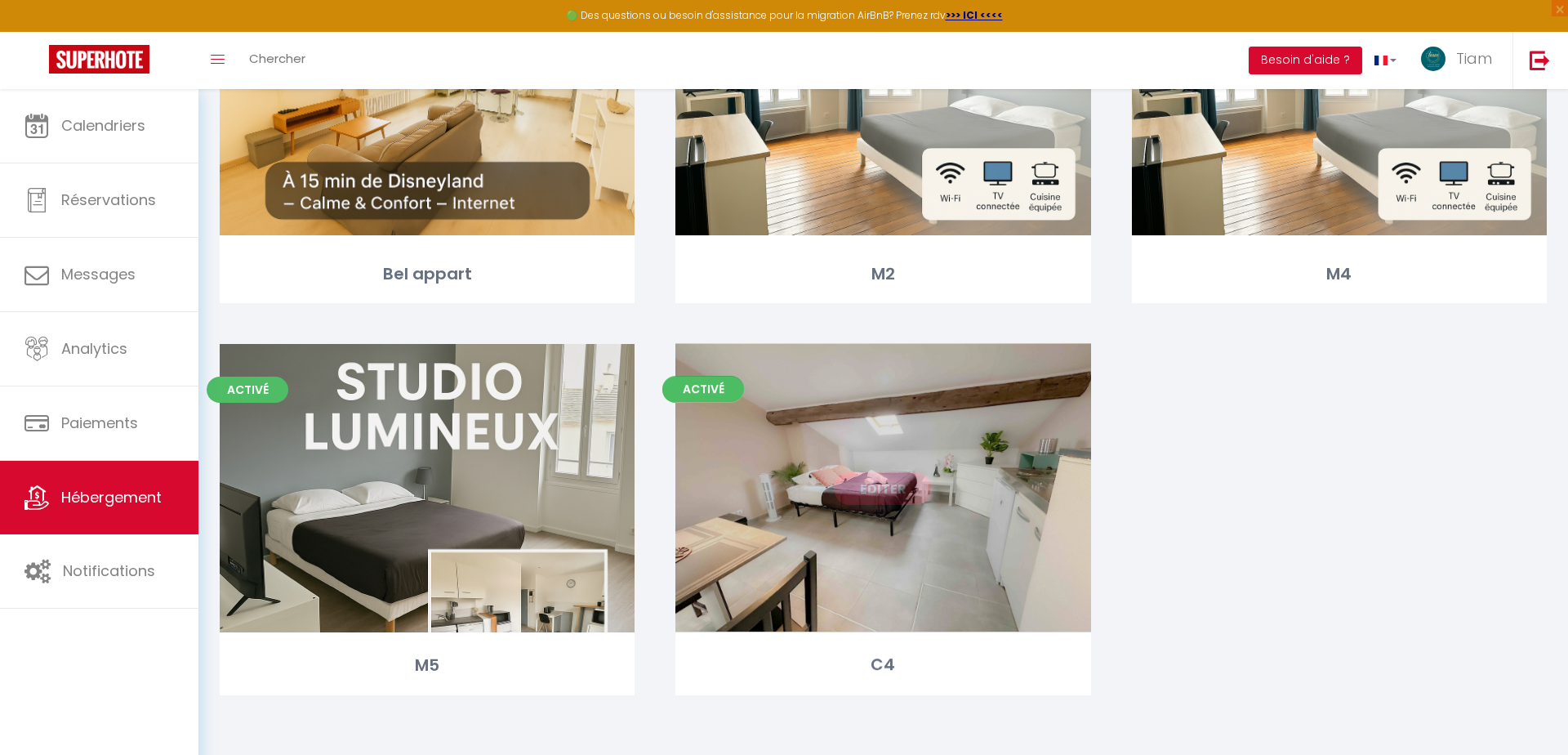
click at [877, 485] on link "Editer" at bounding box center [882, 489] width 98 height 33
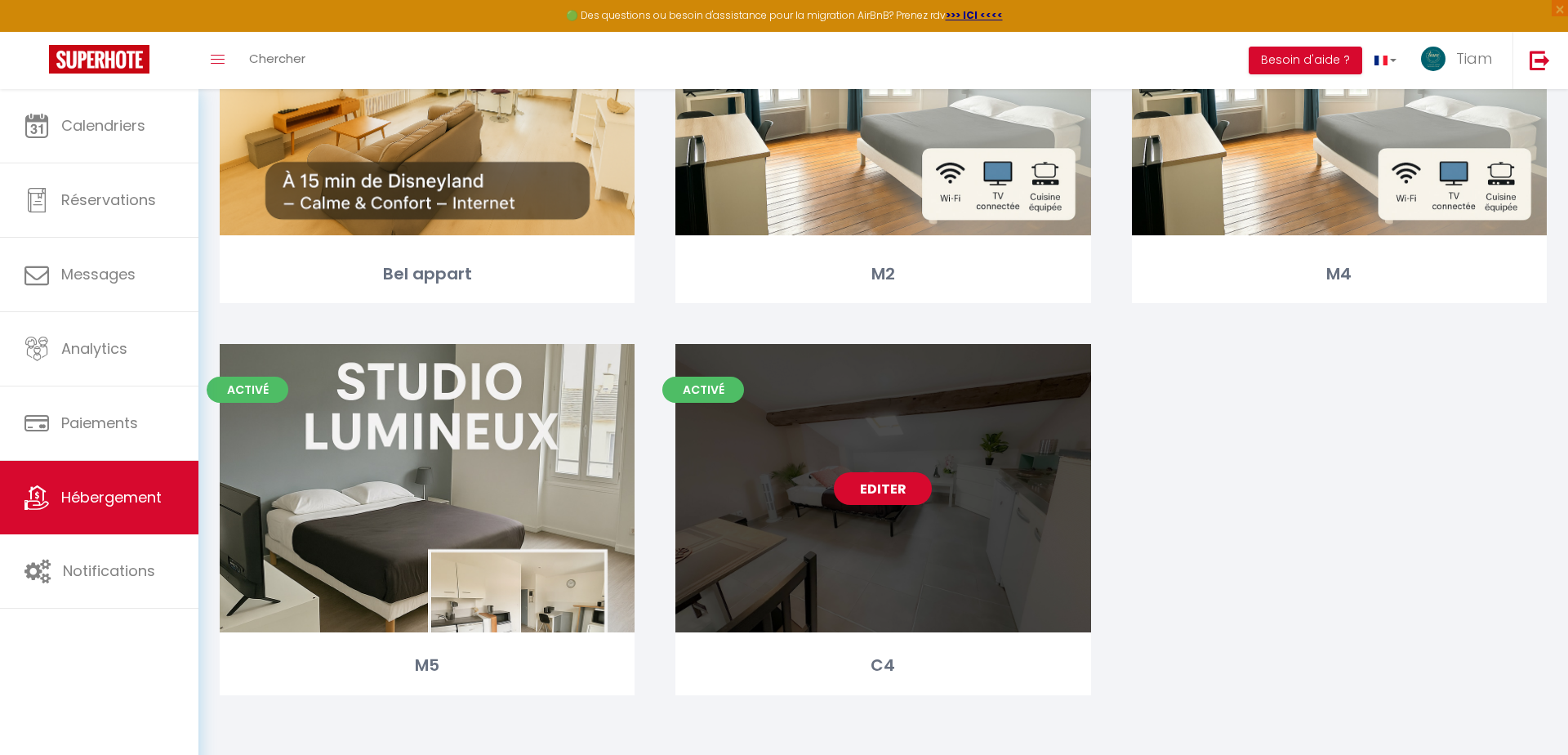
click at [877, 487] on link "Editer" at bounding box center [882, 489] width 98 height 33
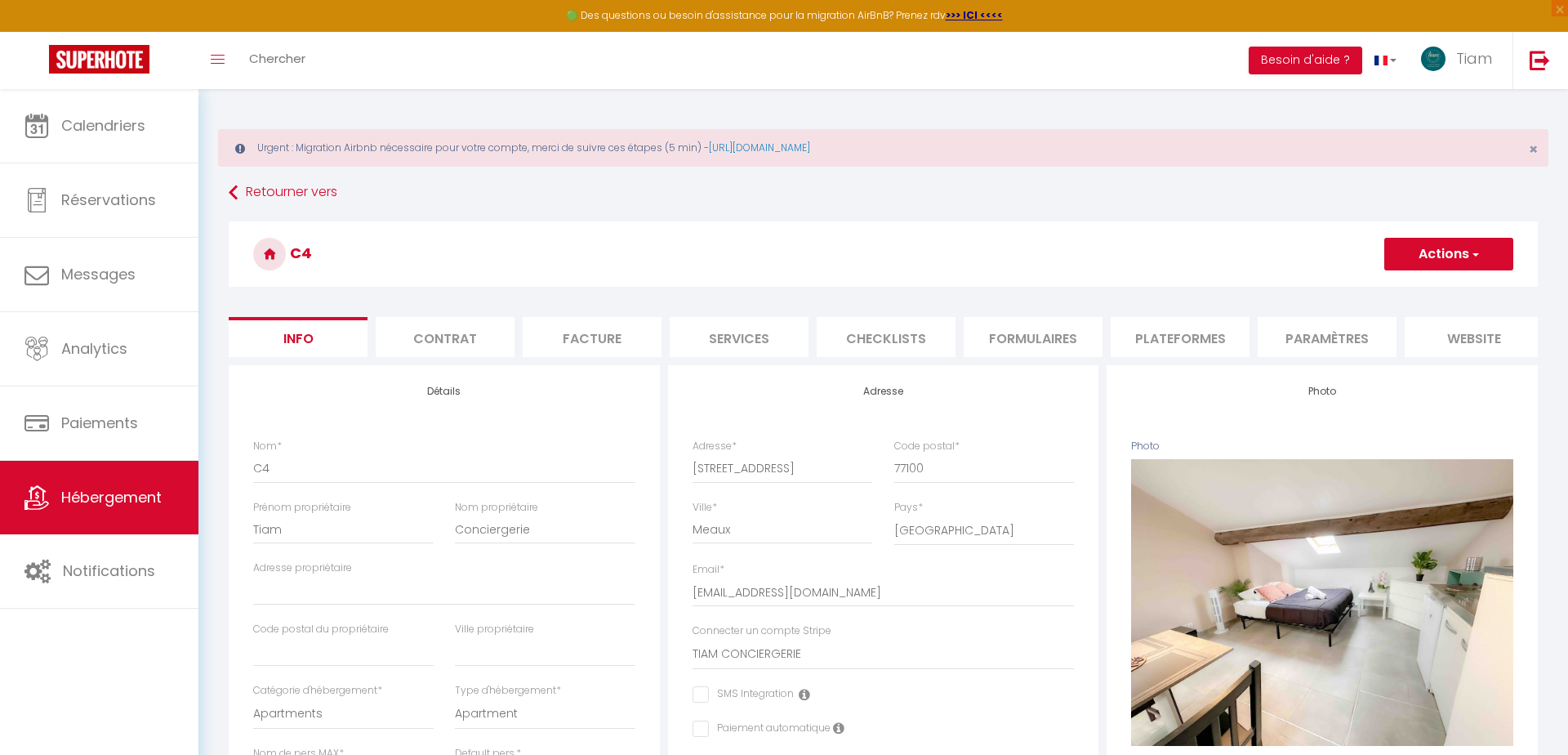
click at [1439, 260] on button "Actions" at bounding box center [1448, 254] width 129 height 33
click at [1391, 331] on link "Supprimer" at bounding box center [1425, 332] width 175 height 21
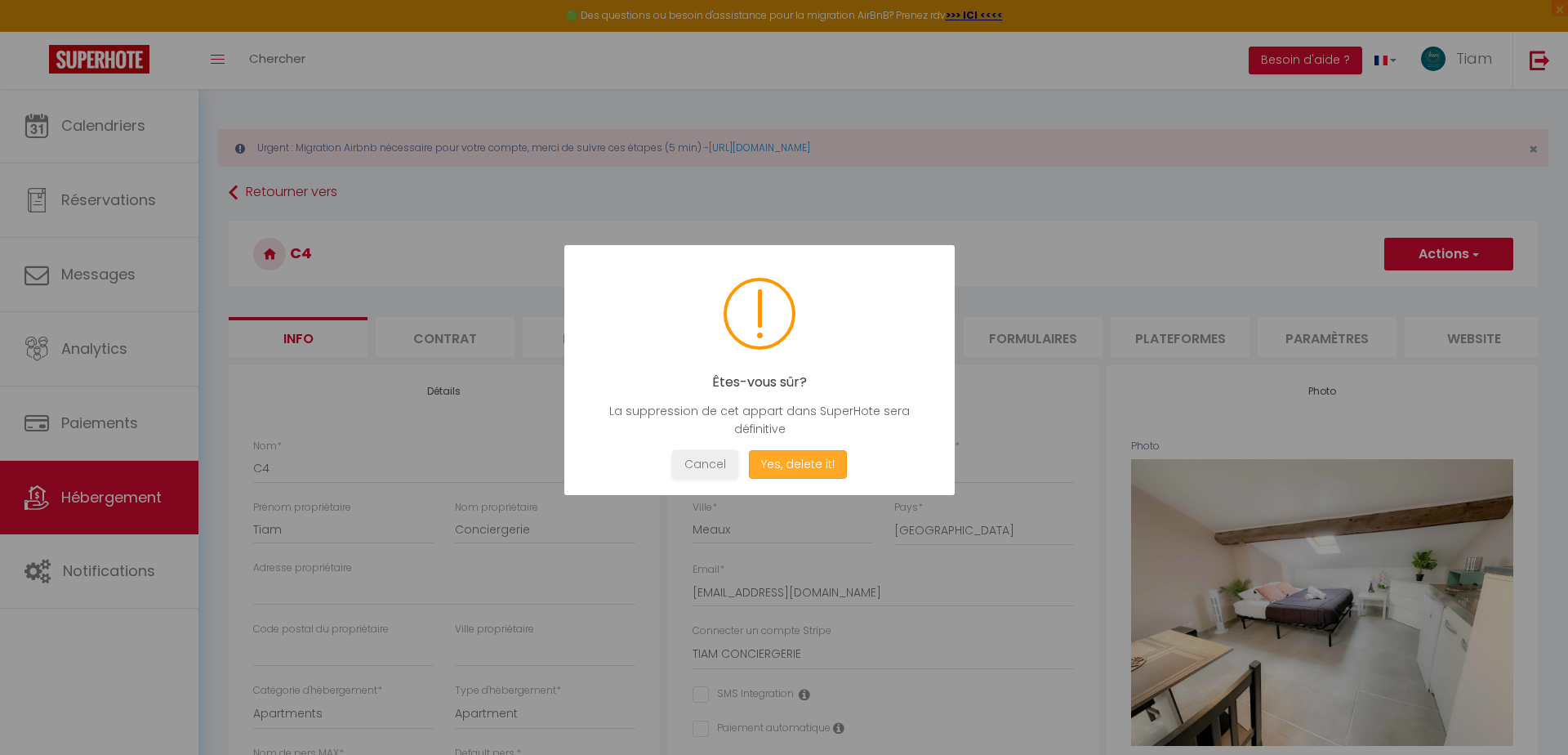
click at [810, 460] on button "Yes, delete it!" at bounding box center [798, 463] width 98 height 28
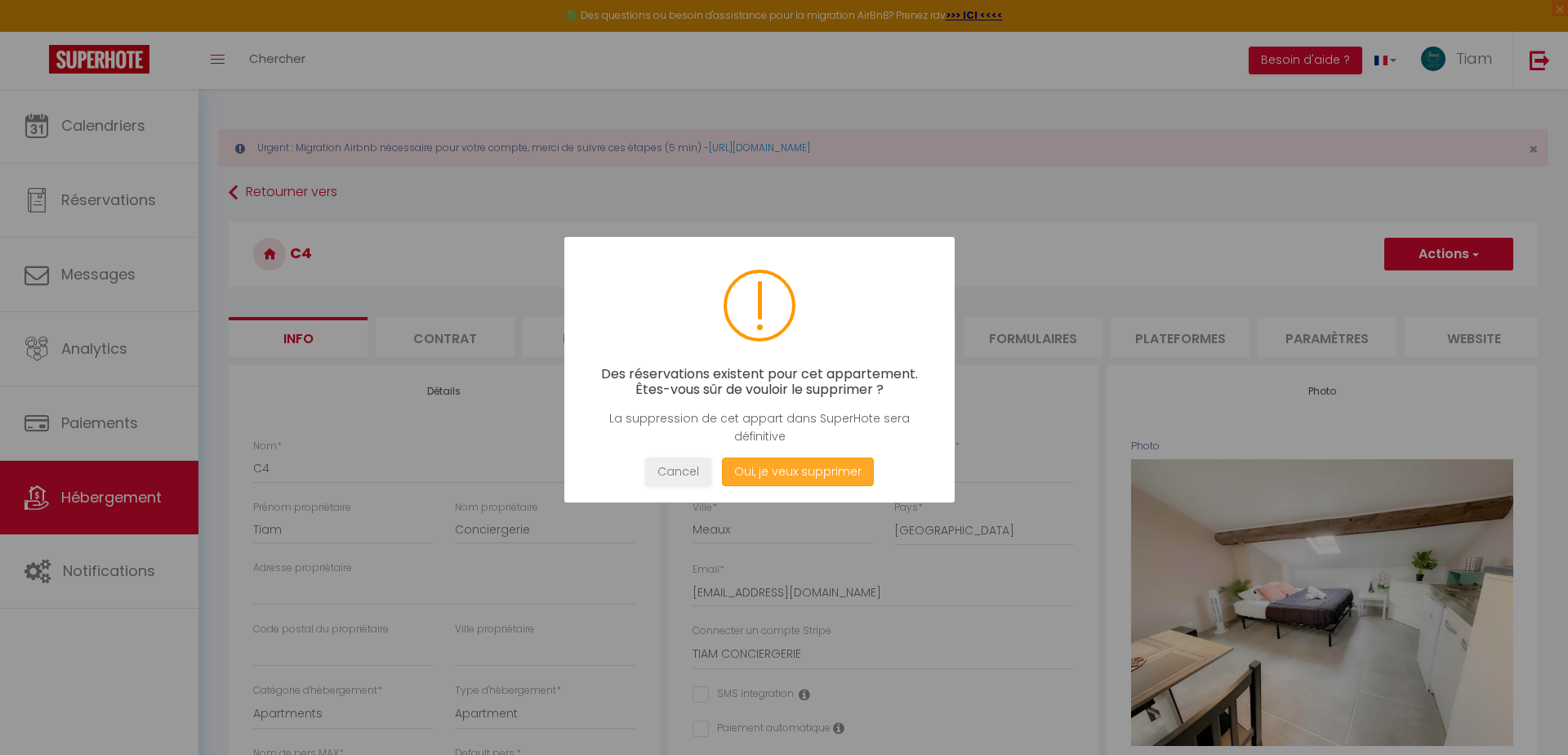
click at [810, 468] on button "Oui, je veux supprimer" at bounding box center [798, 471] width 152 height 28
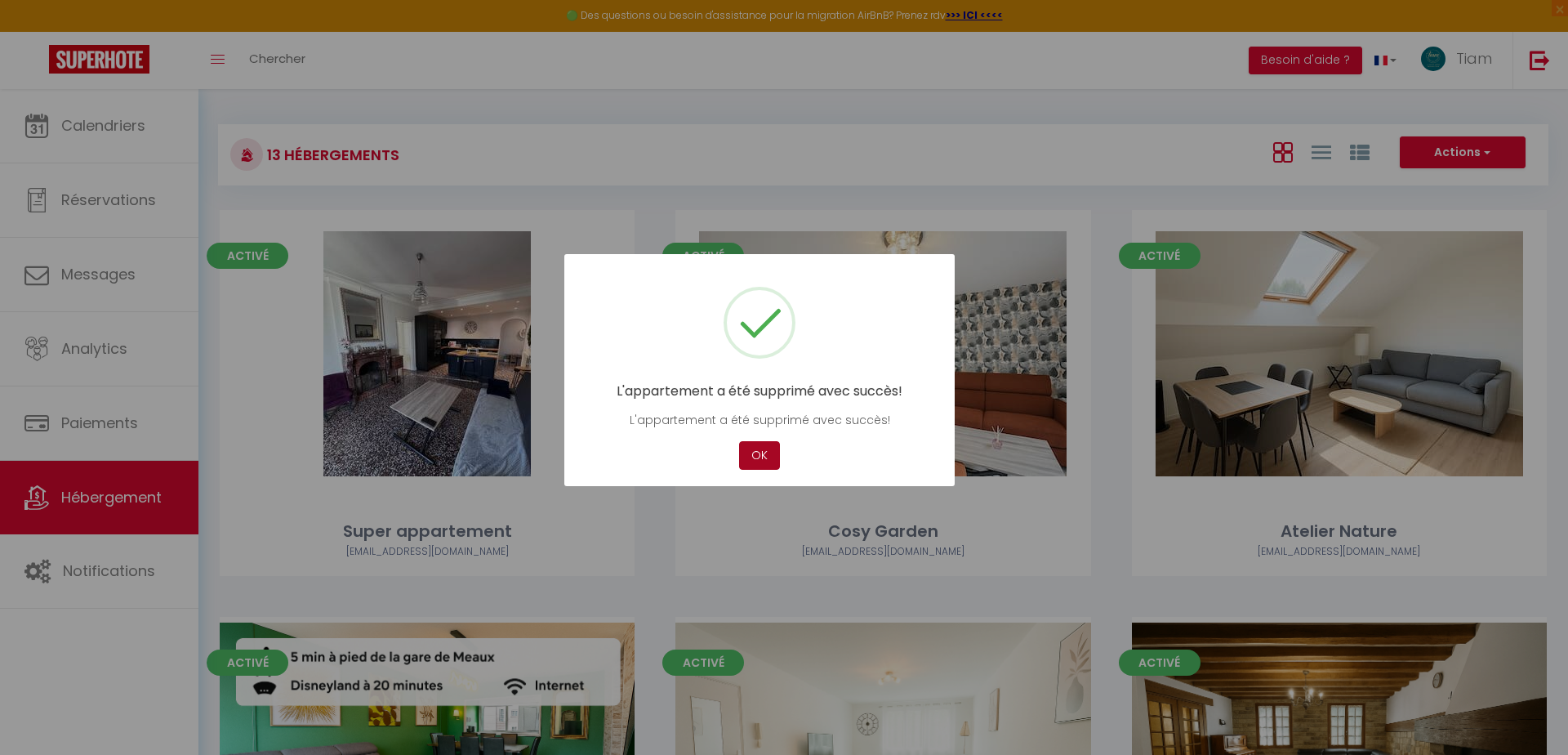
click at [759, 455] on button "OK" at bounding box center [759, 455] width 41 height 28
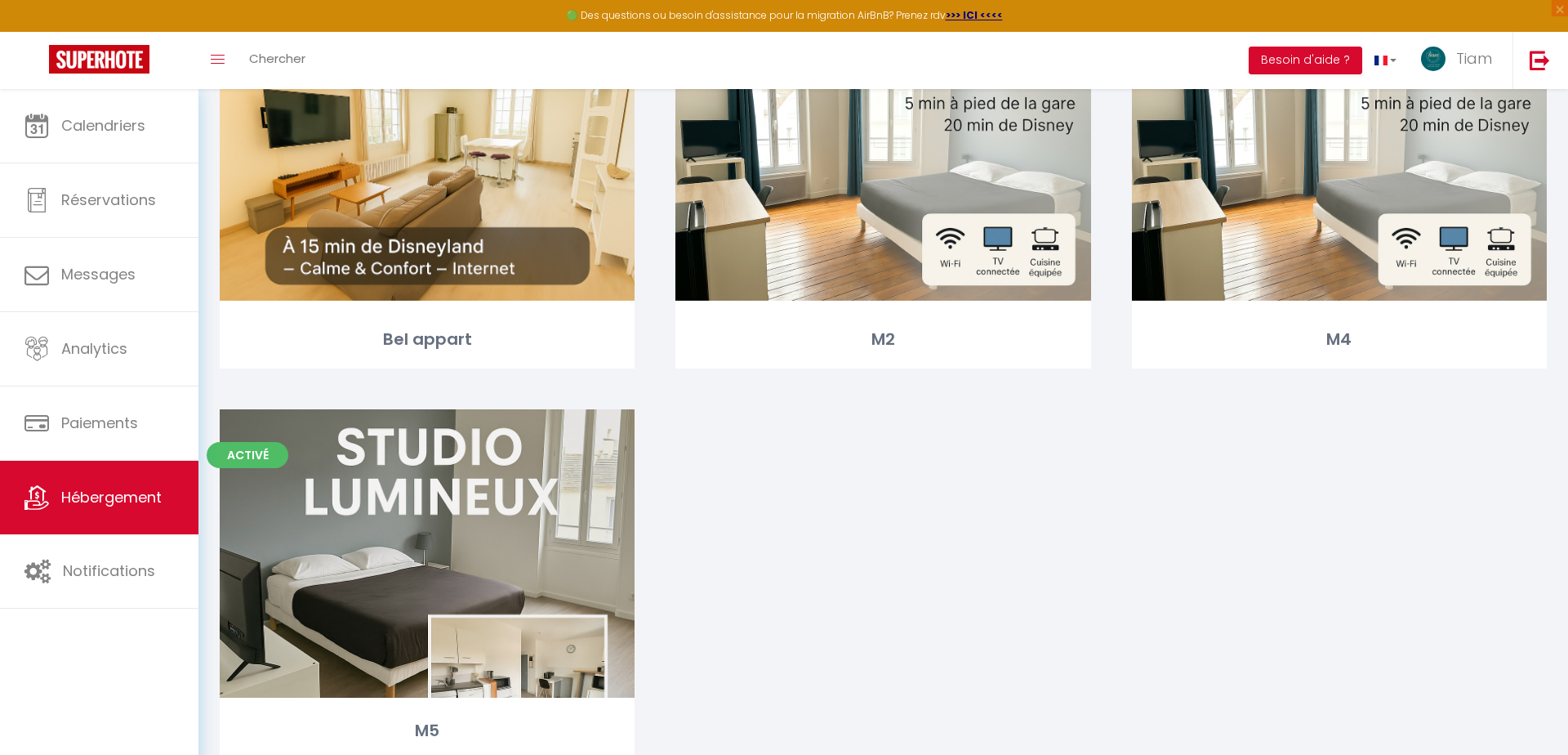
scroll to position [1517, 0]
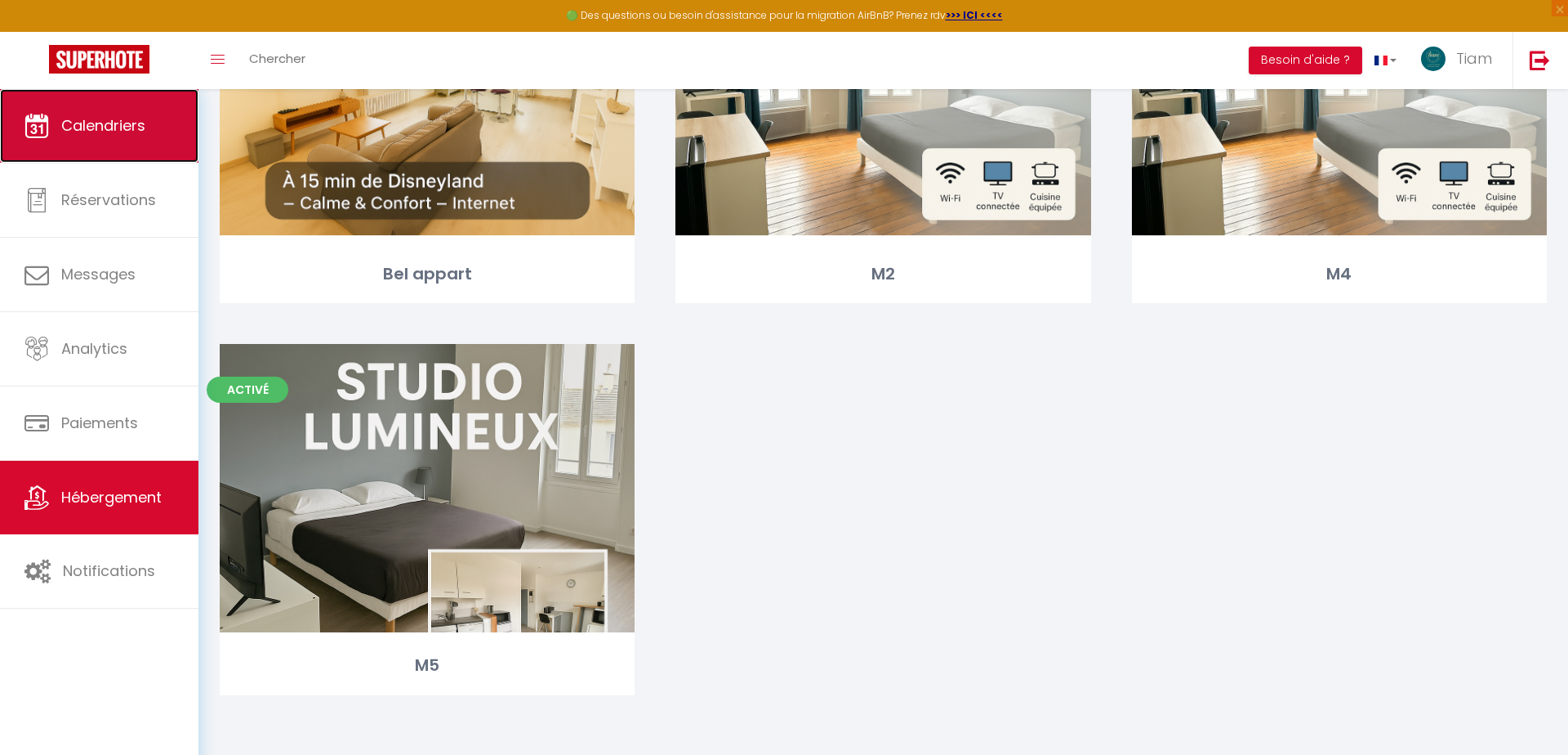
click at [112, 143] on link "Calendriers" at bounding box center [99, 125] width 198 height 73
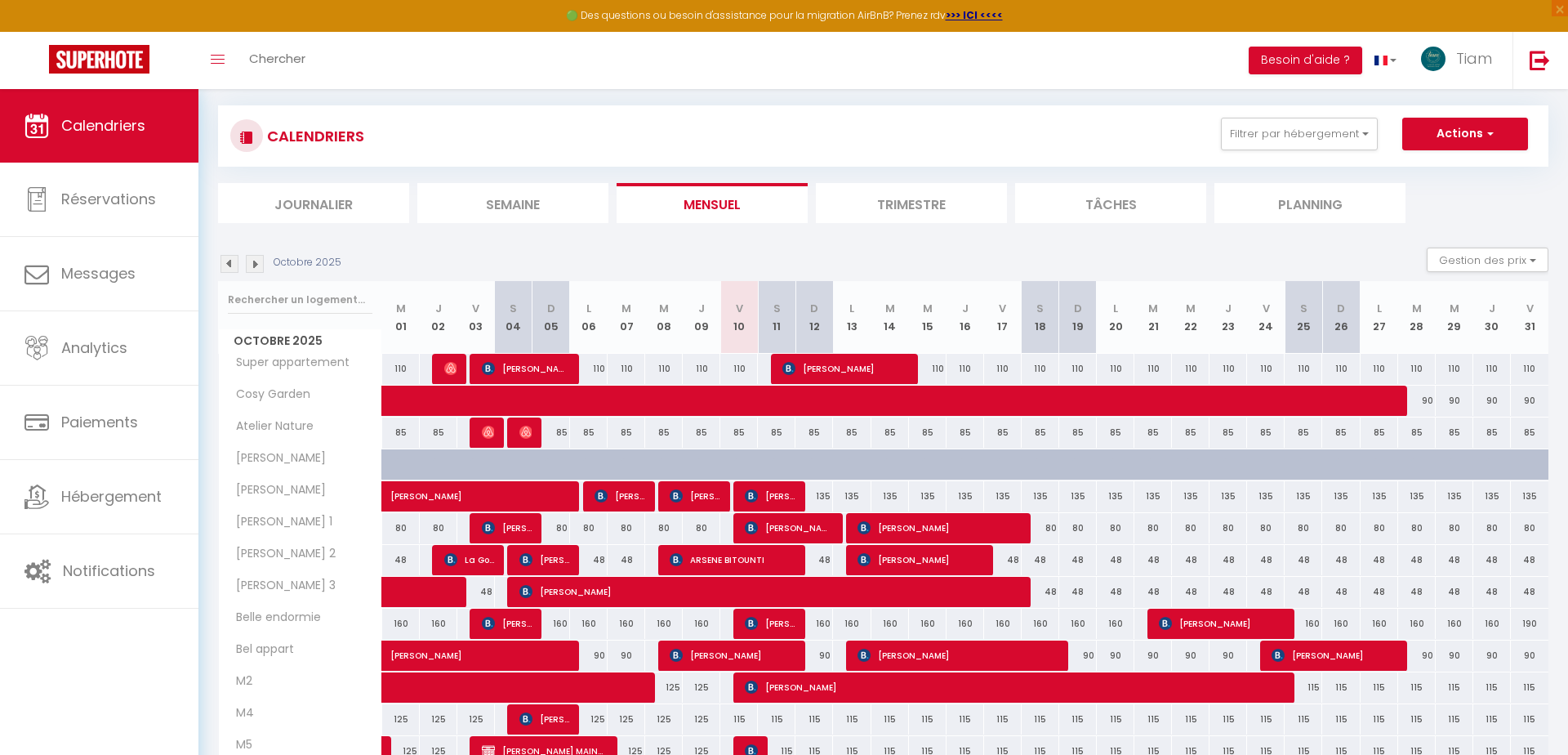
scroll to position [164, 0]
